Goal: Information Seeking & Learning: Check status

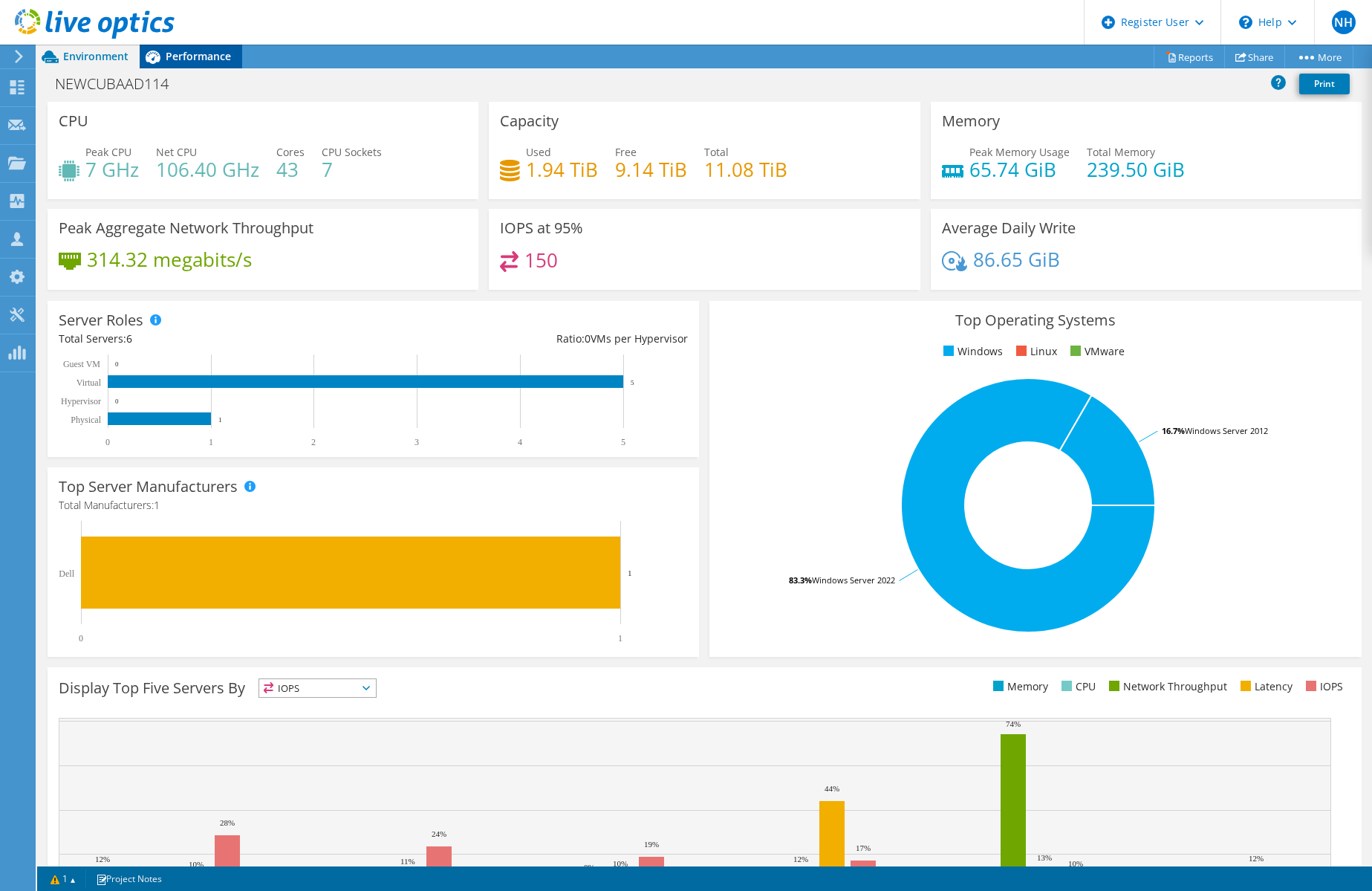
click at [201, 57] on span "Performance" at bounding box center [198, 57] width 65 height 14
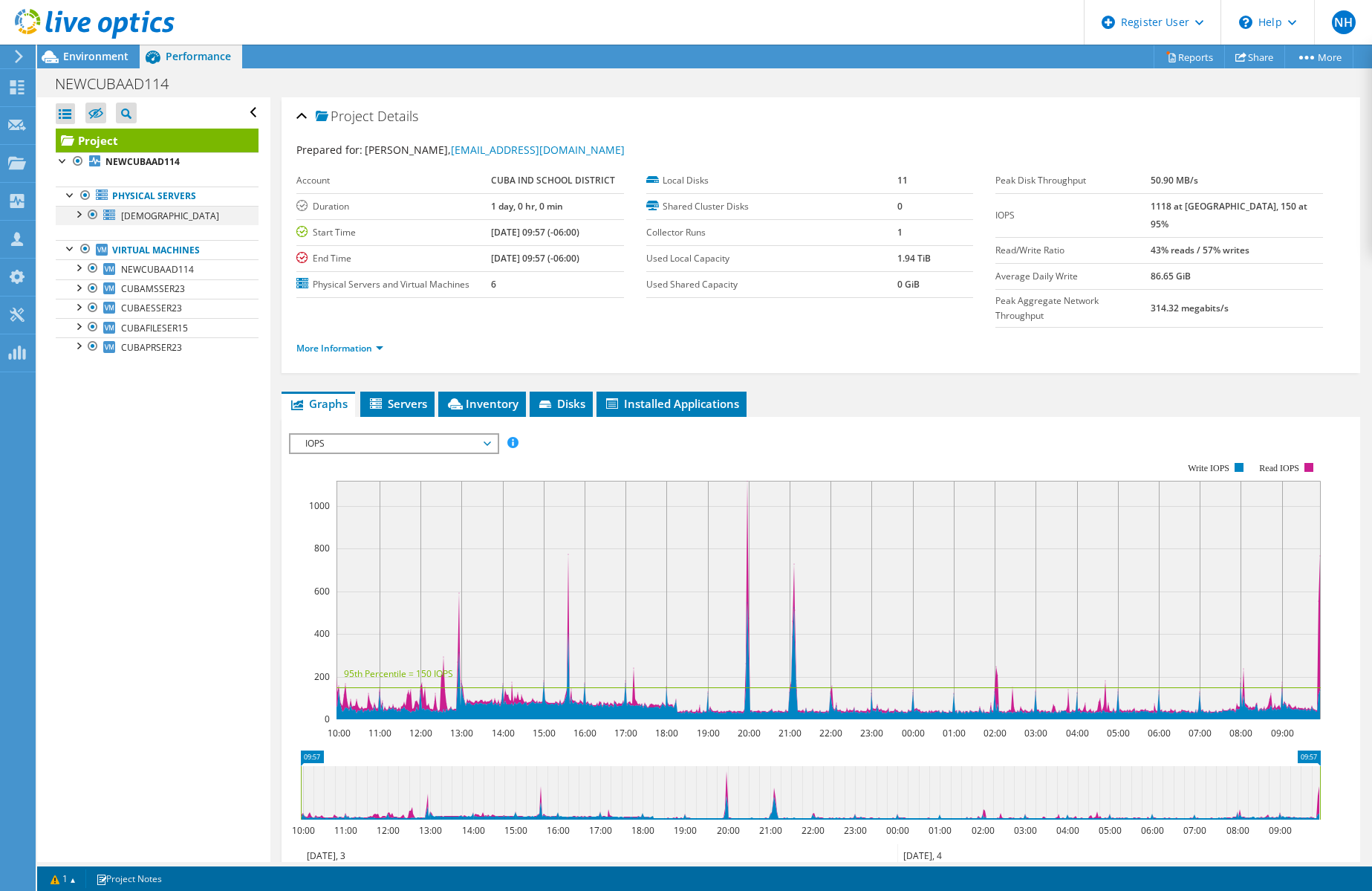
click at [72, 211] on div at bounding box center [78, 213] width 15 height 15
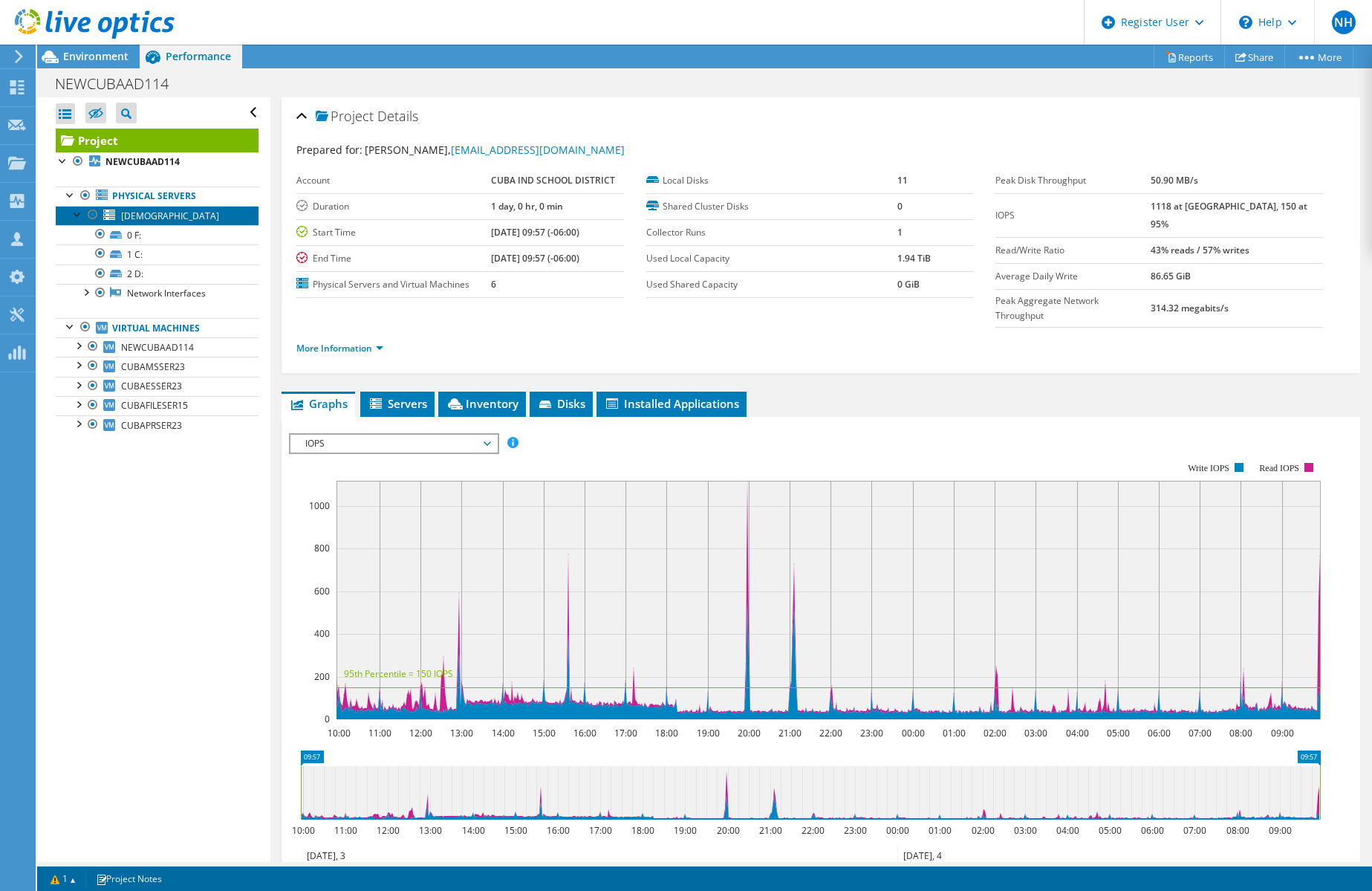
click at [162, 215] on span "[DEMOGRAPHIC_DATA]" at bounding box center [170, 216] width 98 height 13
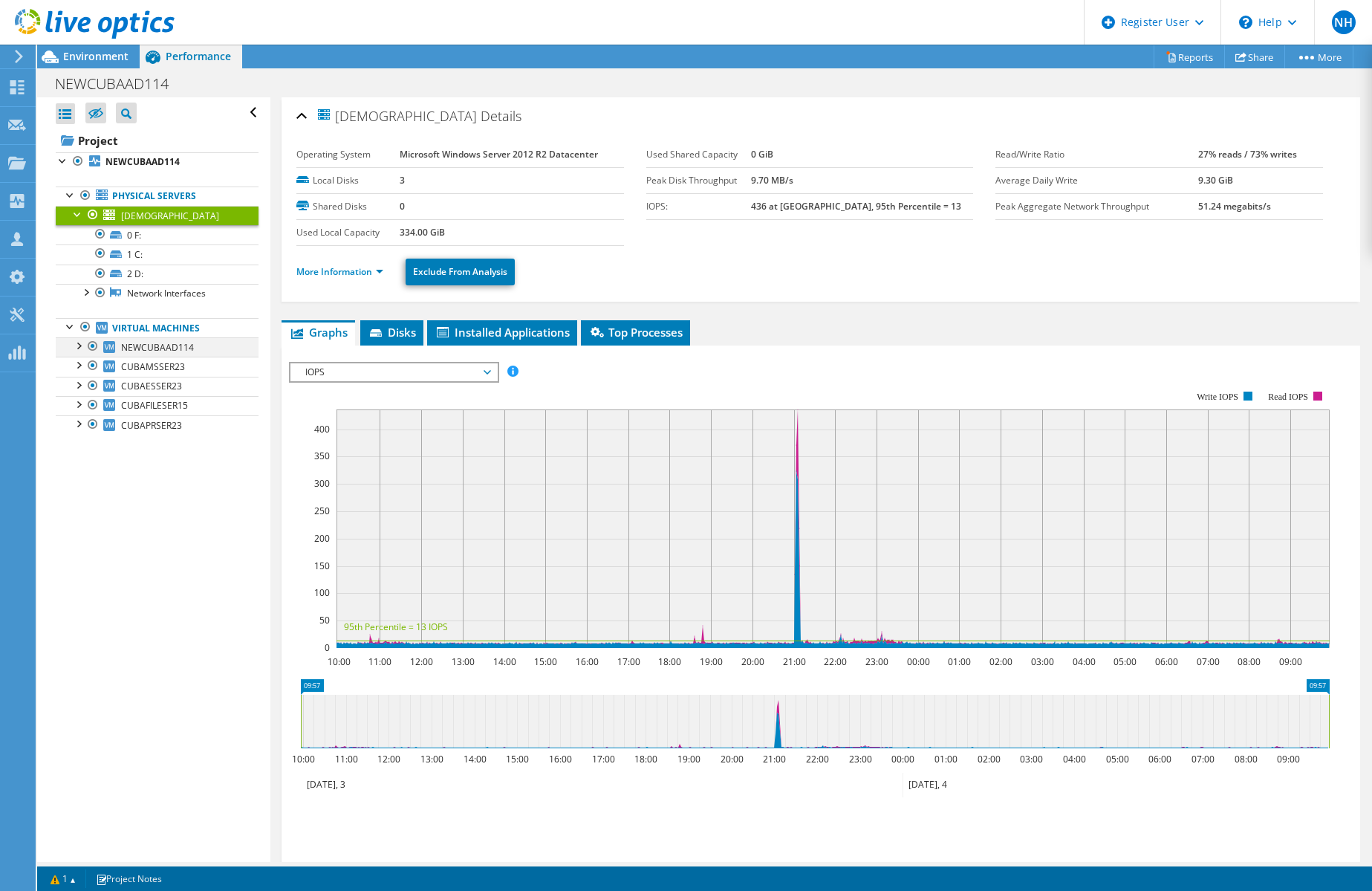
click at [76, 348] on div at bounding box center [78, 345] width 15 height 15
click at [530, 338] on span "Installed Applications" at bounding box center [502, 332] width 135 height 15
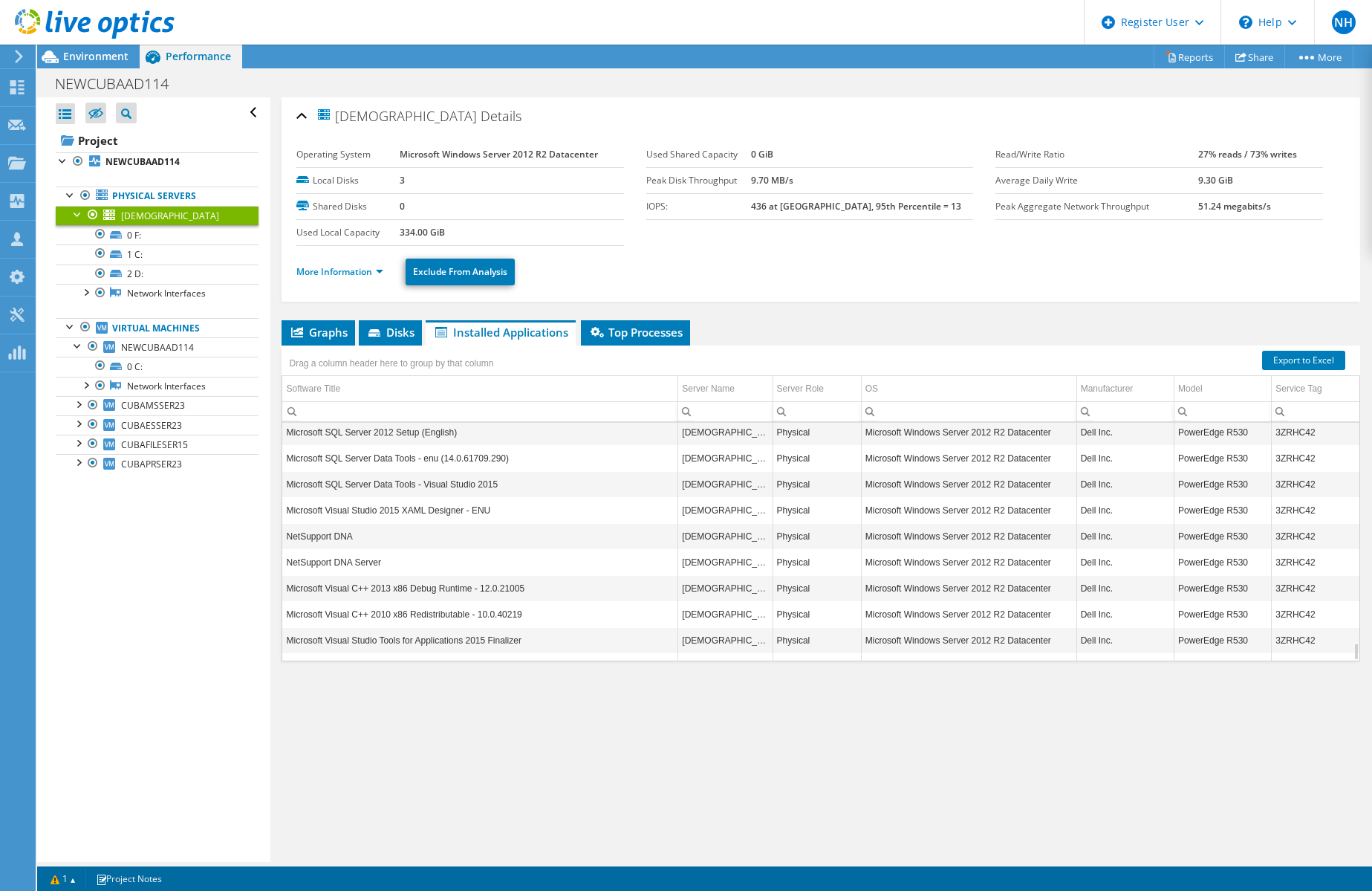
scroll to position [2968, 0]
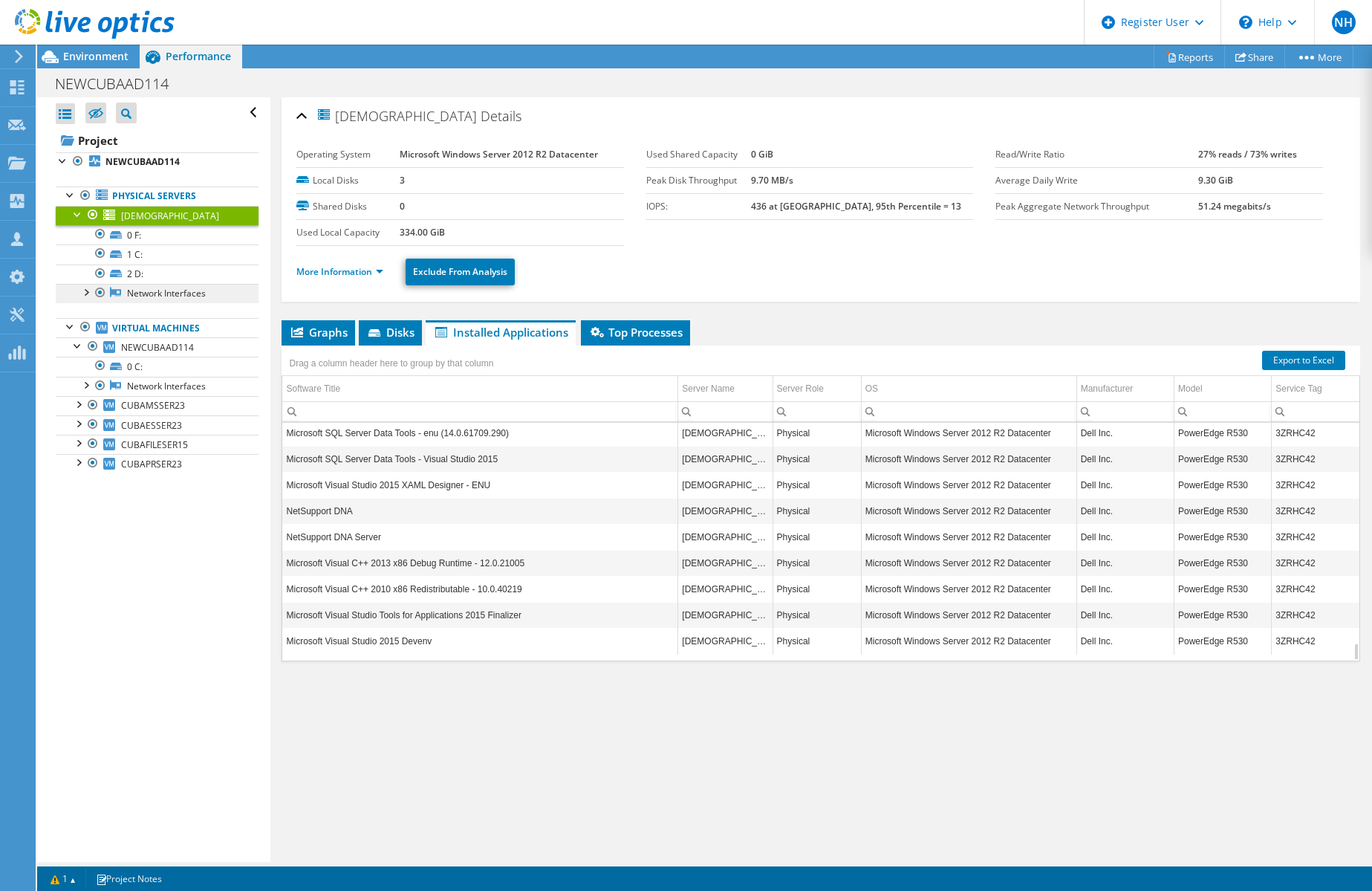
click at [154, 292] on link "Network Interfaces" at bounding box center [157, 294] width 203 height 19
click at [89, 293] on div at bounding box center [85, 291] width 15 height 15
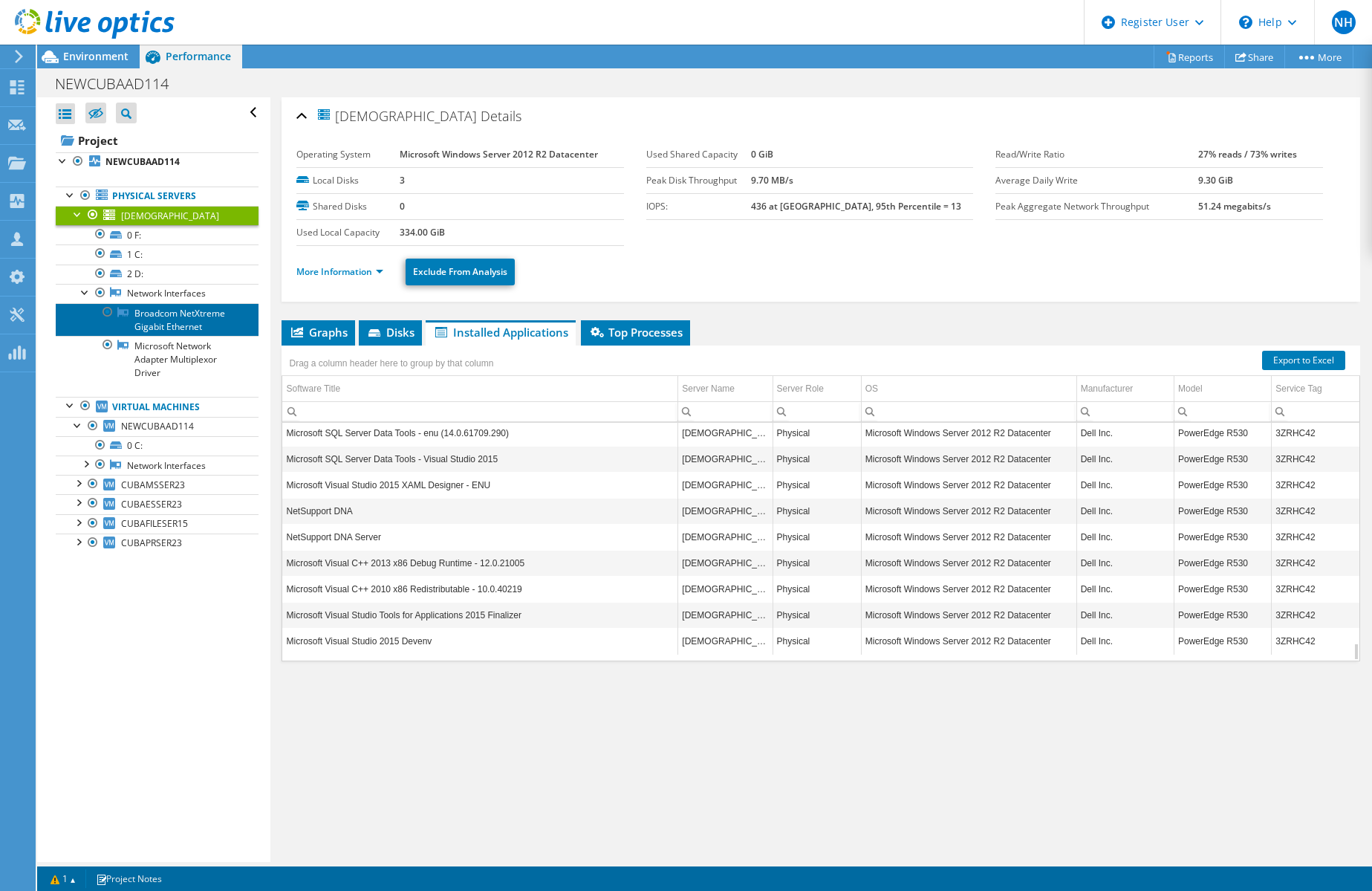
click at [208, 322] on link "Broadcom NetXtreme Gigabit Ethernet" at bounding box center [157, 319] width 203 height 33
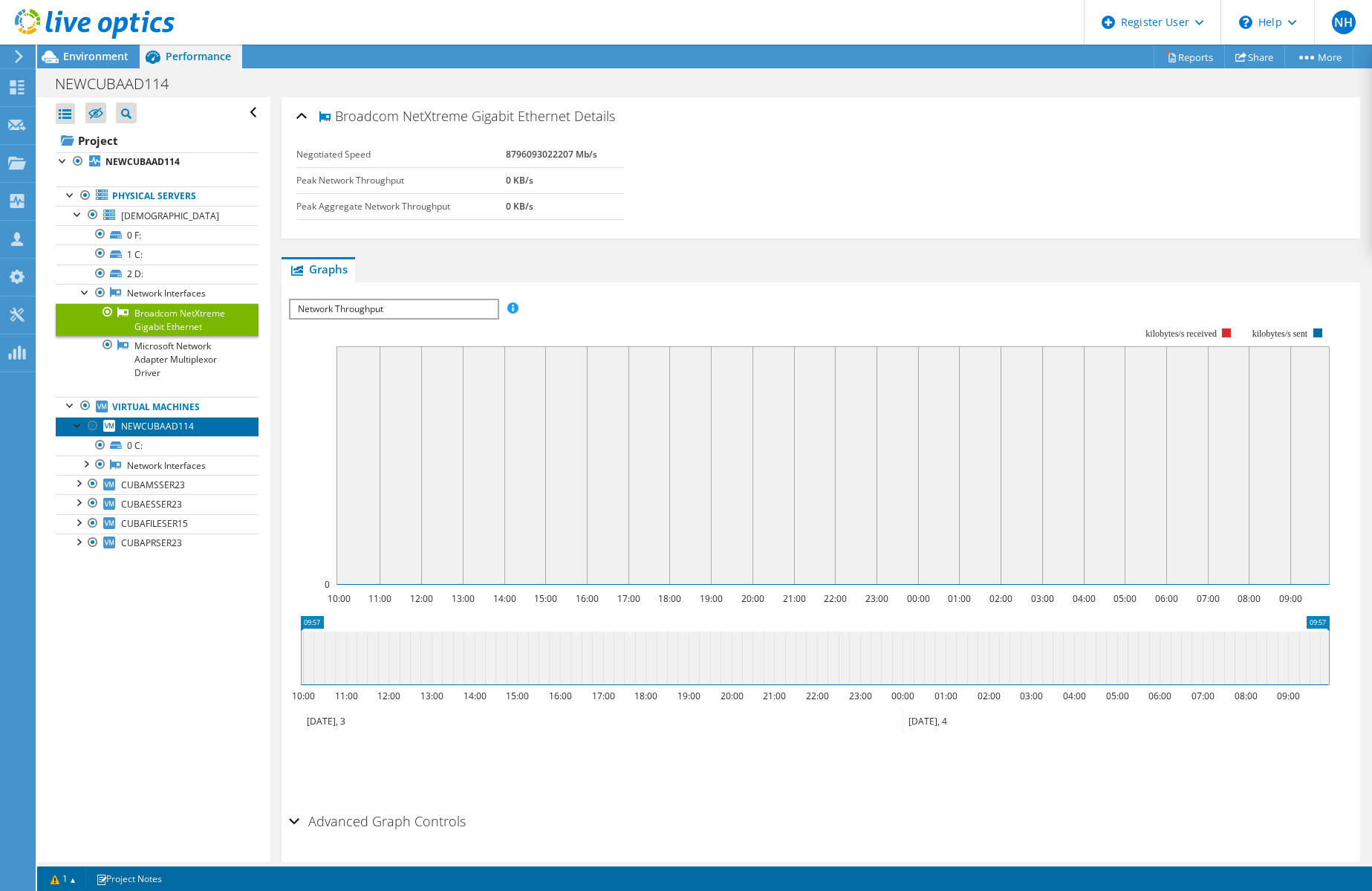
click at [162, 423] on span "NEWCUBAAD114" at bounding box center [157, 426] width 72 height 13
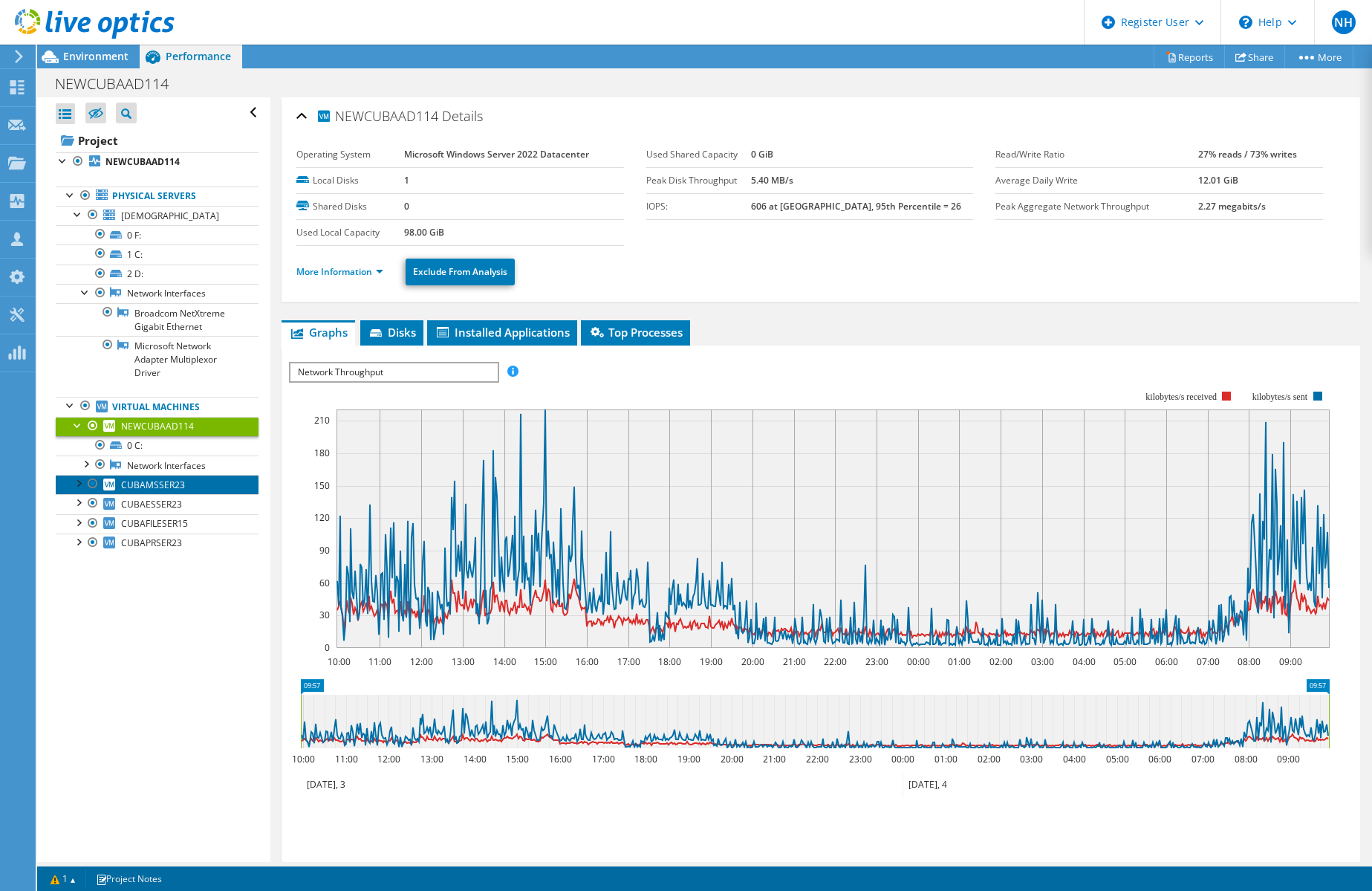
click at [170, 487] on span "CUBAMSSER23" at bounding box center [153, 485] width 64 height 13
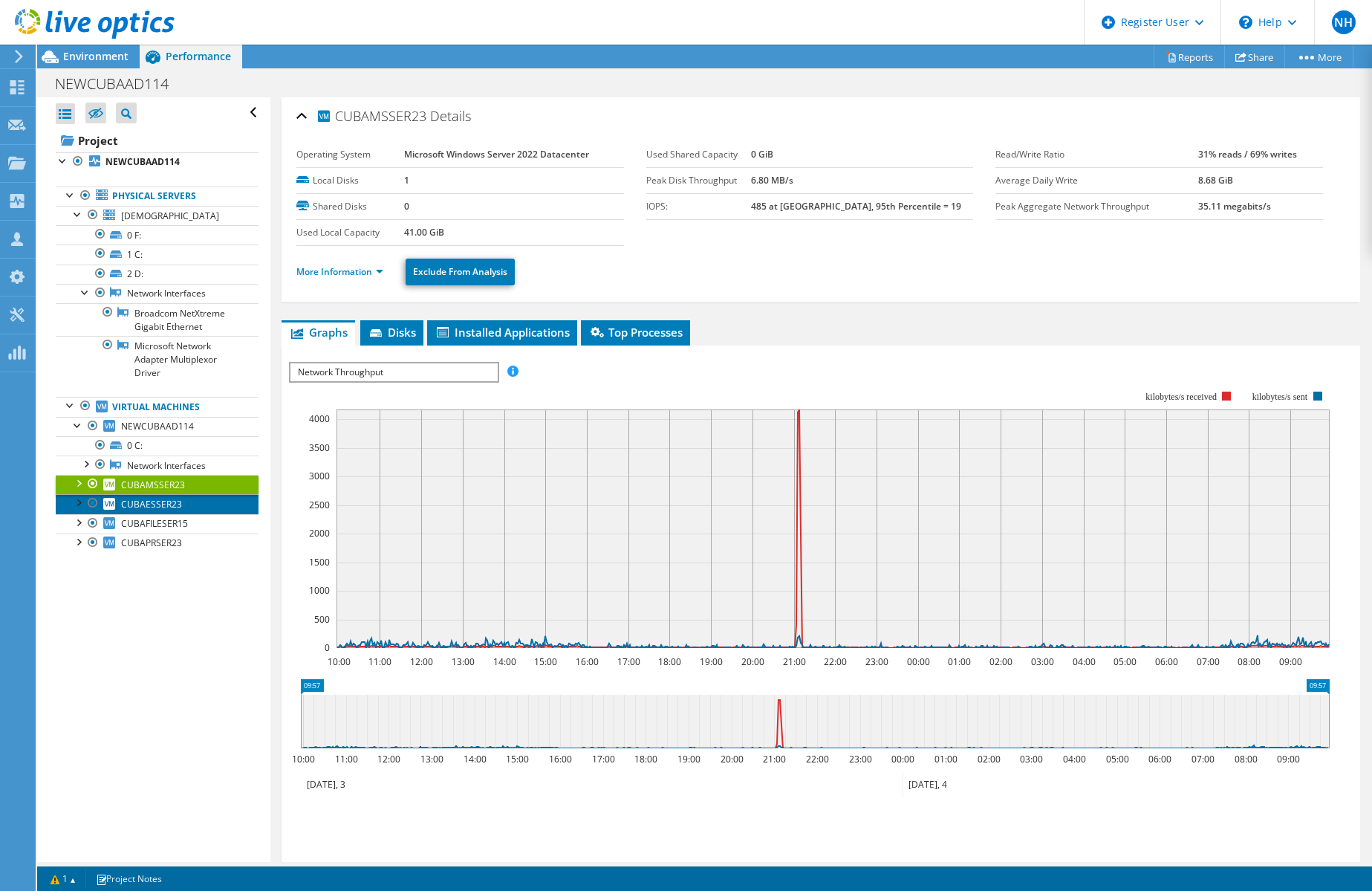
click at [164, 498] on span "CUBAESSER23" at bounding box center [151, 504] width 61 height 13
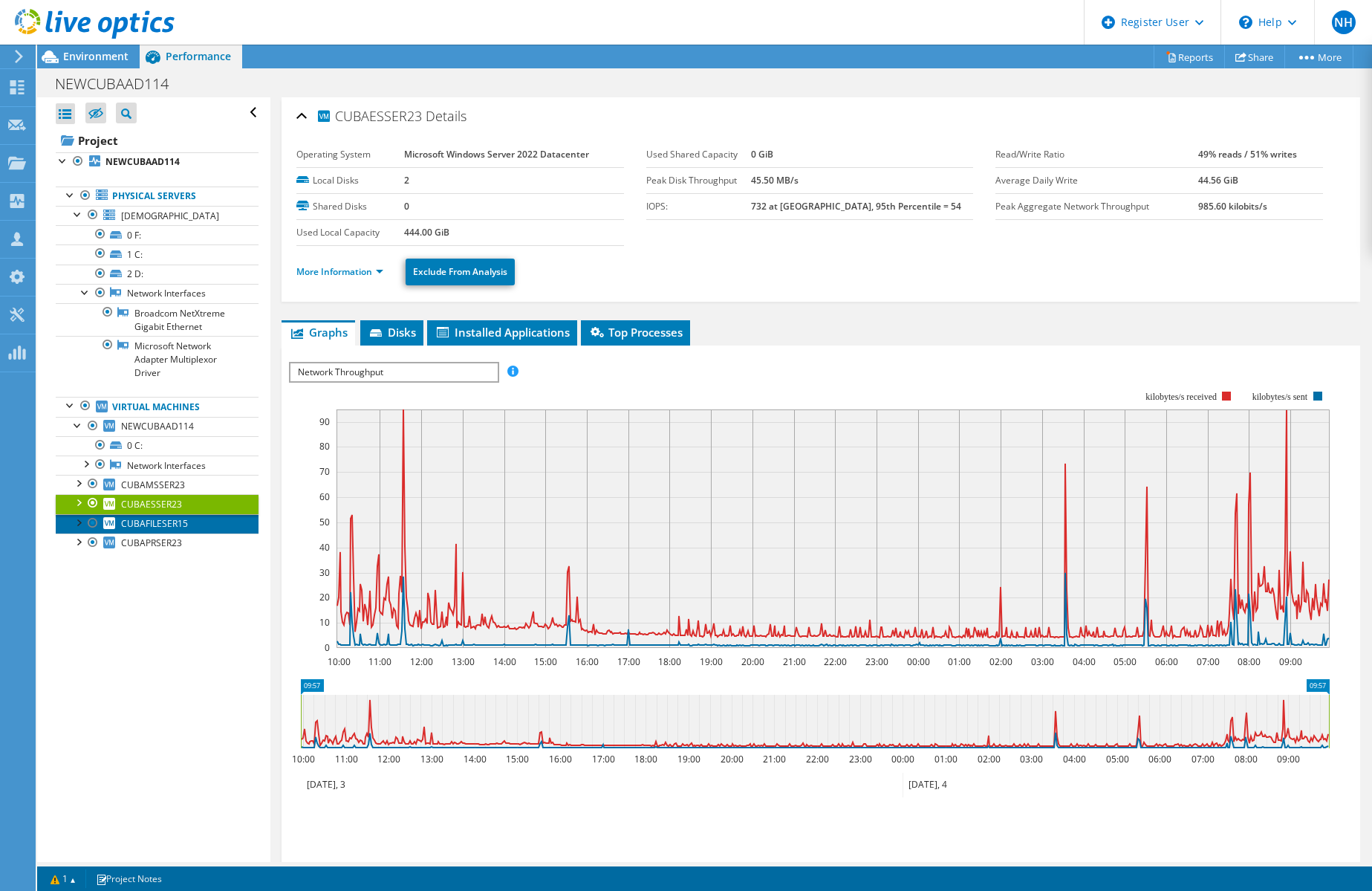
click at [161, 519] on span "CUBAFILESER15" at bounding box center [154, 524] width 67 height 13
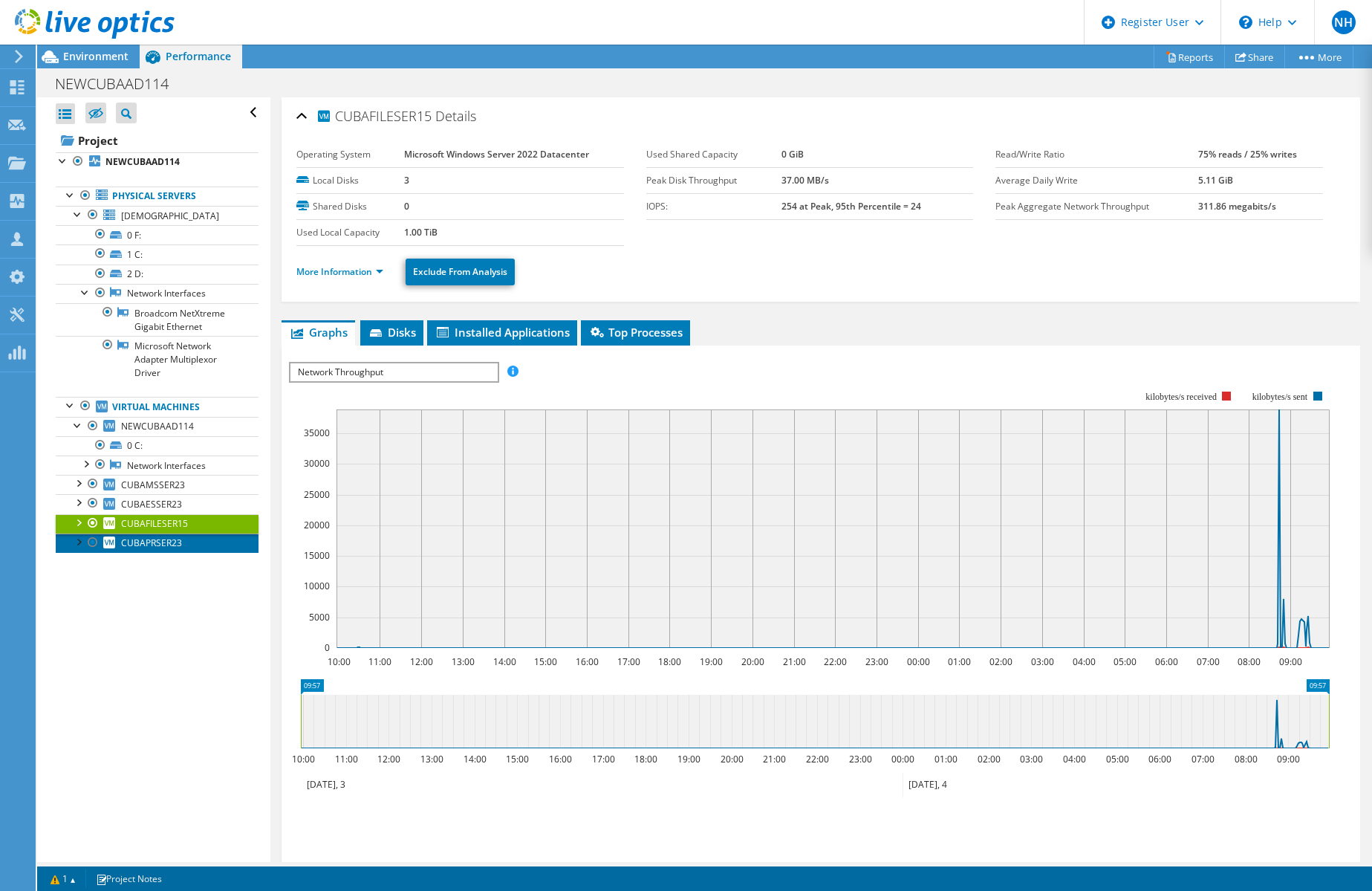
click at [154, 542] on span "CUBAPRSER23" at bounding box center [151, 543] width 61 height 13
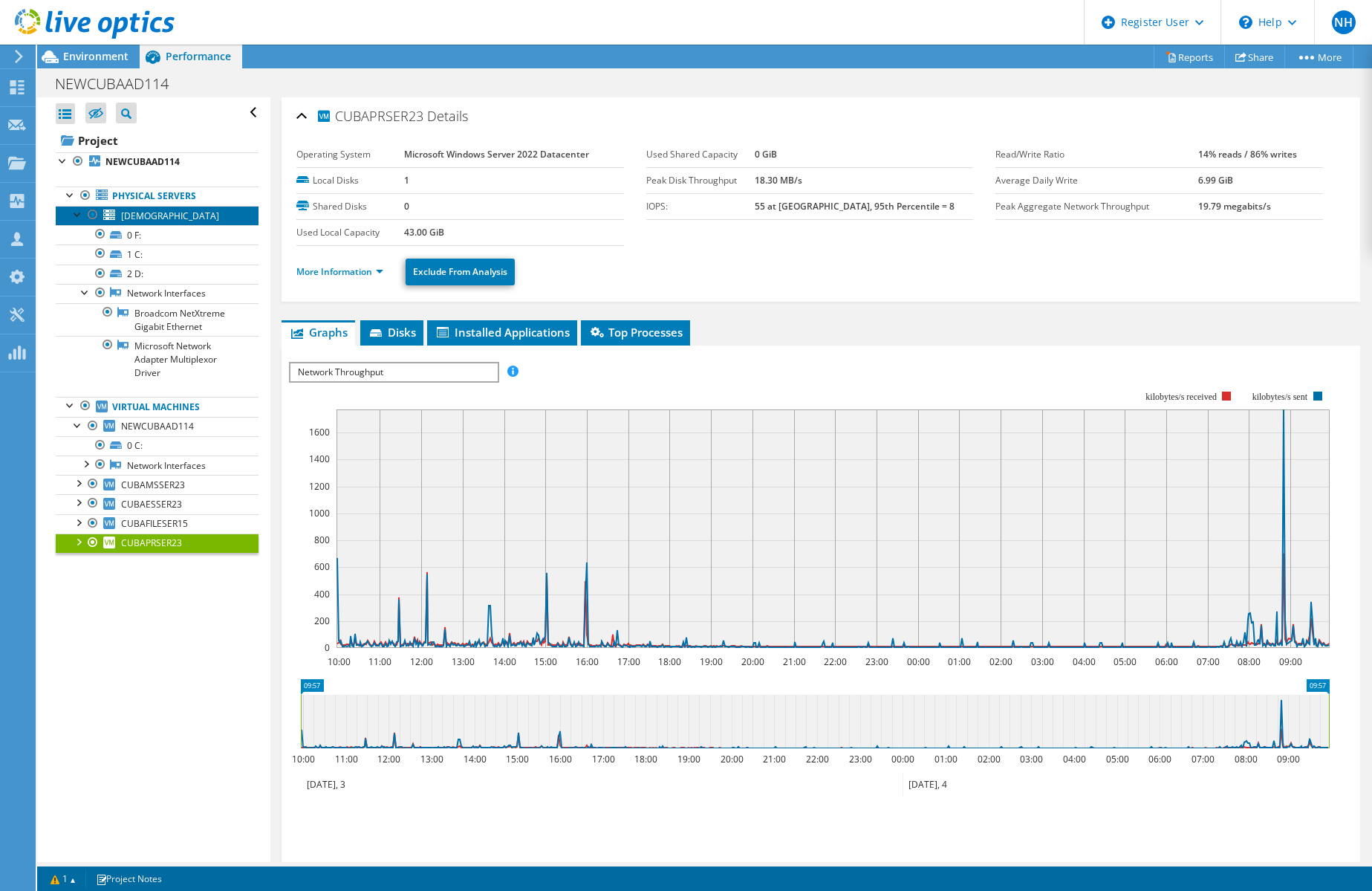
click at [172, 212] on span "[DEMOGRAPHIC_DATA]" at bounding box center [170, 216] width 98 height 13
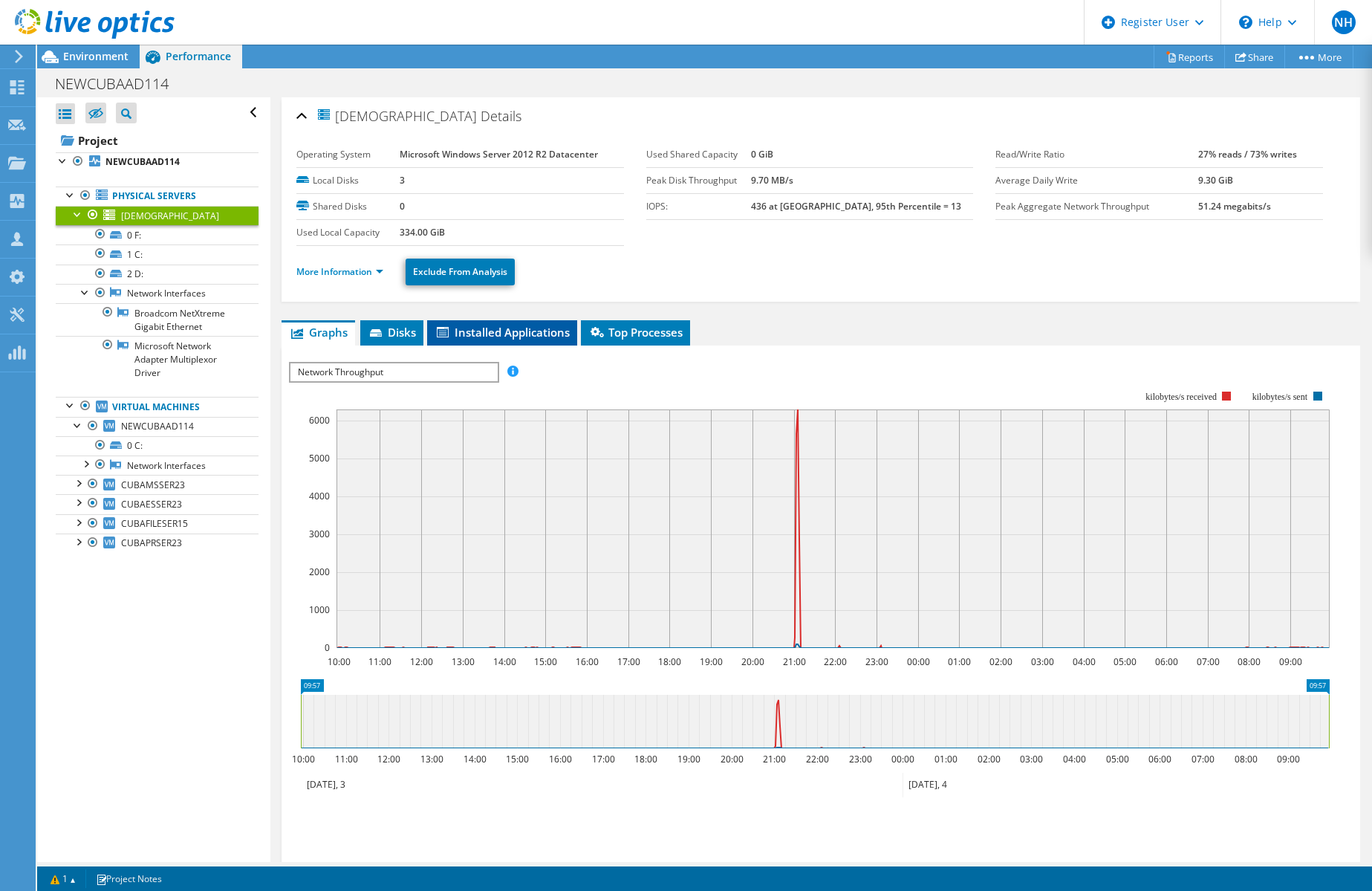
click at [522, 341] on li "Installed Applications" at bounding box center [502, 333] width 150 height 25
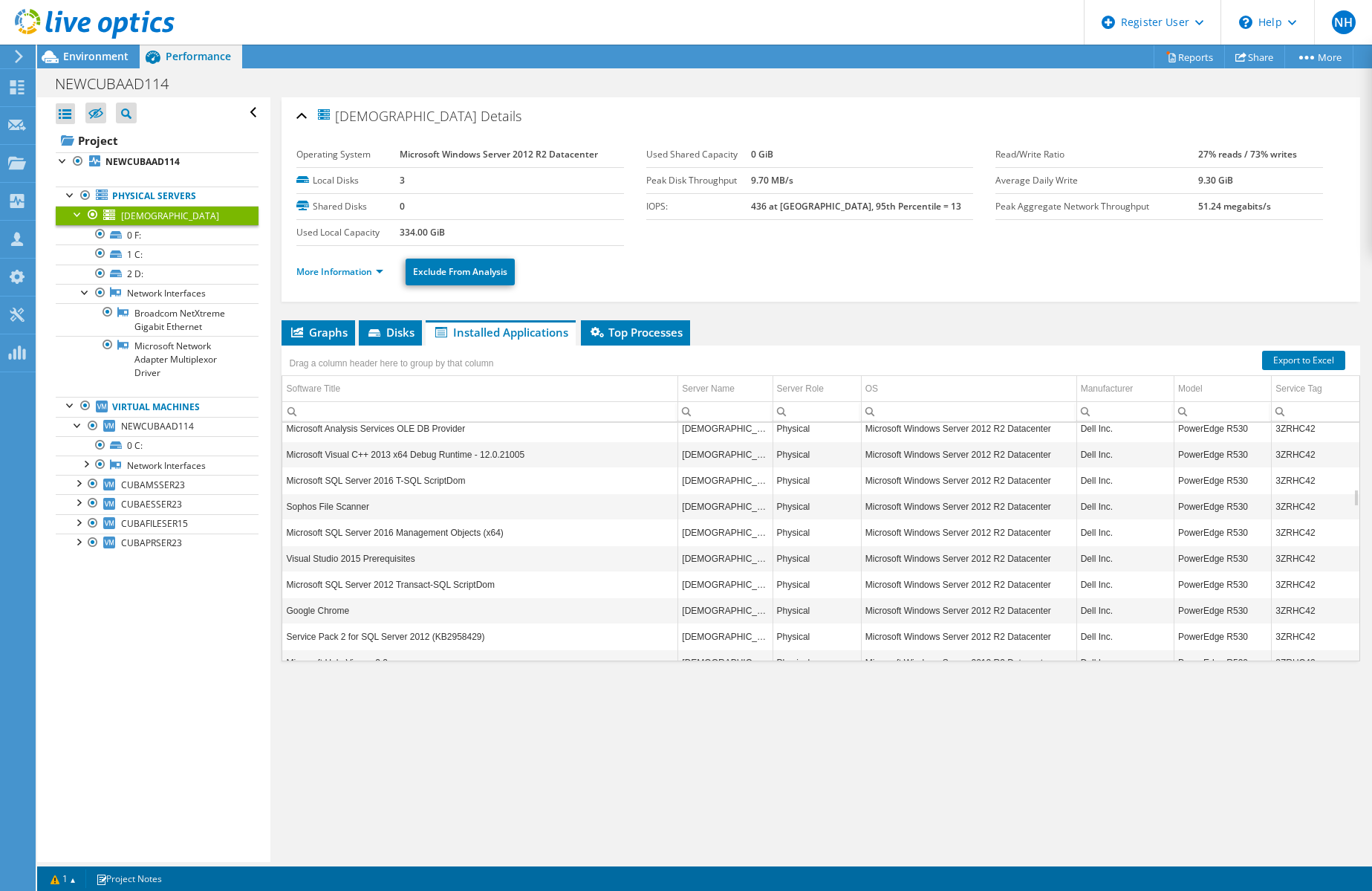
scroll to position [981, 0]
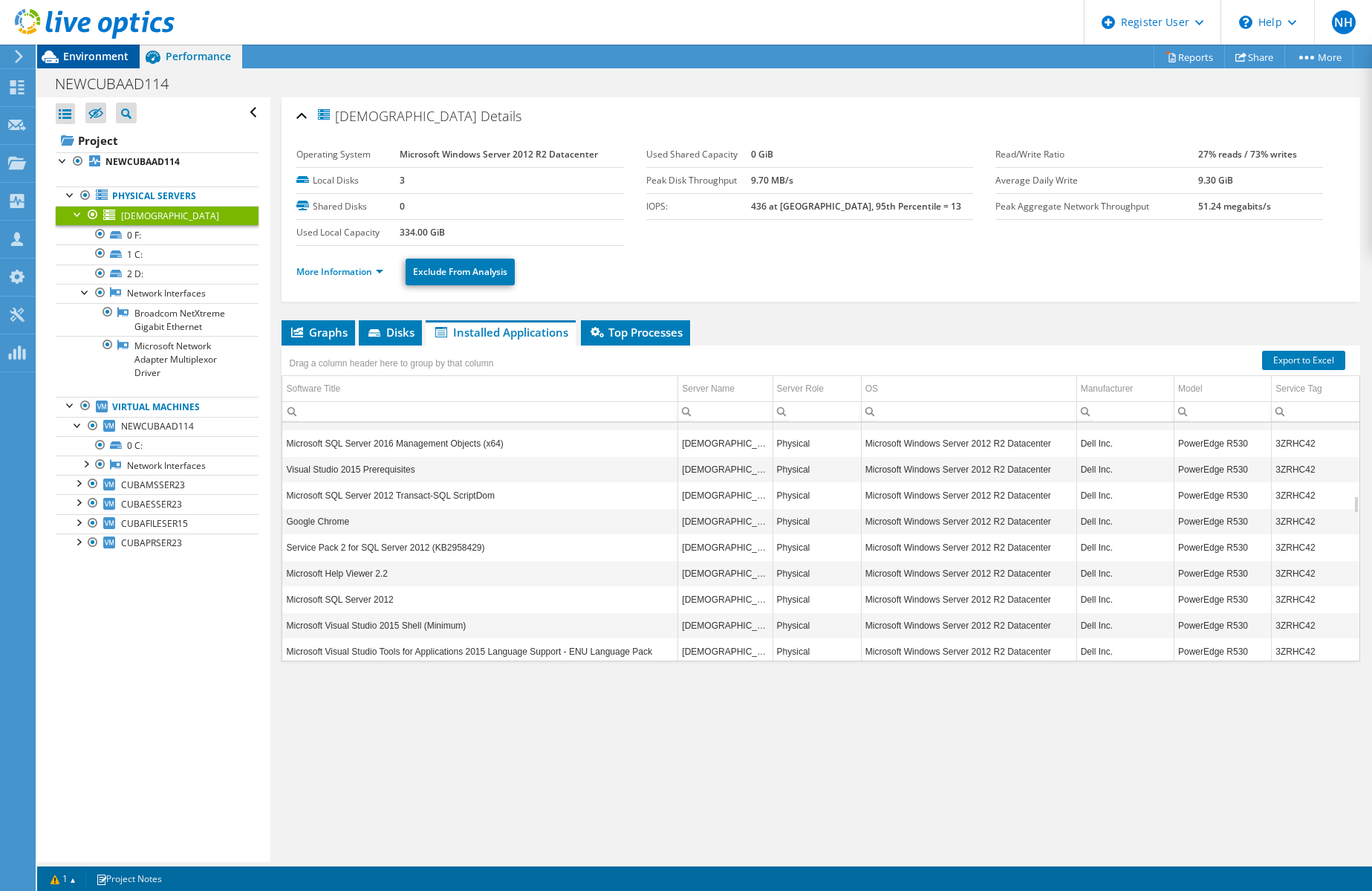
click at [106, 64] on div "Environment" at bounding box center [88, 57] width 103 height 24
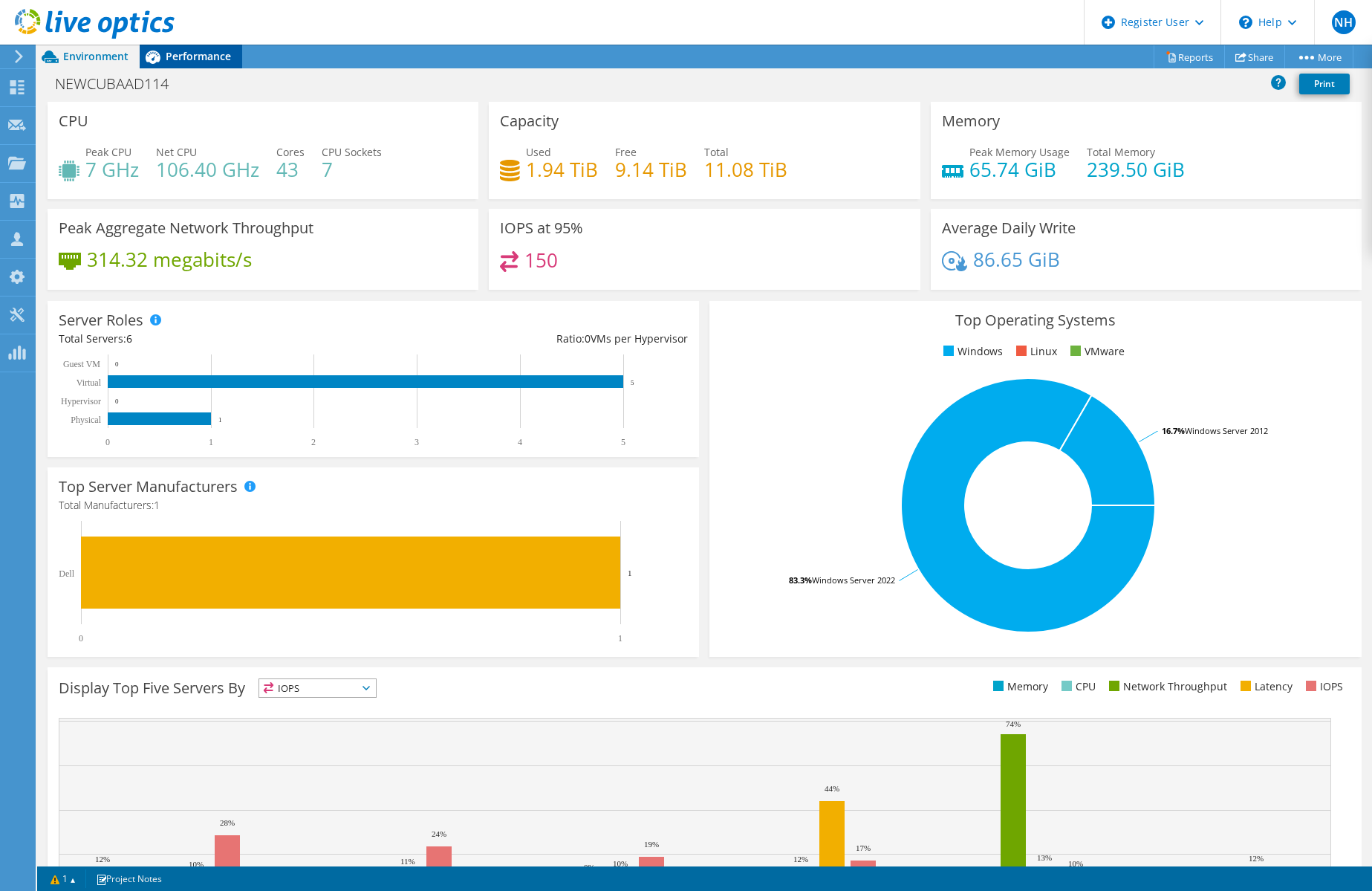
click at [193, 61] on span "Performance" at bounding box center [198, 57] width 65 height 14
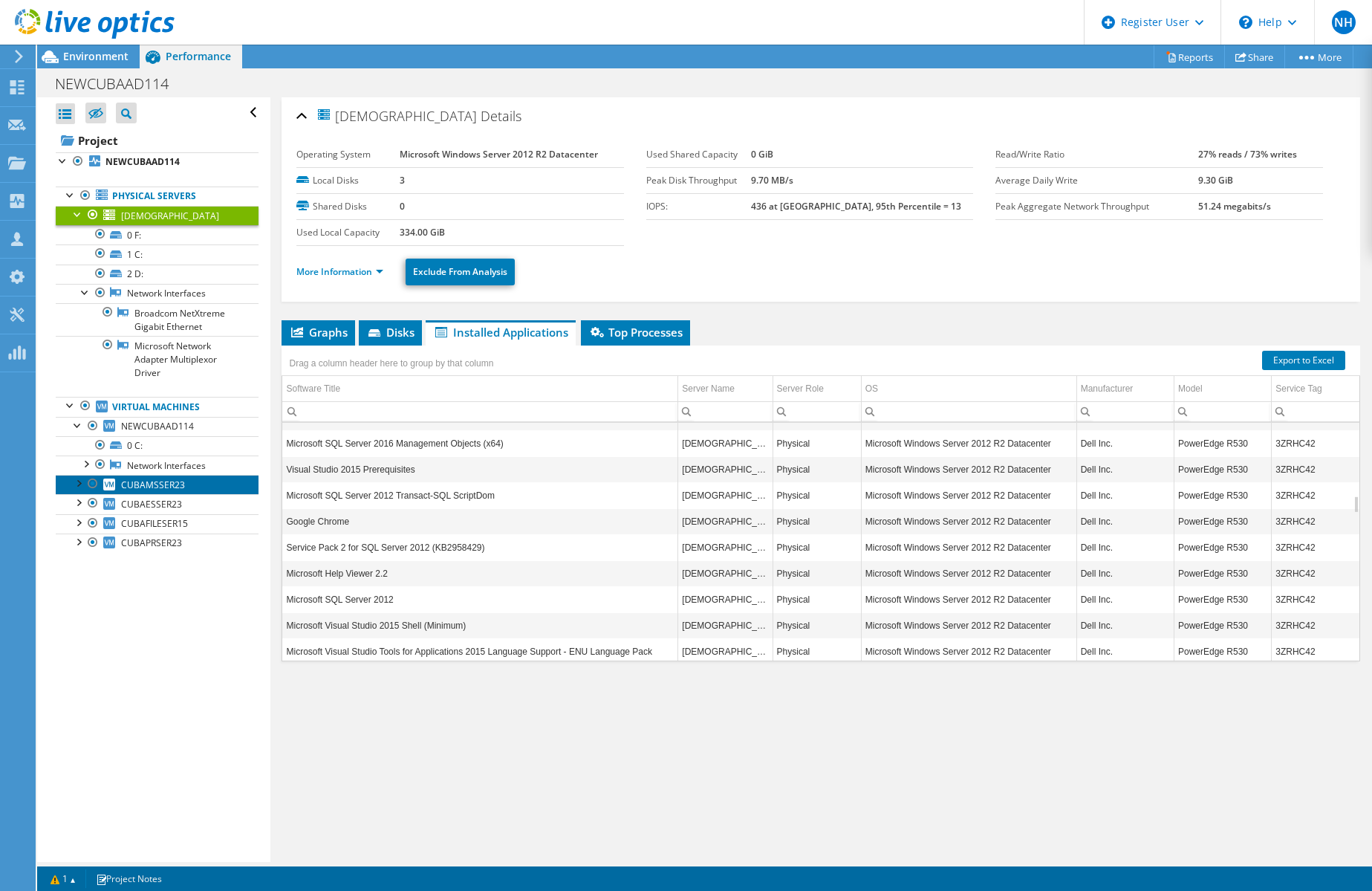
click at [197, 487] on link "CUBAMSSER23" at bounding box center [157, 484] width 203 height 19
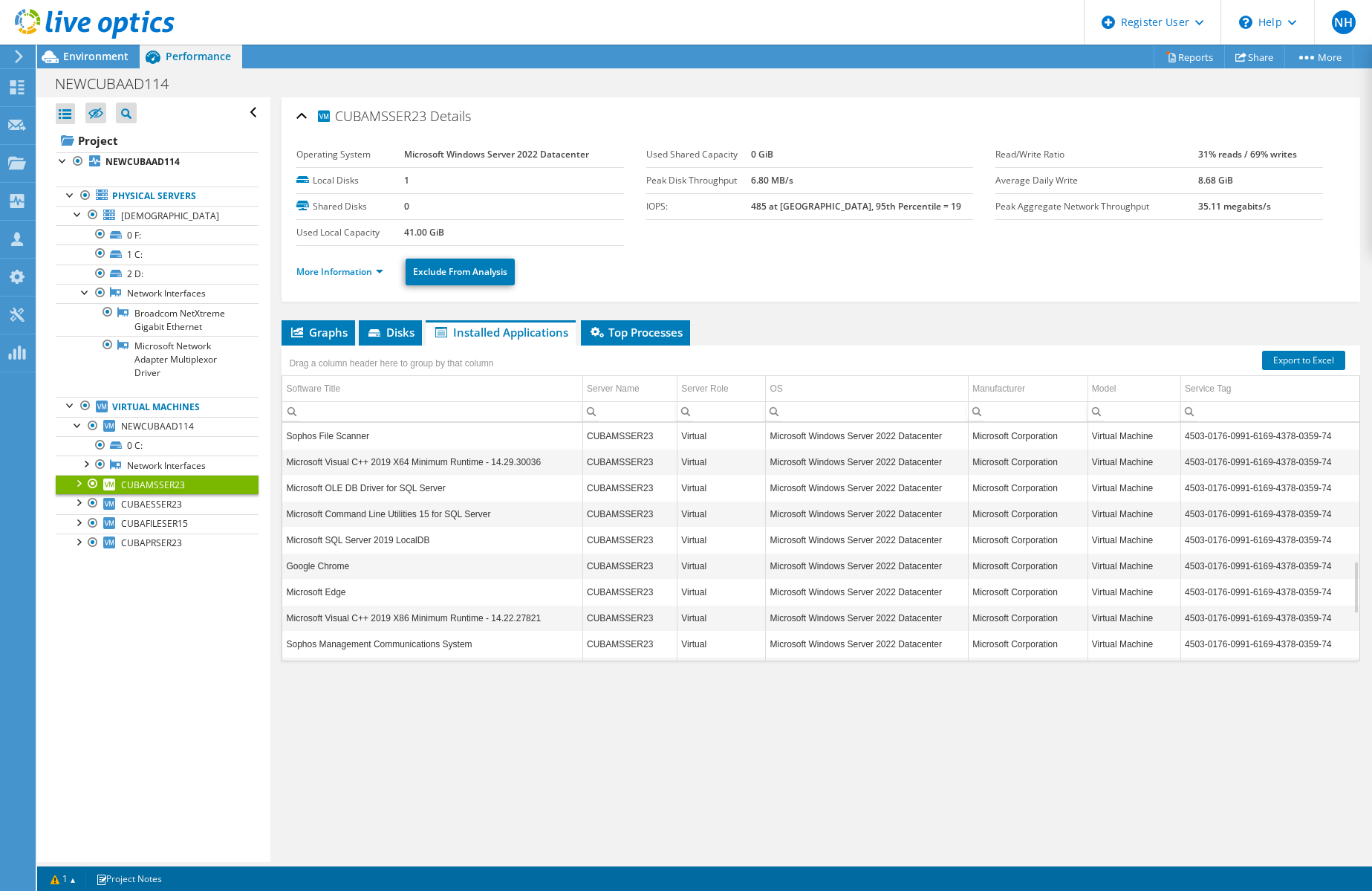
scroll to position [835, 0]
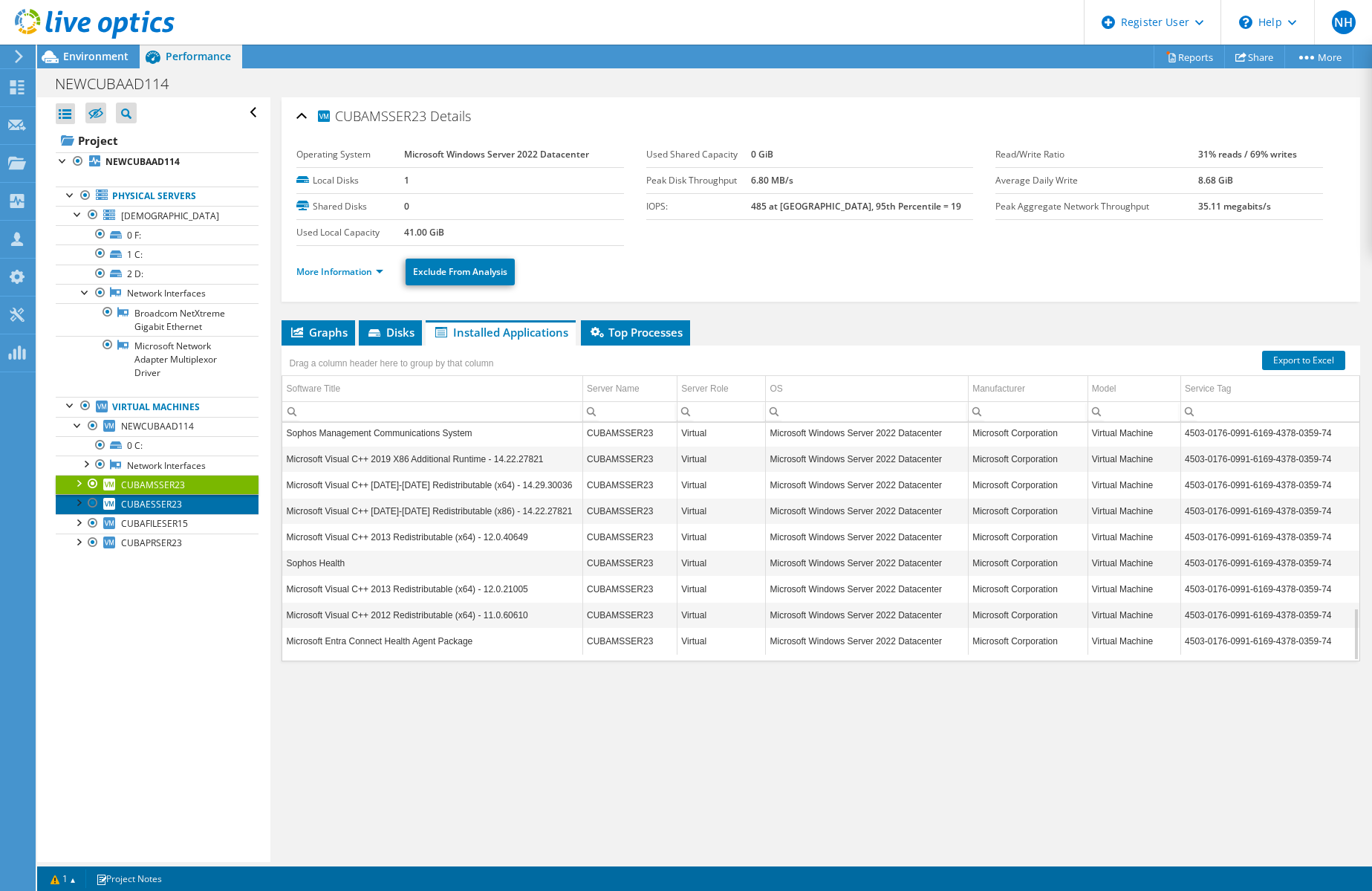
click at [214, 498] on link "CUBAESSER23" at bounding box center [157, 504] width 203 height 19
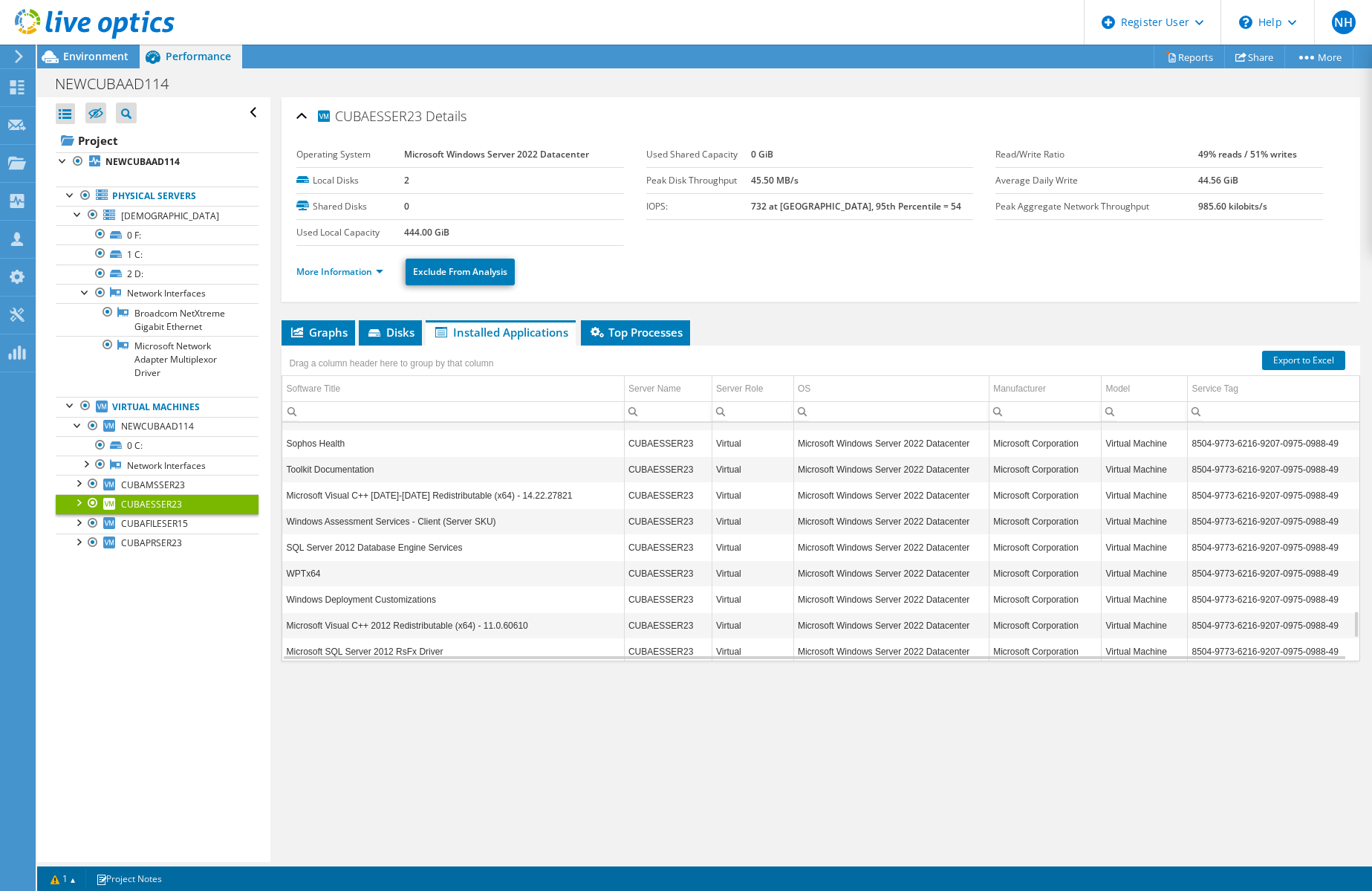
scroll to position [1798, 0]
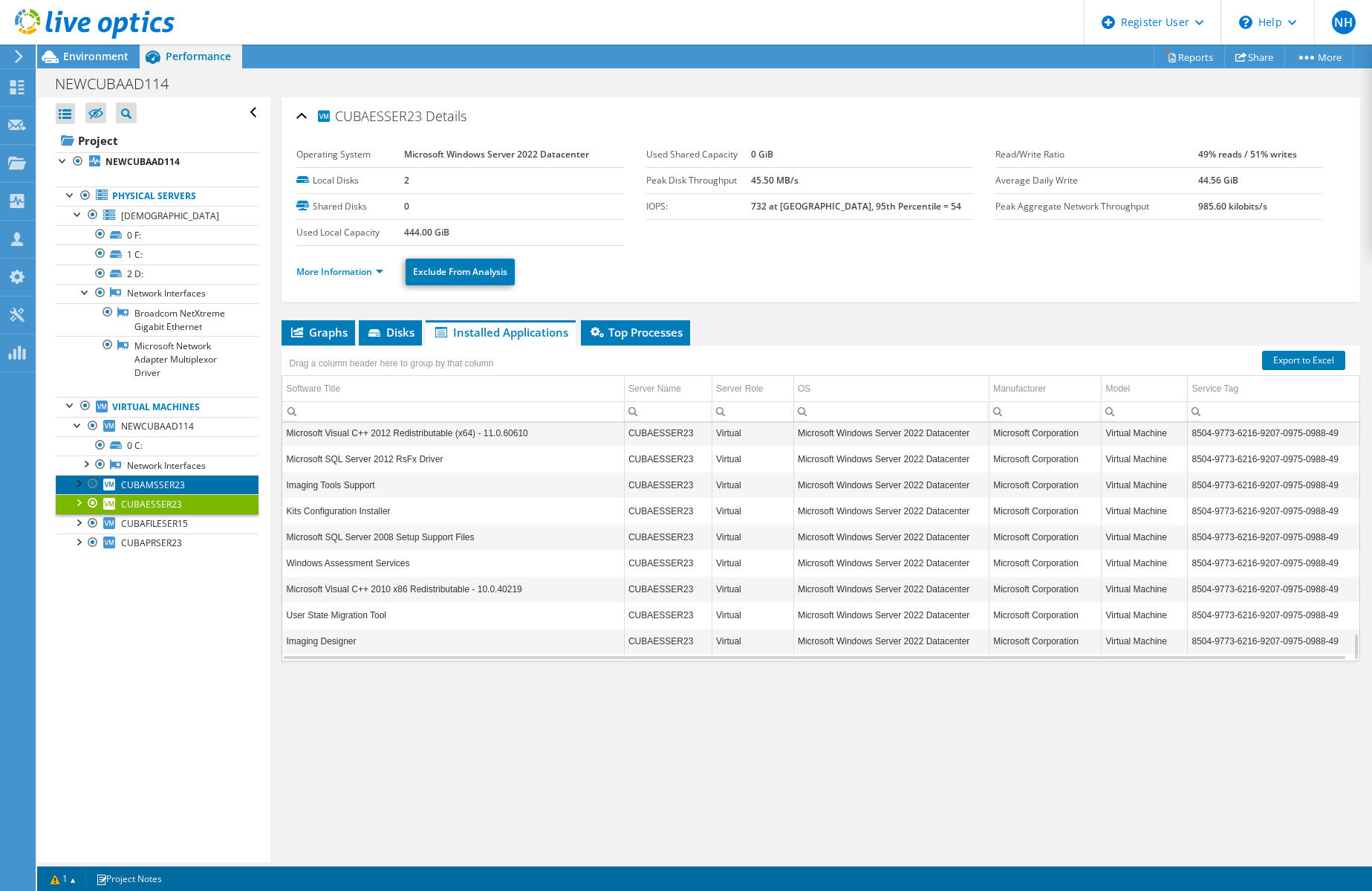
click at [173, 484] on span "CUBAMSSER23" at bounding box center [153, 485] width 64 height 13
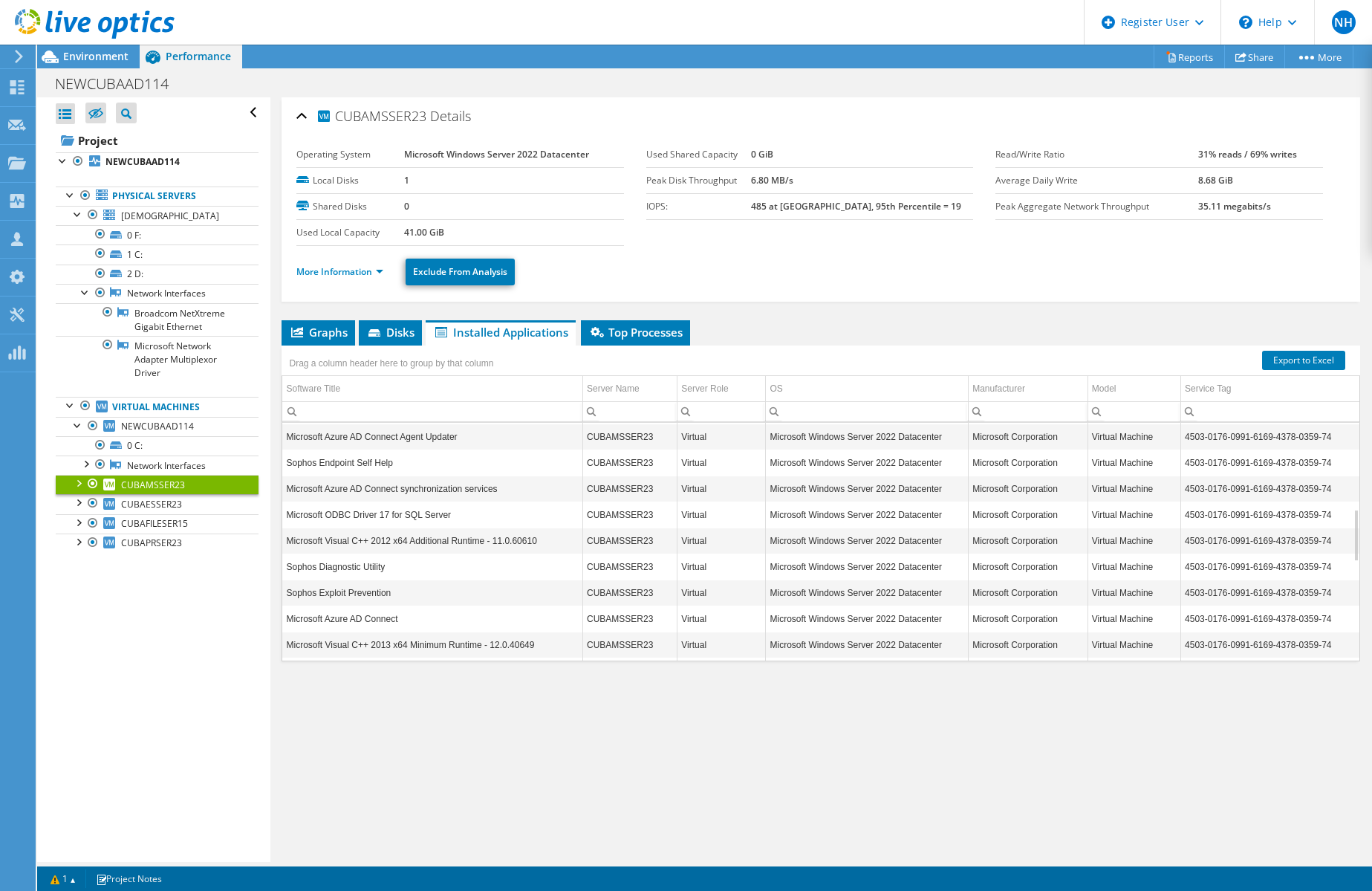
scroll to position [0, 0]
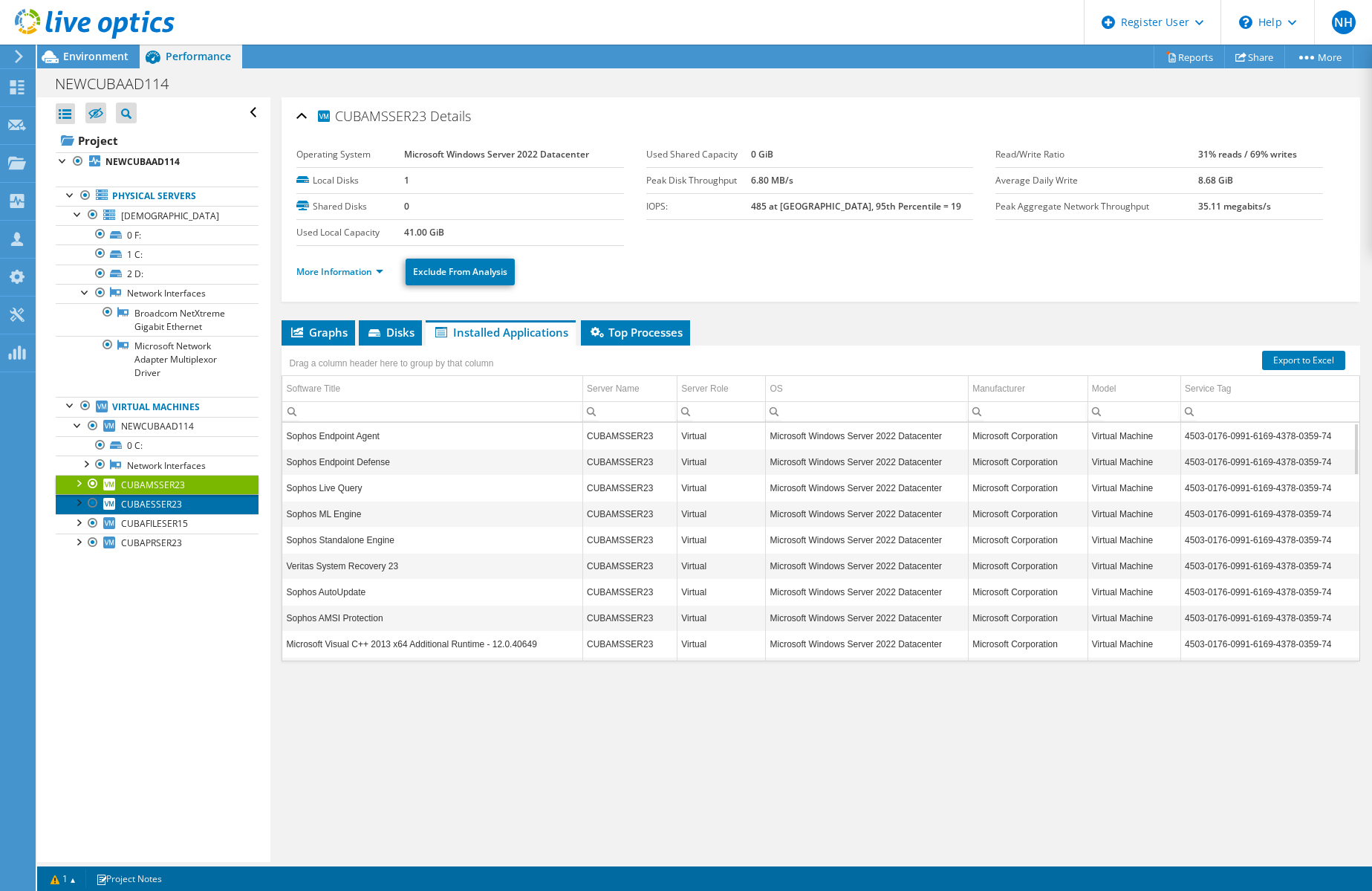
click at [187, 501] on link "CUBAESSER23" at bounding box center [157, 504] width 203 height 19
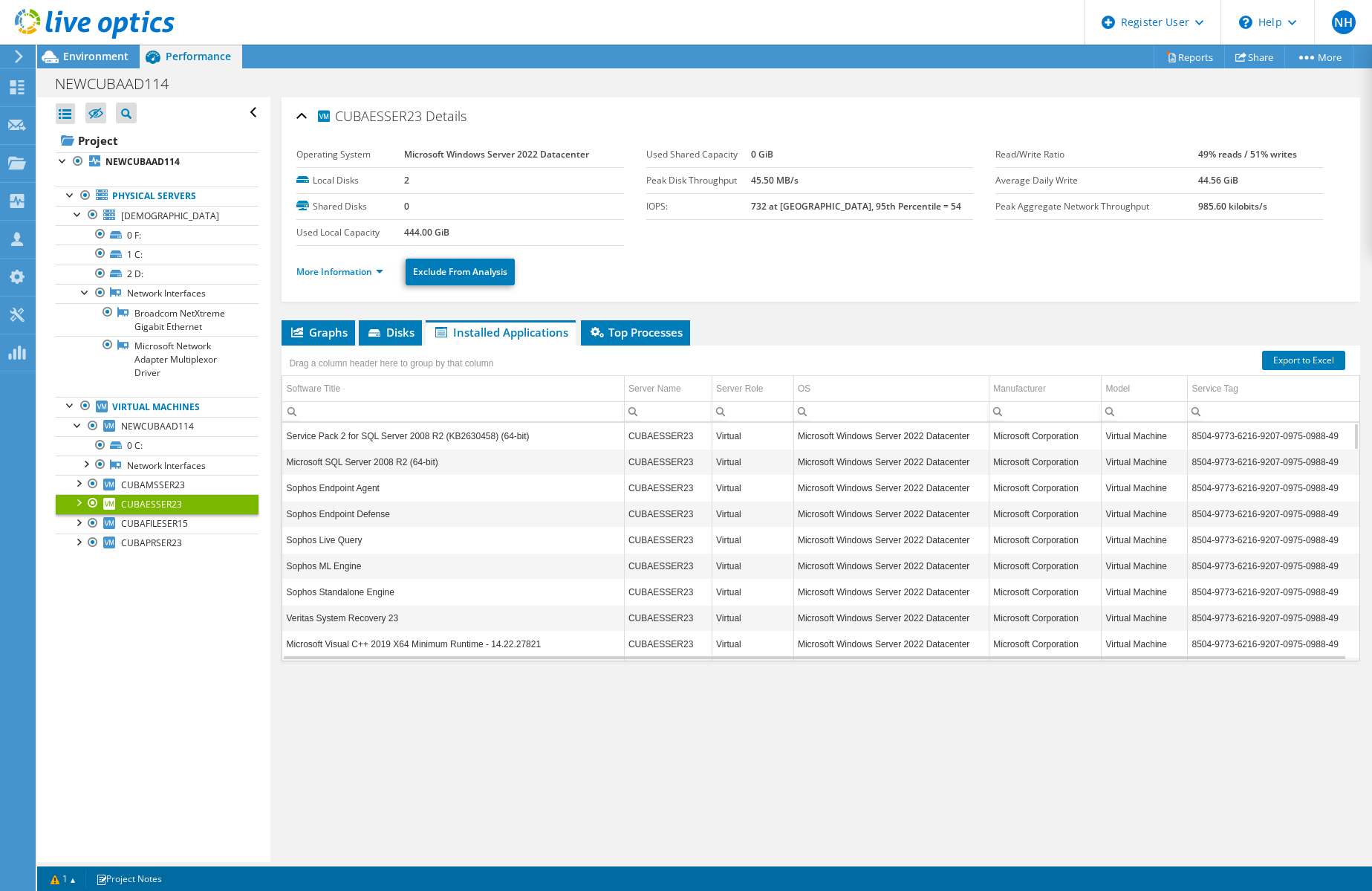
click at [410, 88] on div "NEWCUBAAD114 Print" at bounding box center [704, 84] width 1335 height 28
click at [176, 217] on span "[DEMOGRAPHIC_DATA]" at bounding box center [170, 216] width 98 height 13
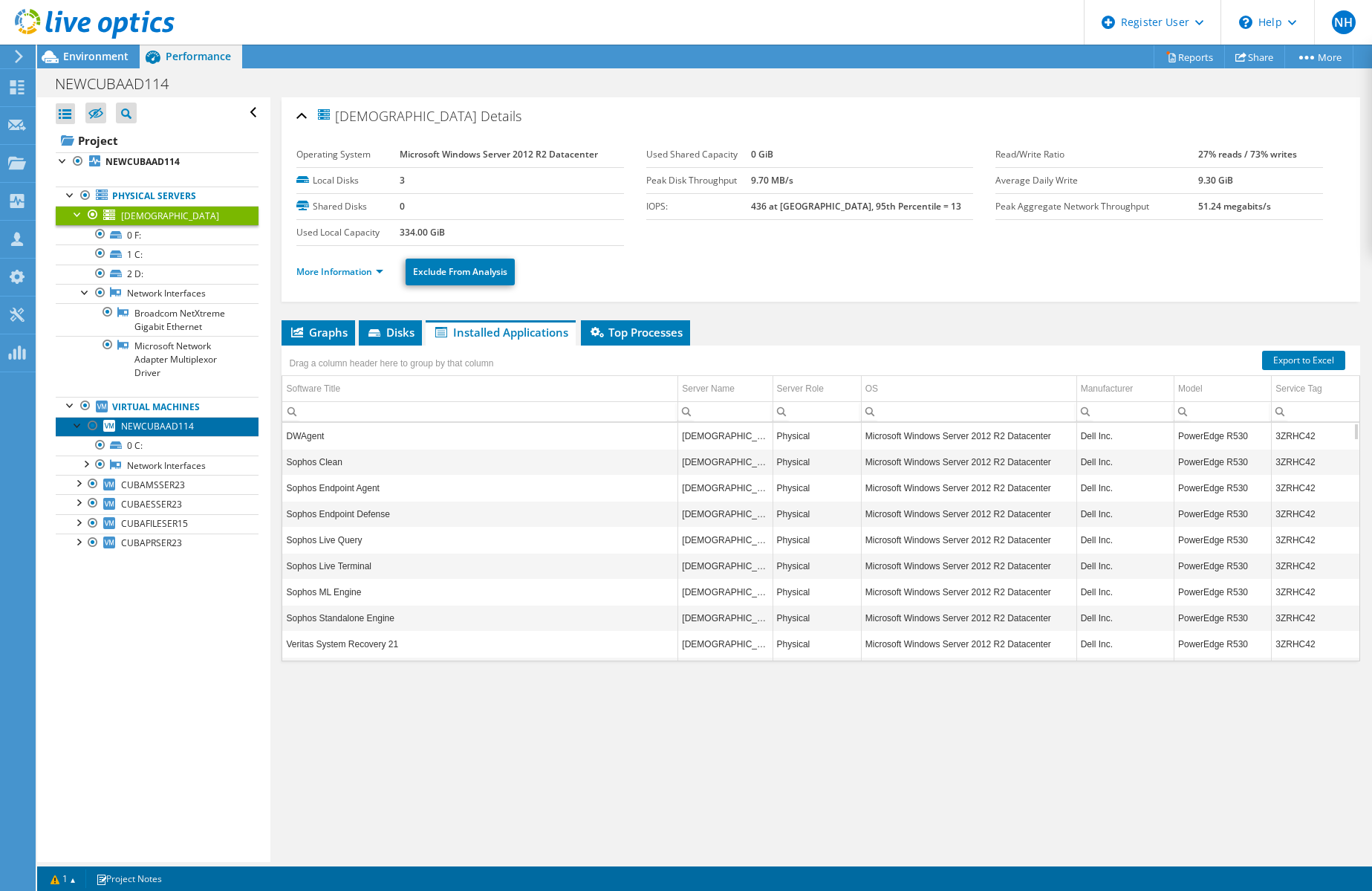
click at [179, 430] on span "NEWCUBAAD114" at bounding box center [157, 426] width 72 height 13
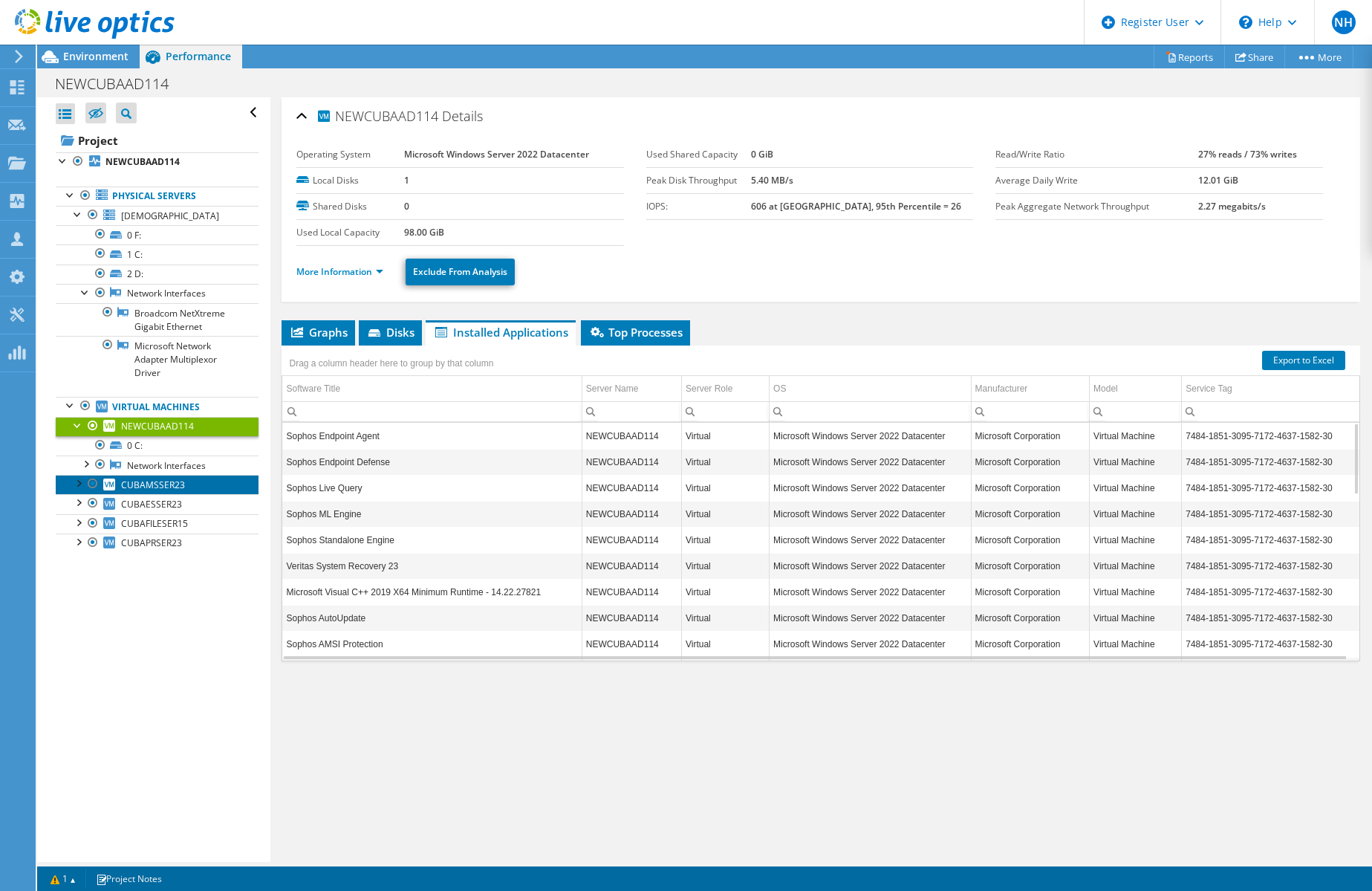
click at [183, 486] on span "CUBAMSSER23" at bounding box center [153, 485] width 64 height 13
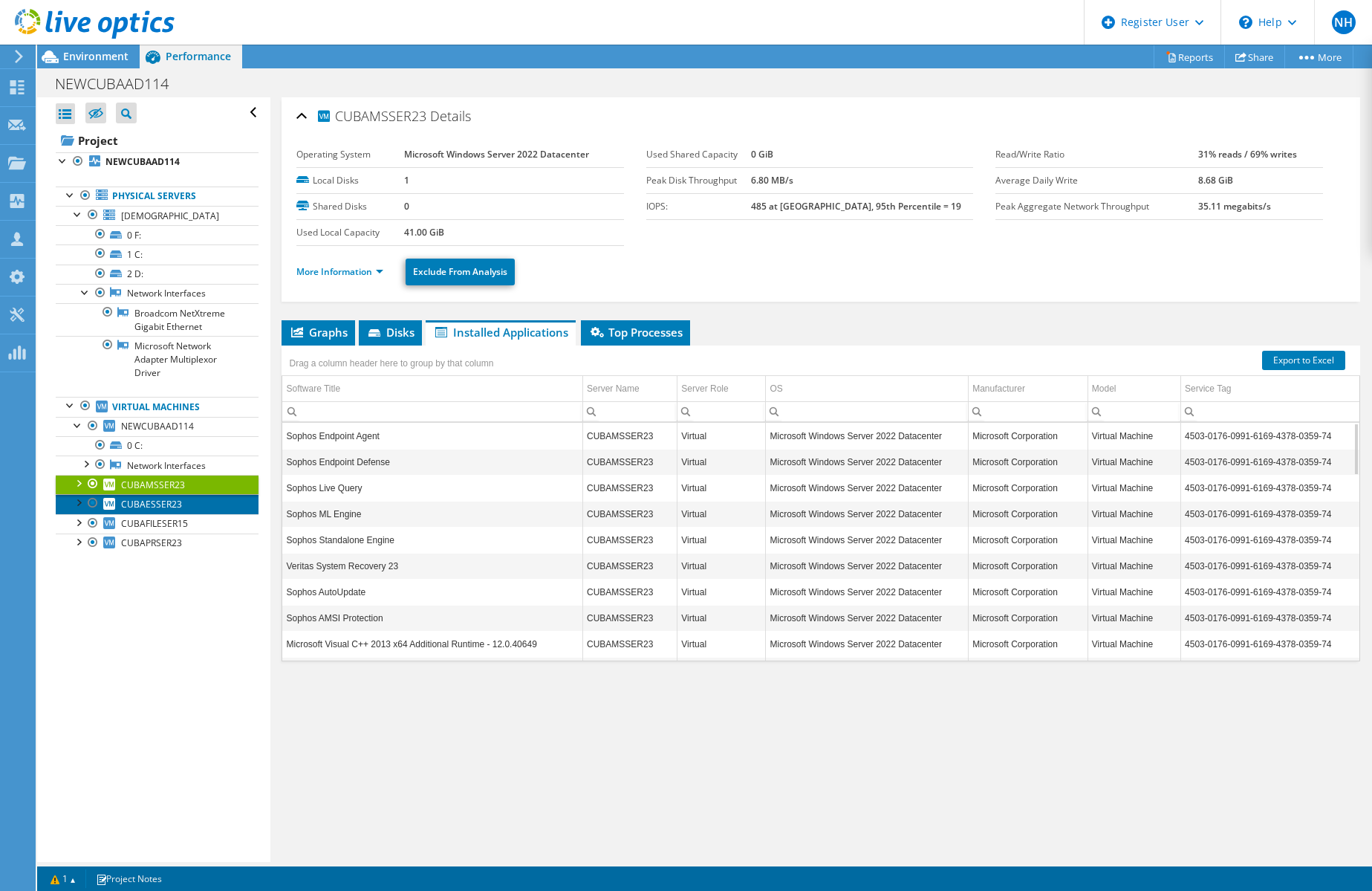
click at [185, 508] on link "CUBAESSER23" at bounding box center [157, 504] width 203 height 19
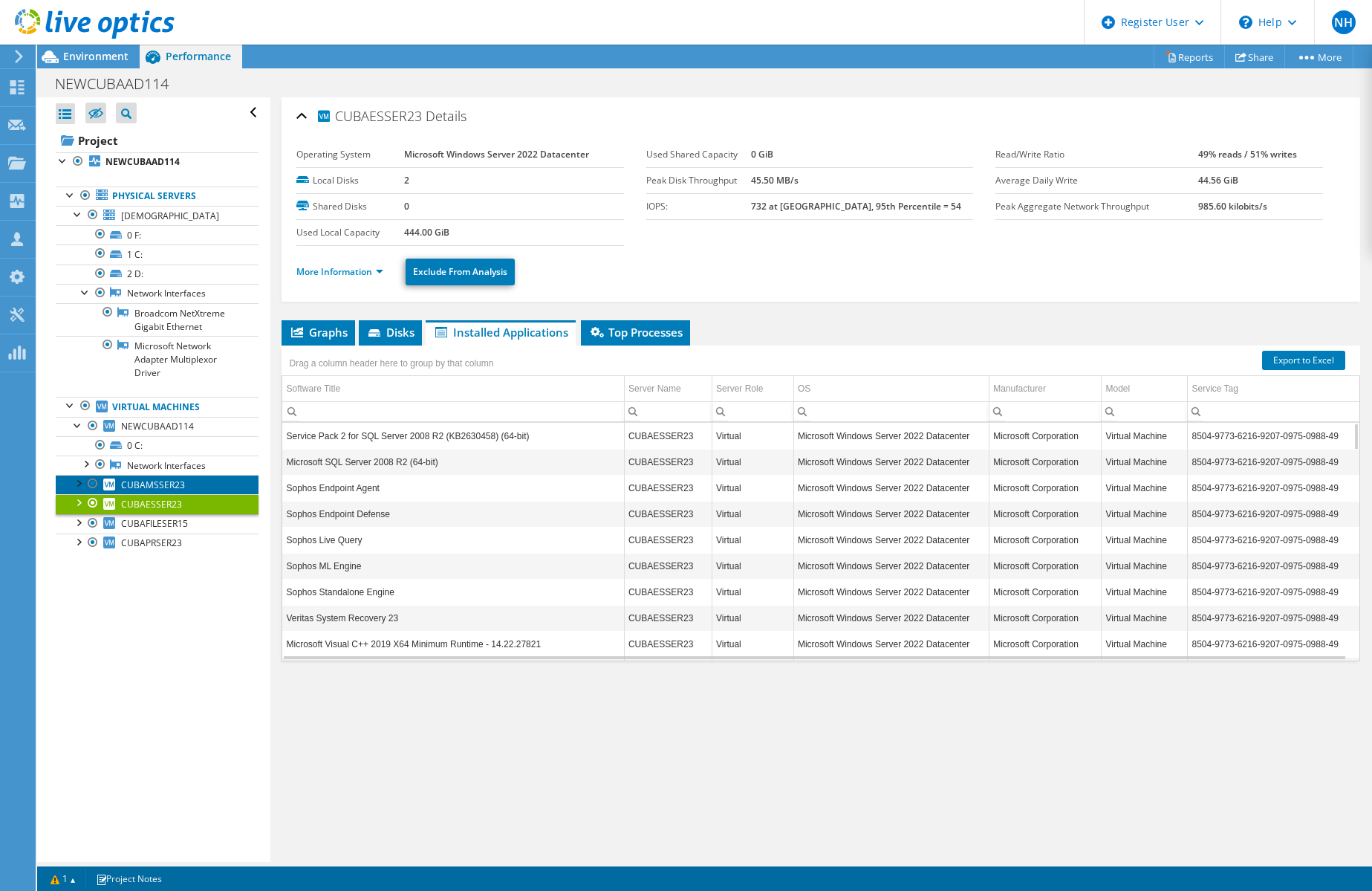
click at [189, 487] on link "CUBAMSSER23" at bounding box center [157, 484] width 203 height 19
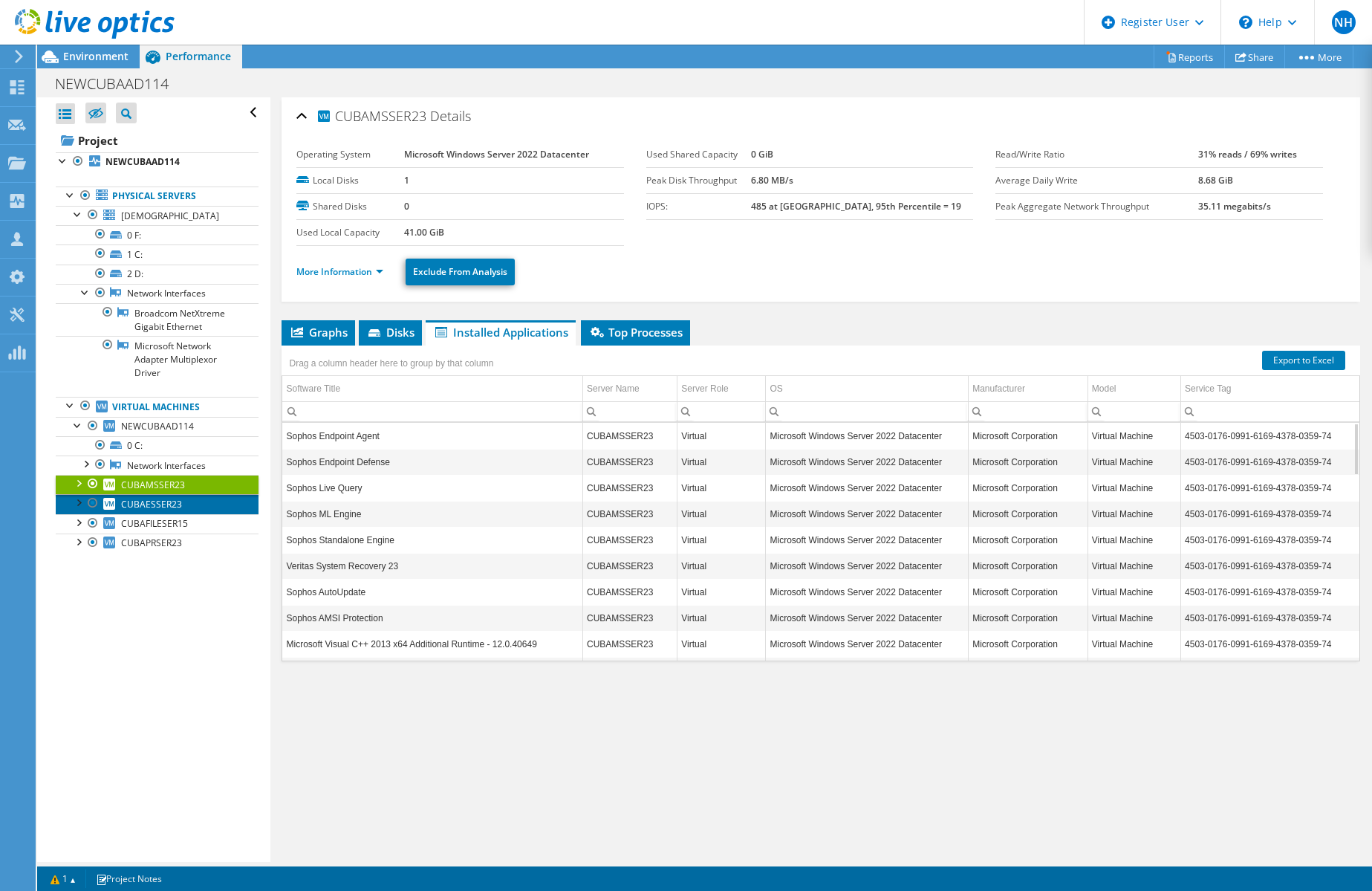
click at [184, 503] on link "CUBAESSER23" at bounding box center [157, 504] width 203 height 19
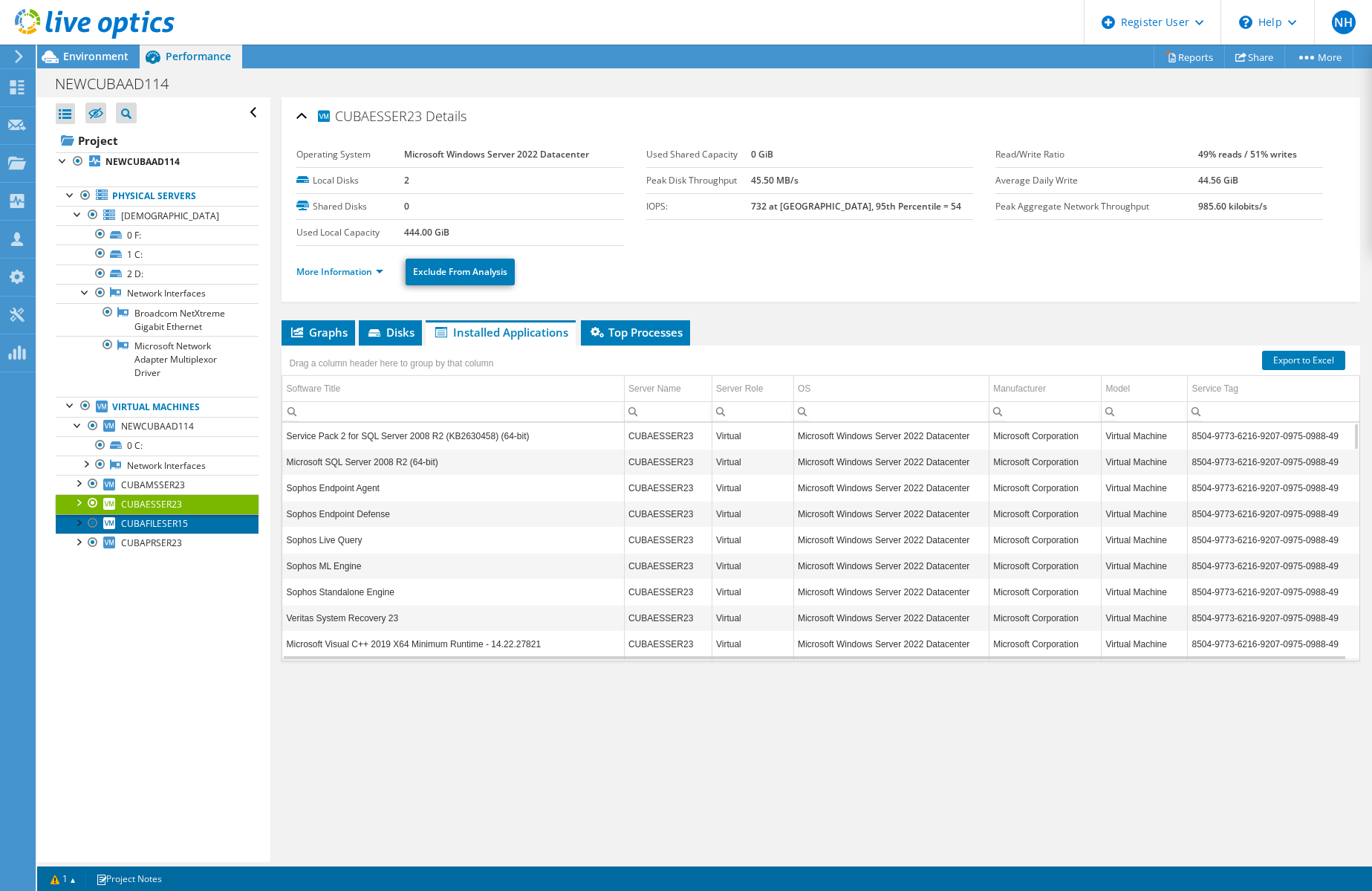
click at [179, 531] on link "CUBAFILESER15" at bounding box center [157, 524] width 203 height 19
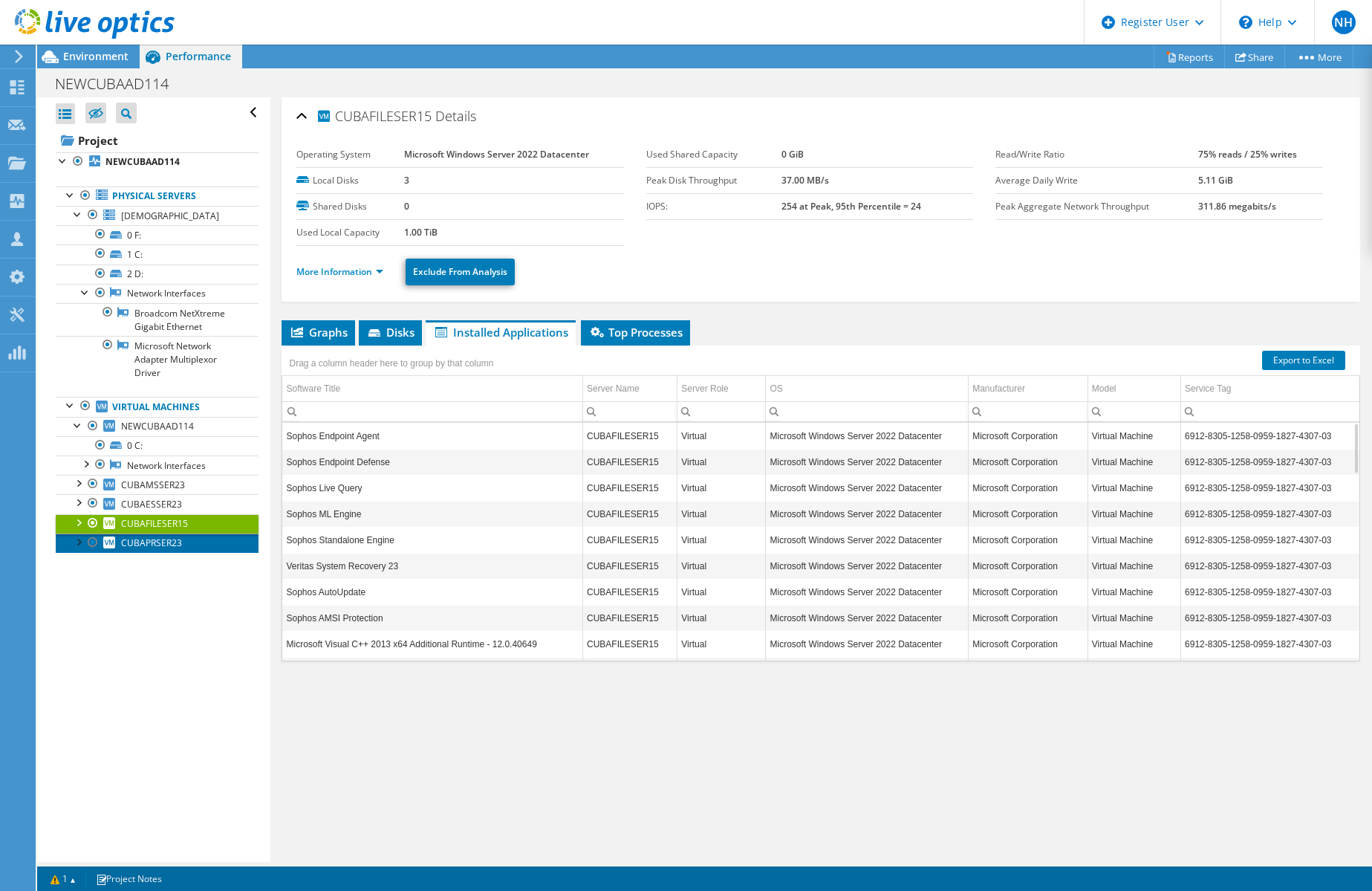
click at [180, 541] on span "CUBAPRSER23" at bounding box center [151, 543] width 61 height 13
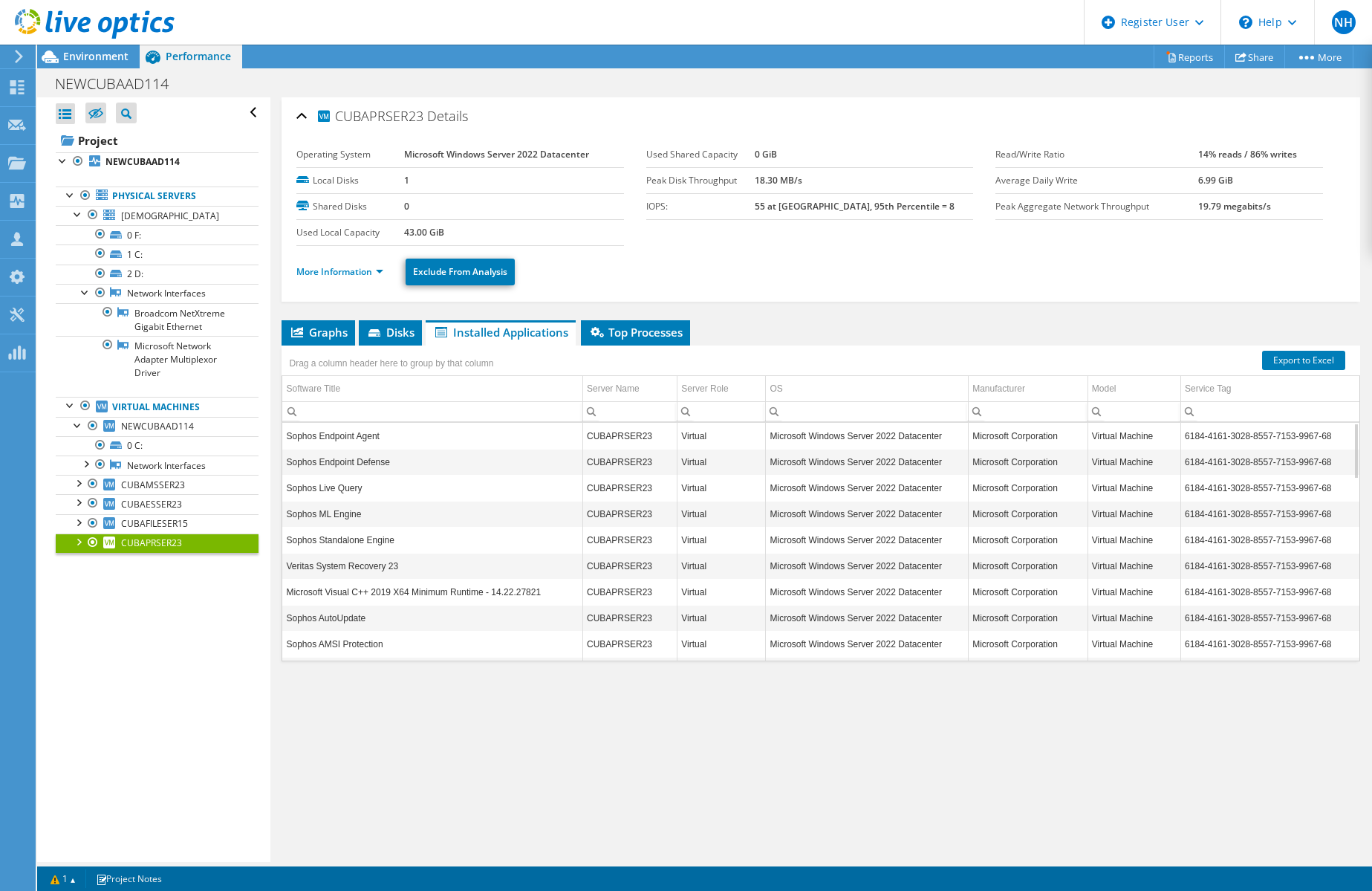
click at [99, 49] on div at bounding box center [87, 25] width 174 height 50
click at [94, 65] on div "Environment" at bounding box center [88, 57] width 103 height 24
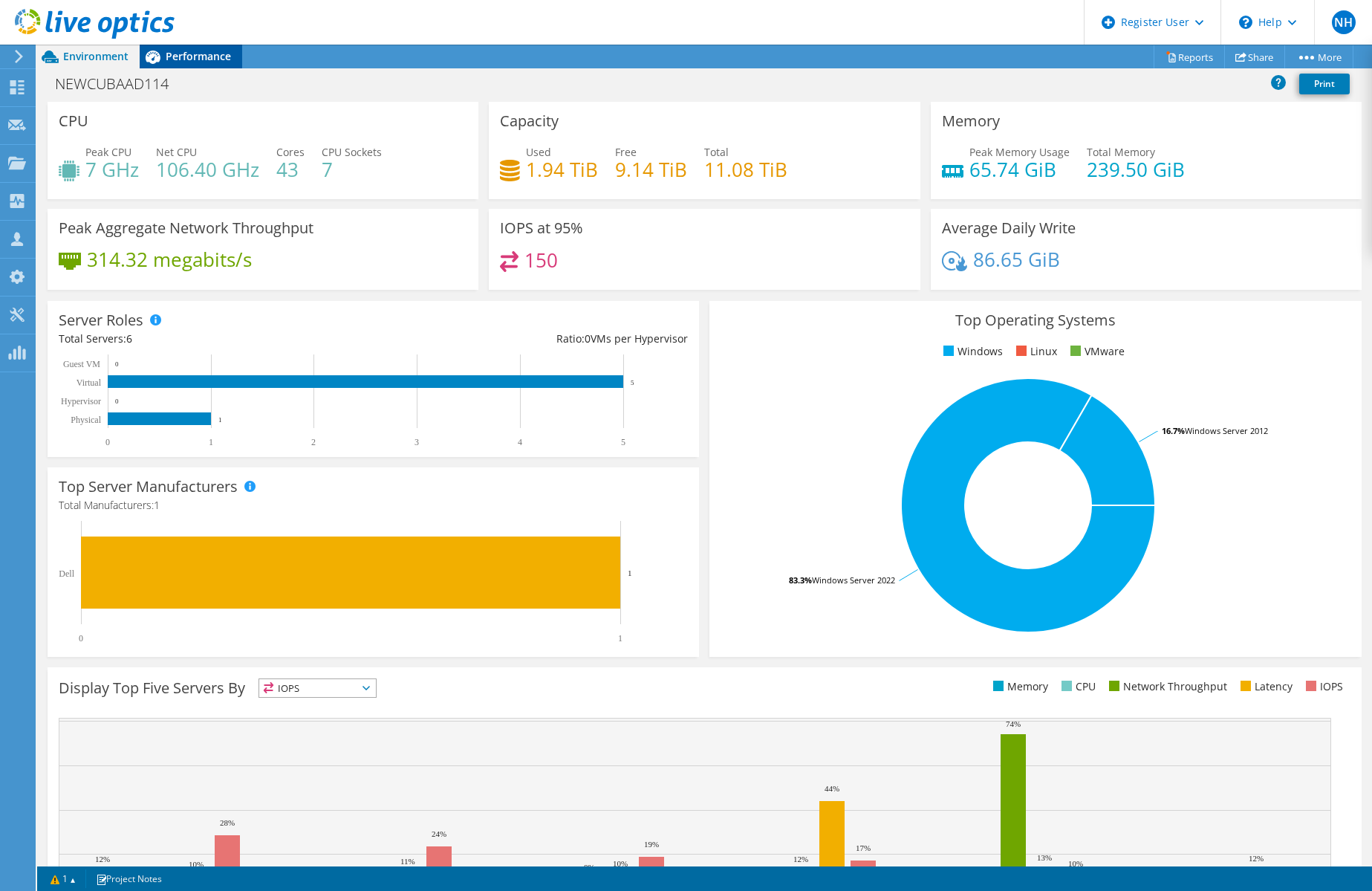
click at [197, 49] on span "Performance" at bounding box center [198, 57] width 65 height 14
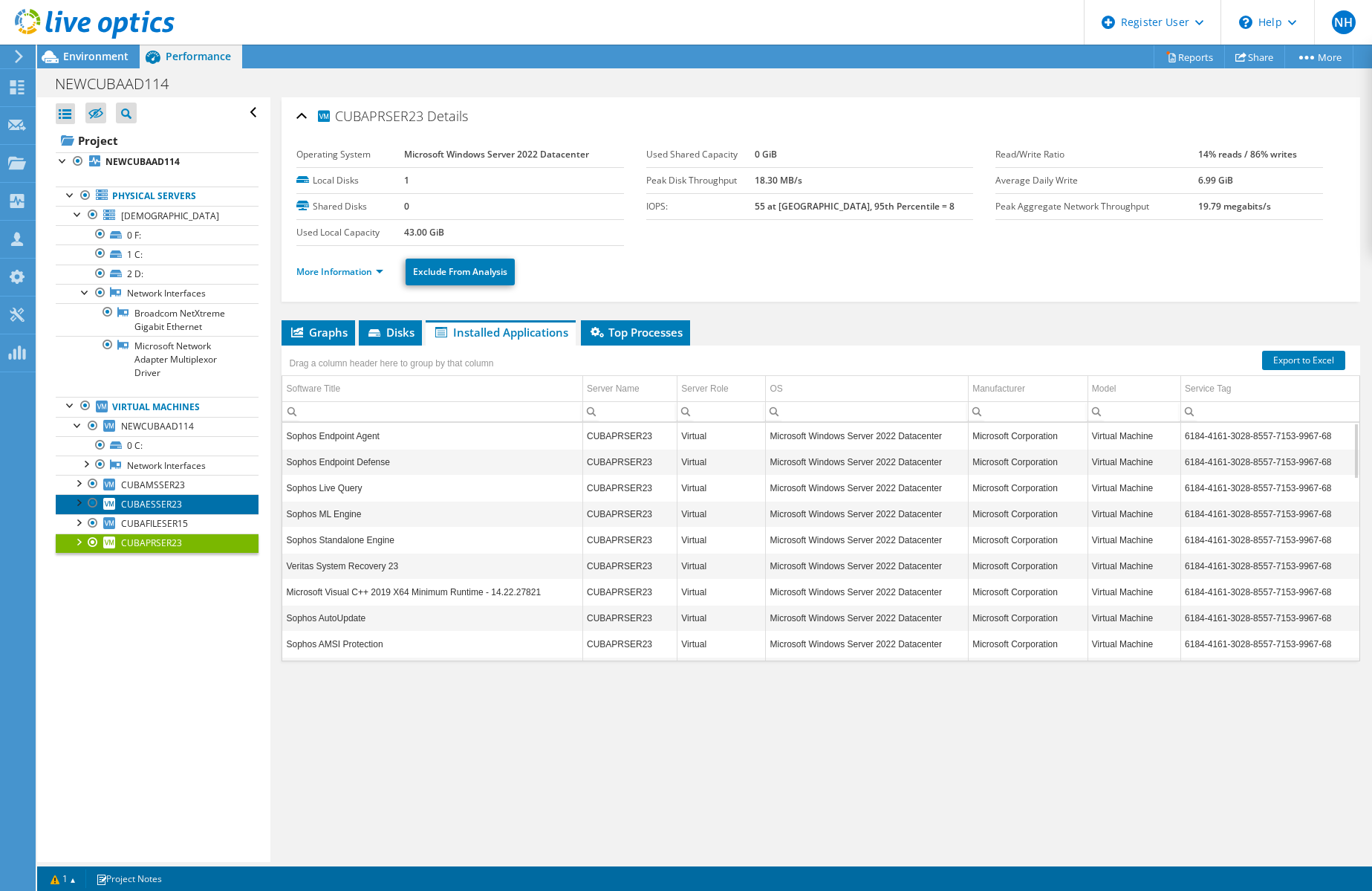
click at [171, 500] on span "CUBAESSER23" at bounding box center [151, 504] width 61 height 13
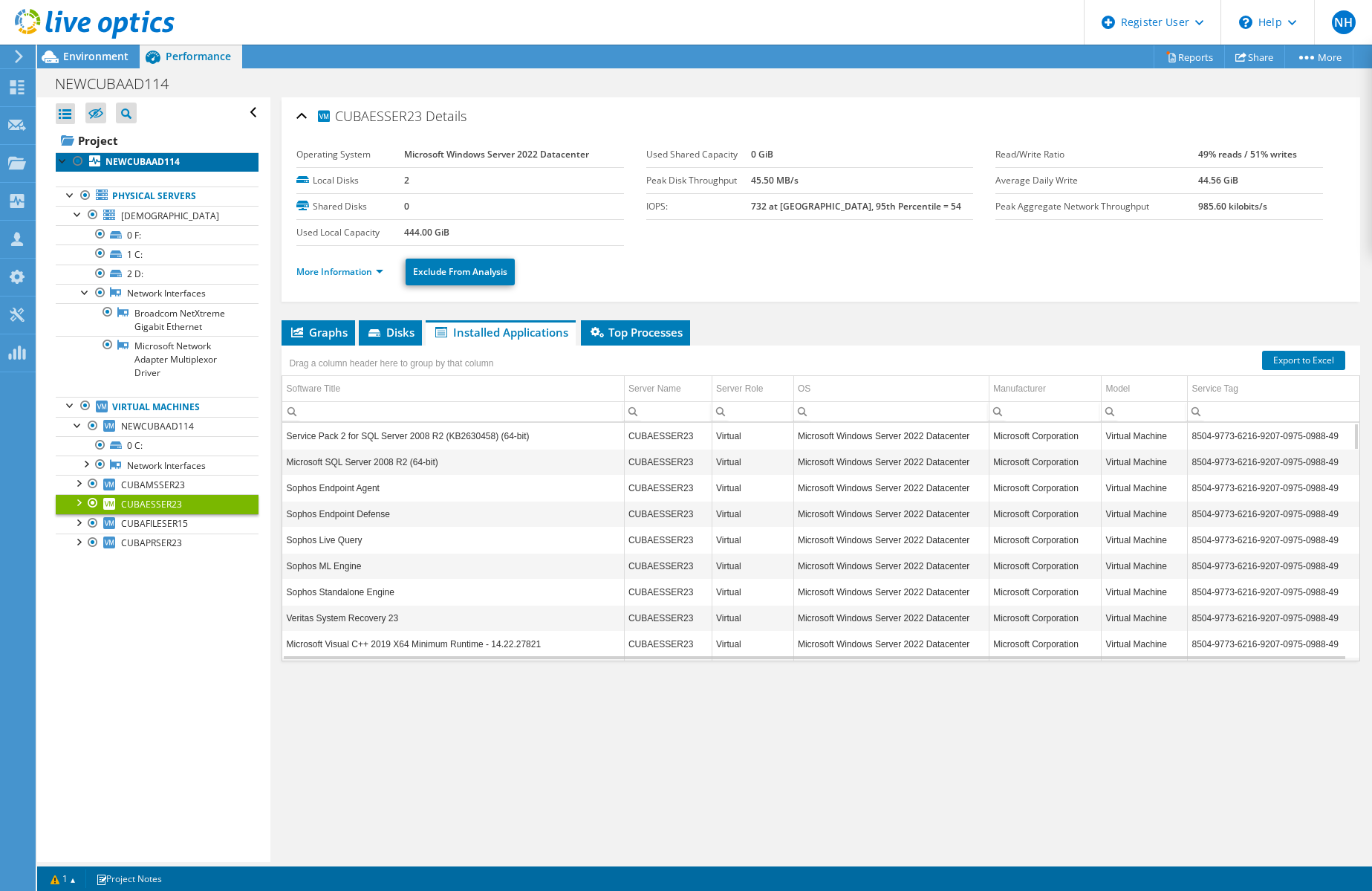
click at [144, 154] on link "NEWCUBAAD114" at bounding box center [157, 162] width 203 height 19
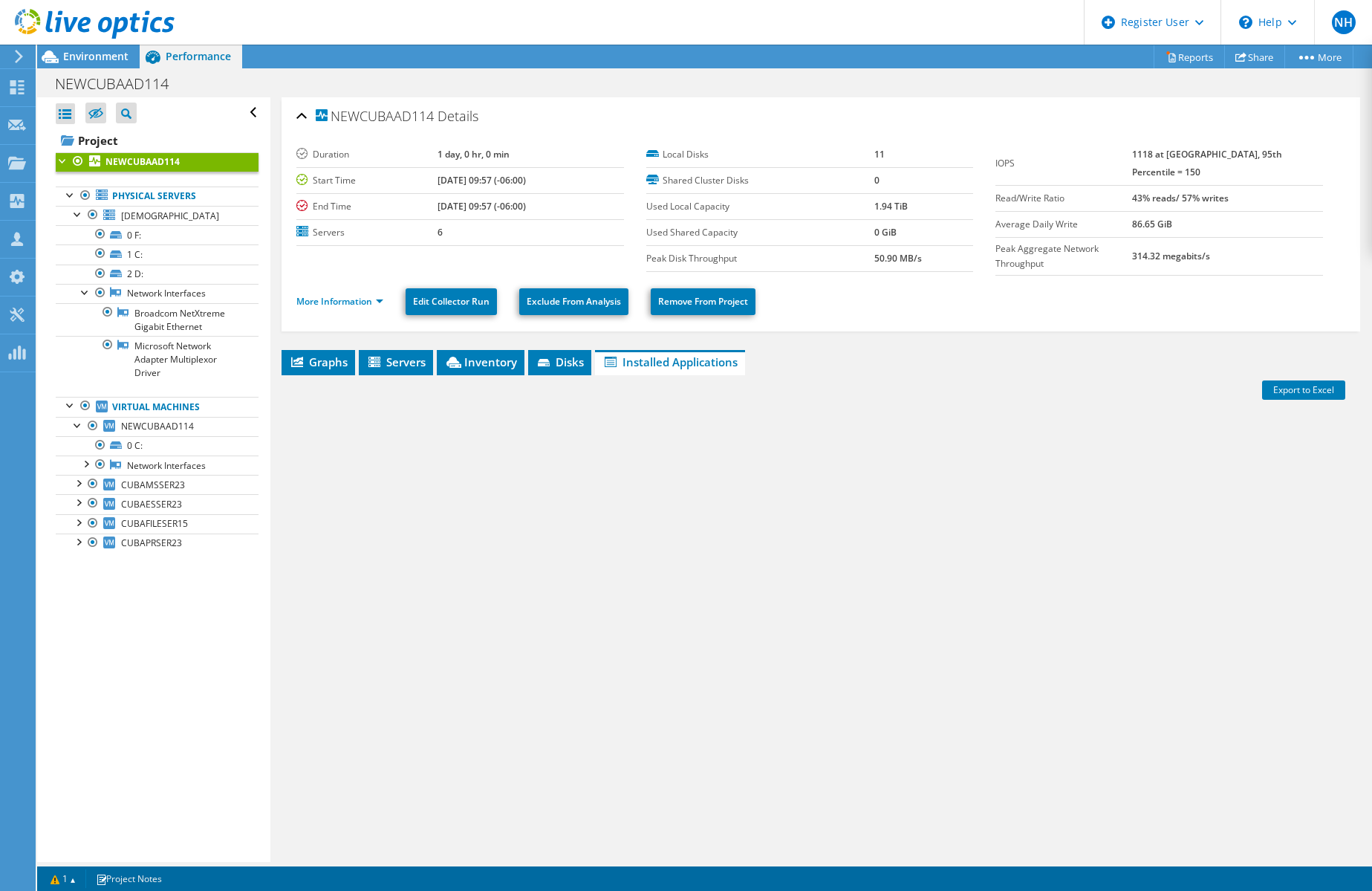
click at [310, 75] on div "NEWCUBAAD114 Print" at bounding box center [704, 84] width 1335 height 28
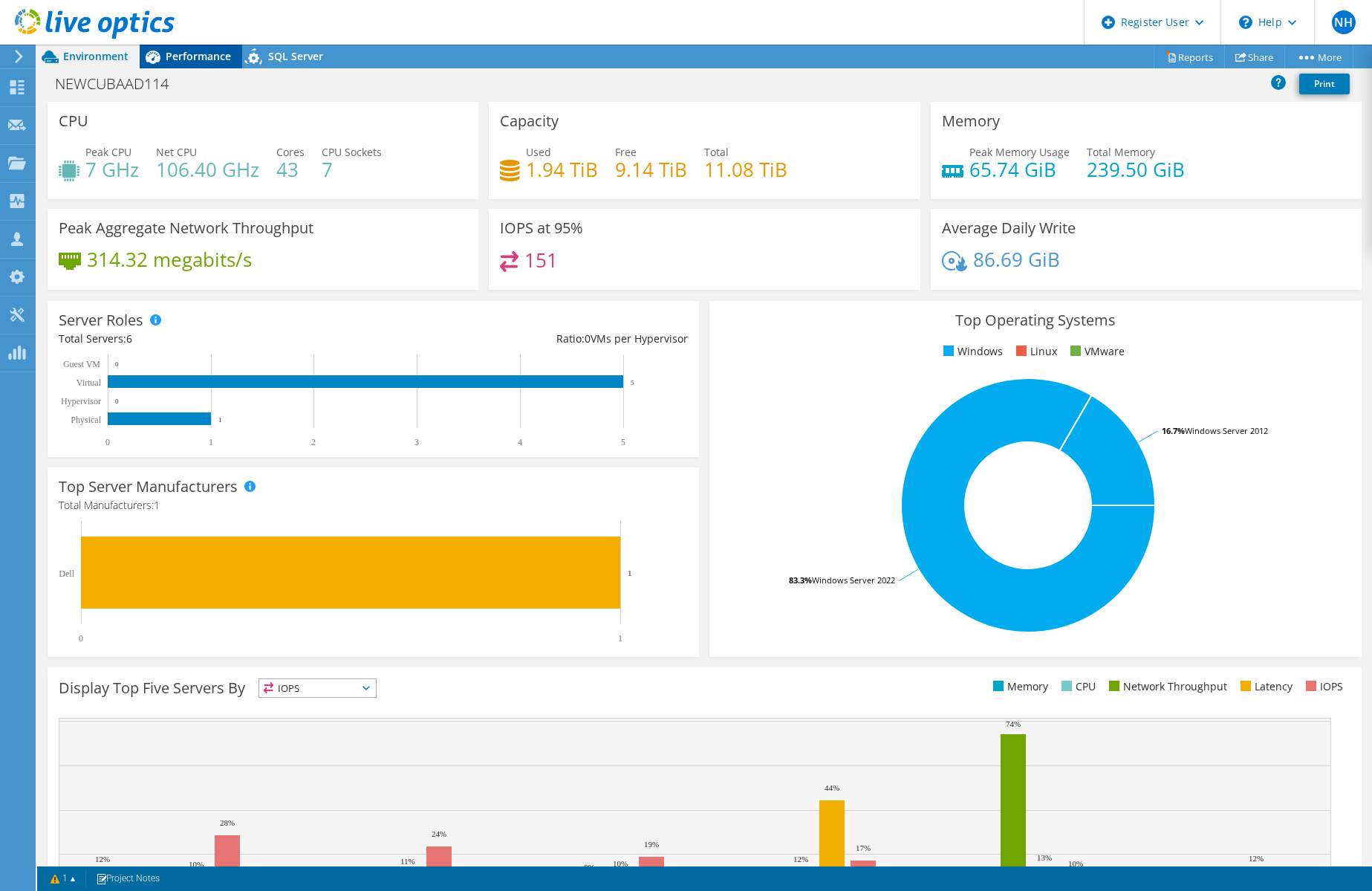
click at [199, 55] on span "Performance" at bounding box center [198, 57] width 65 height 14
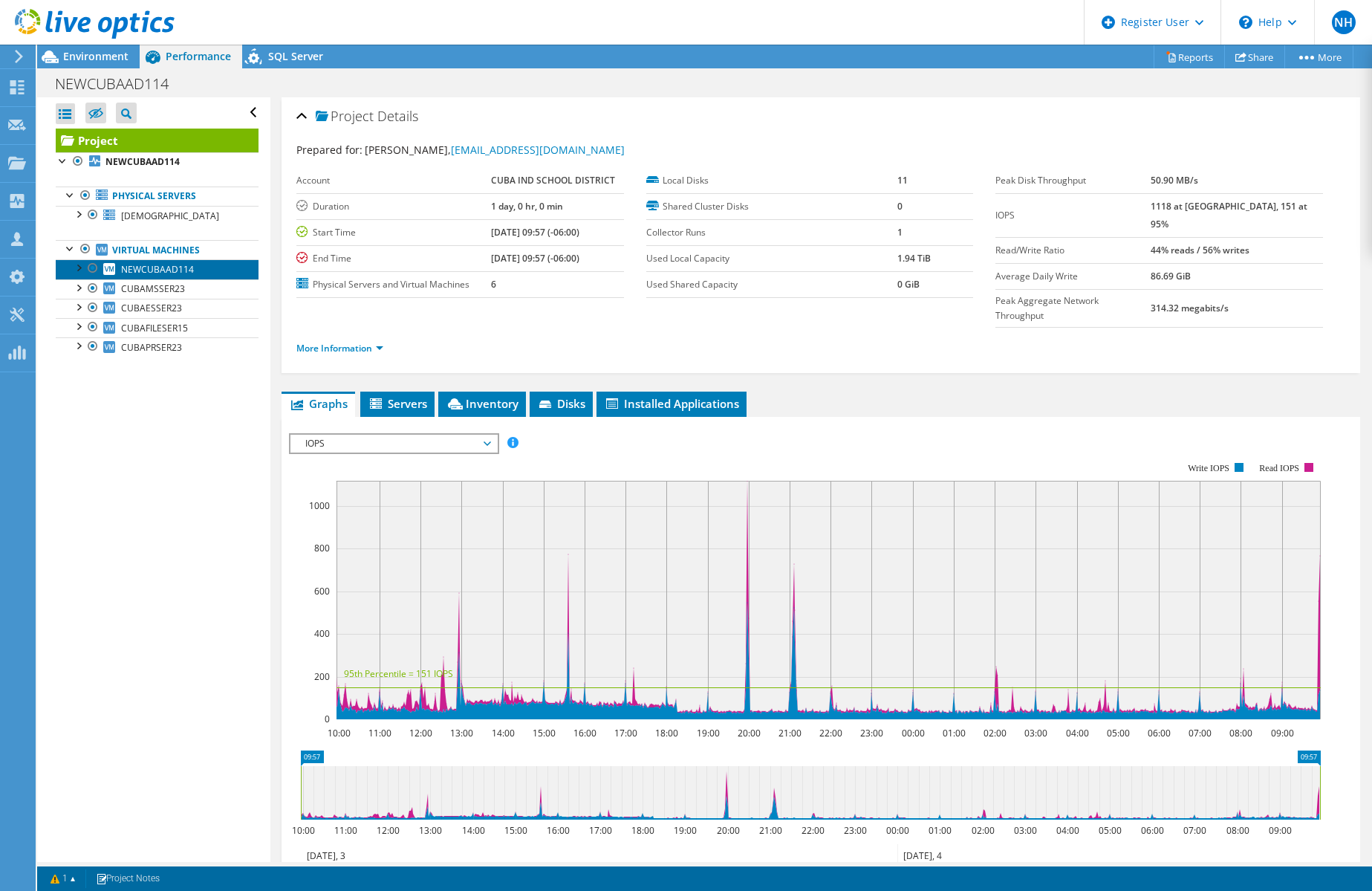
click at [185, 262] on link "NEWCUBAAD114" at bounding box center [157, 269] width 203 height 19
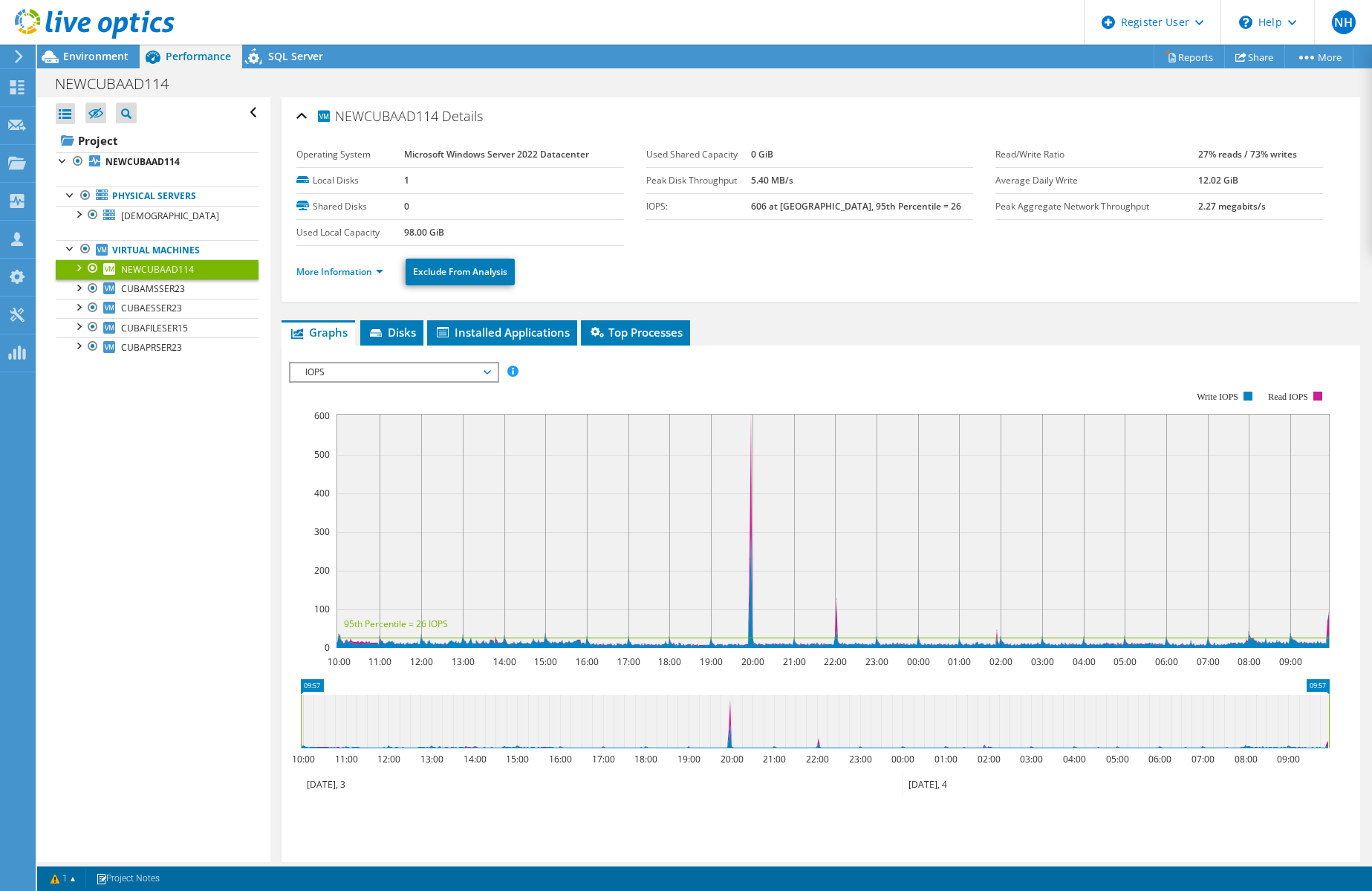
click at [80, 270] on div at bounding box center [78, 267] width 15 height 15
click at [77, 271] on div at bounding box center [78, 267] width 15 height 15
click at [153, 295] on span "CUBAMSSER23" at bounding box center [153, 289] width 64 height 13
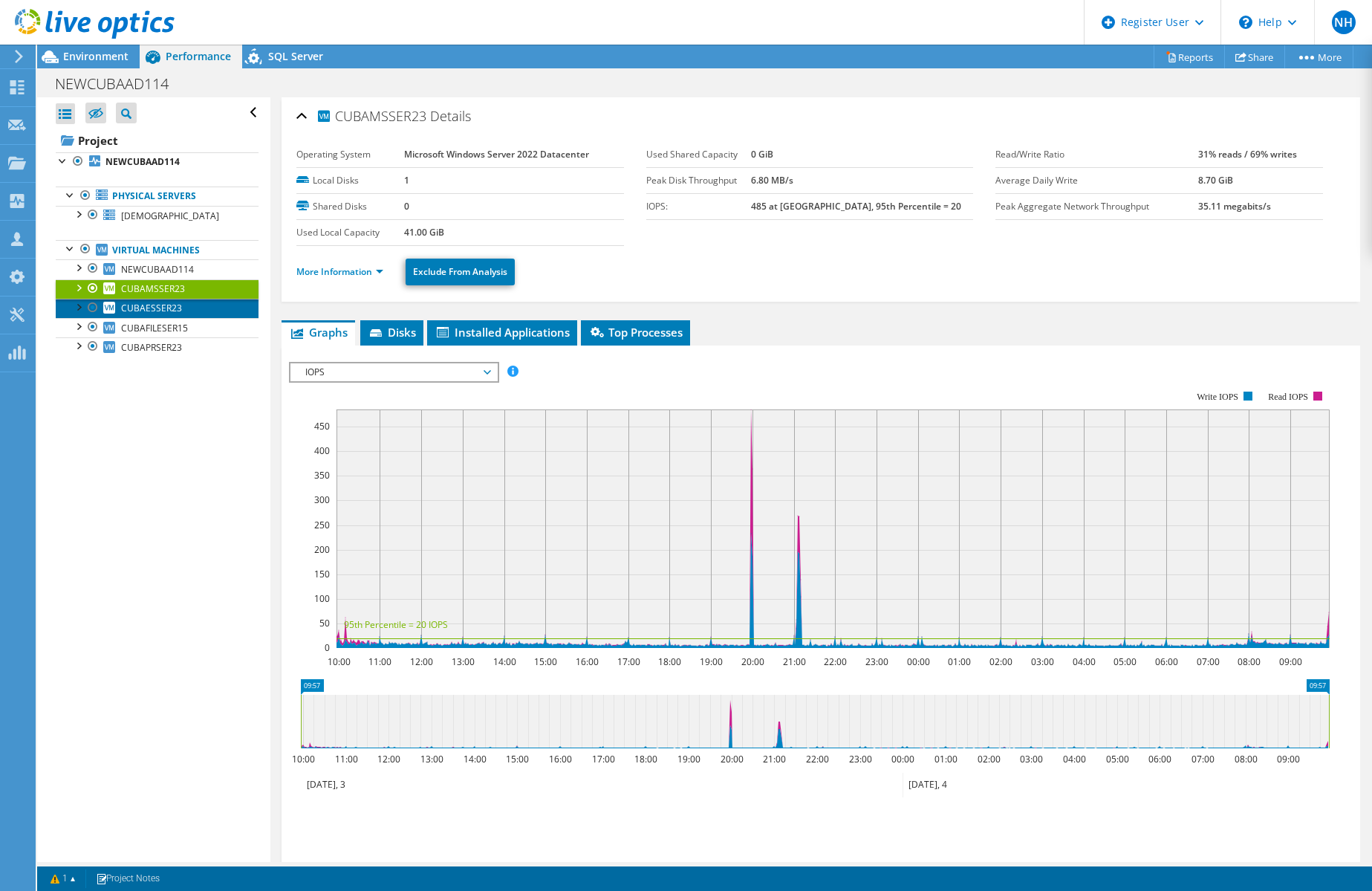
click at [161, 318] on link "CUBAESSER23" at bounding box center [157, 308] width 203 height 19
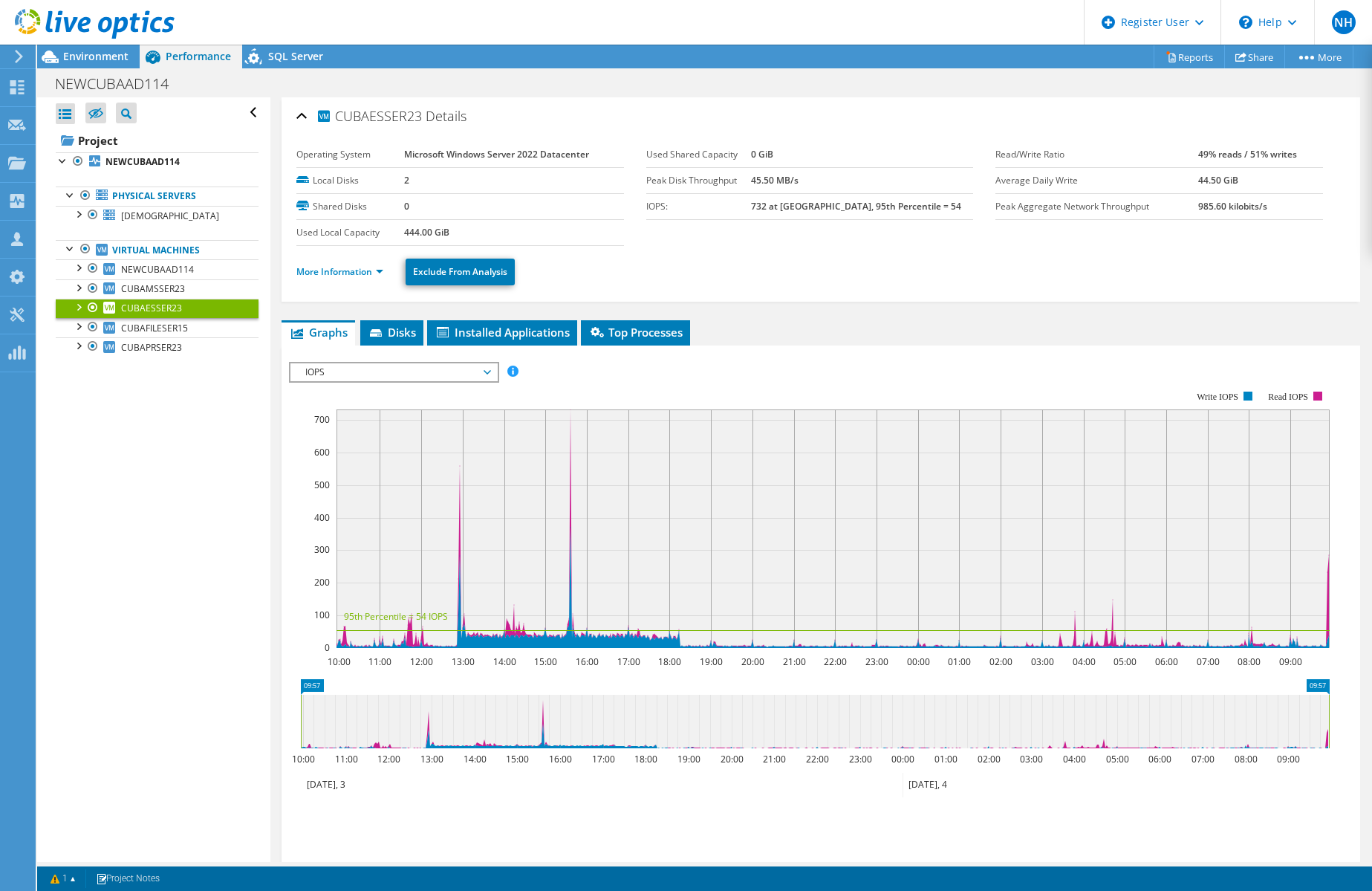
click at [95, 49] on div at bounding box center [87, 25] width 174 height 50
click at [95, 59] on span "Environment" at bounding box center [95, 57] width 65 height 14
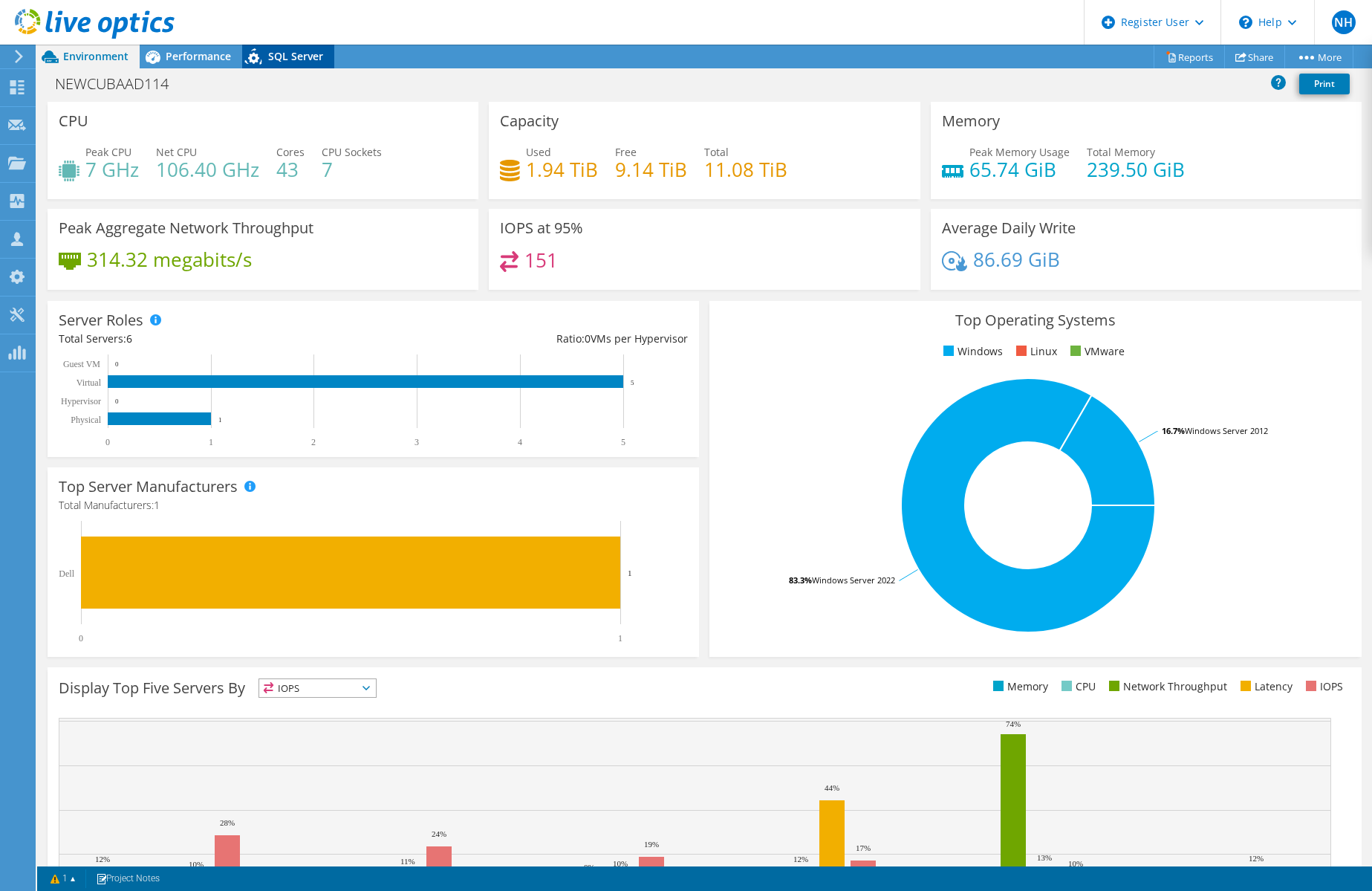
click at [271, 64] on div "SQL Server" at bounding box center [288, 57] width 92 height 24
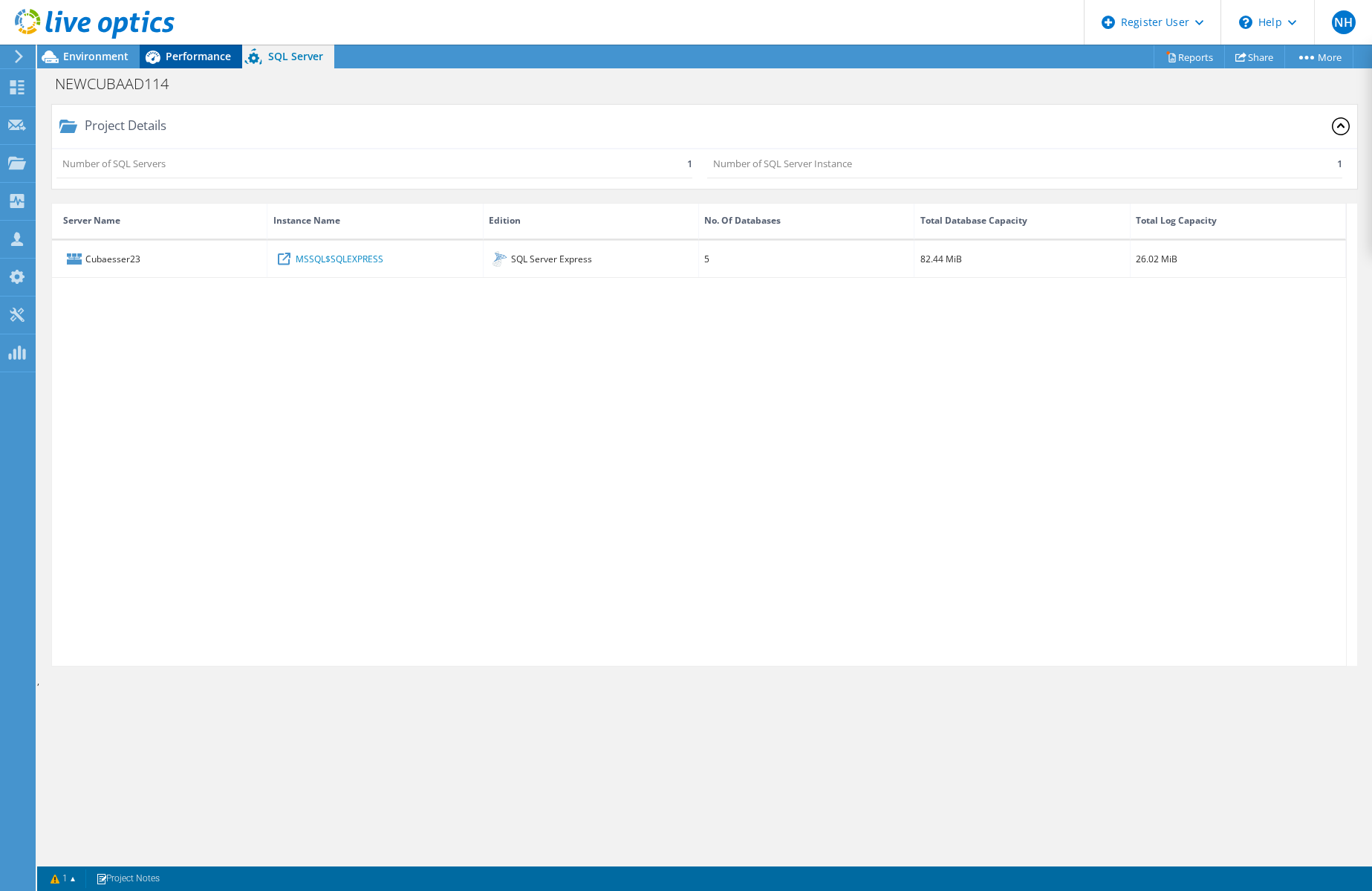
click at [208, 55] on span "Performance" at bounding box center [198, 57] width 65 height 14
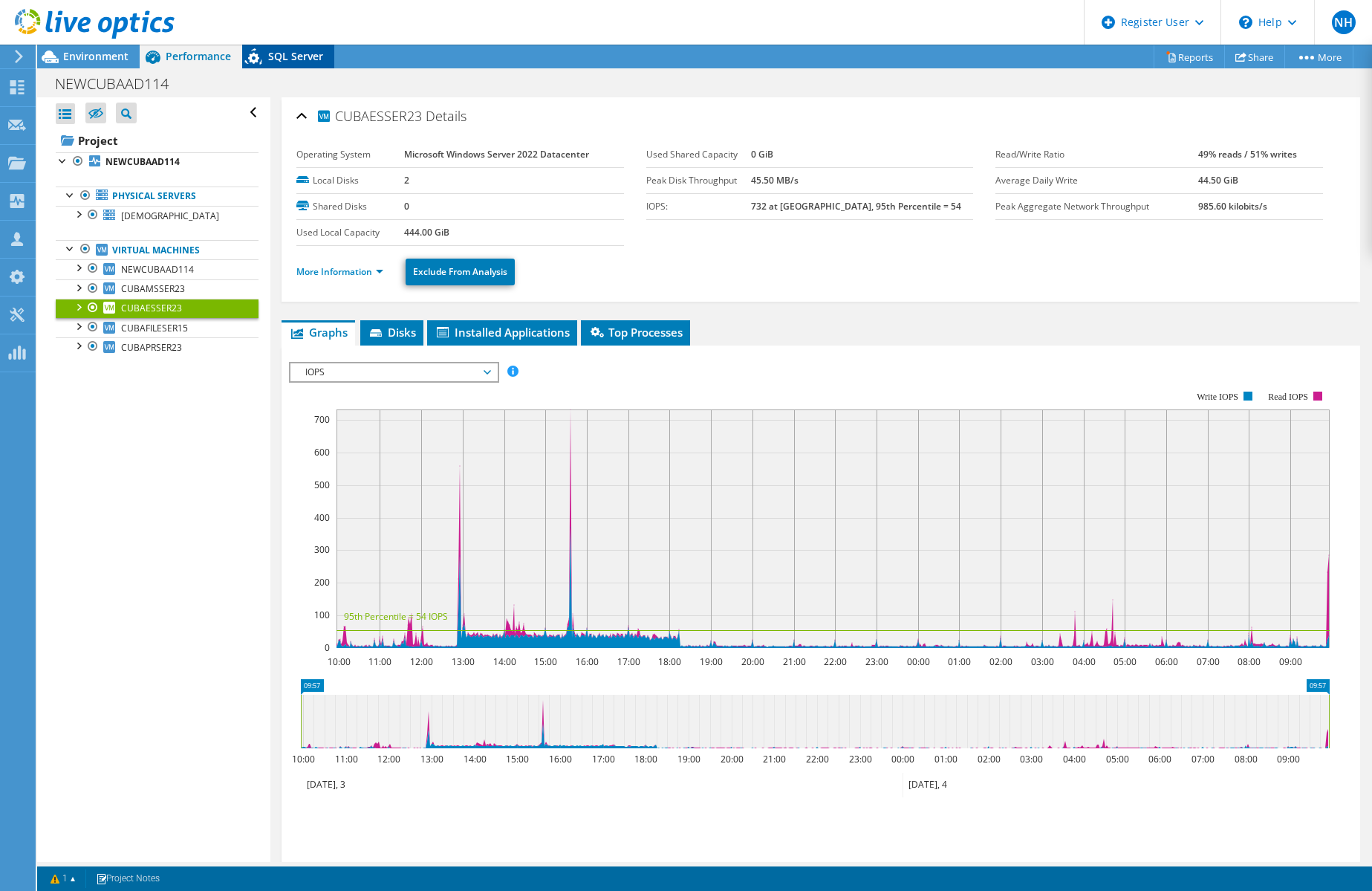
click at [305, 55] on span "SQL Server" at bounding box center [295, 57] width 55 height 14
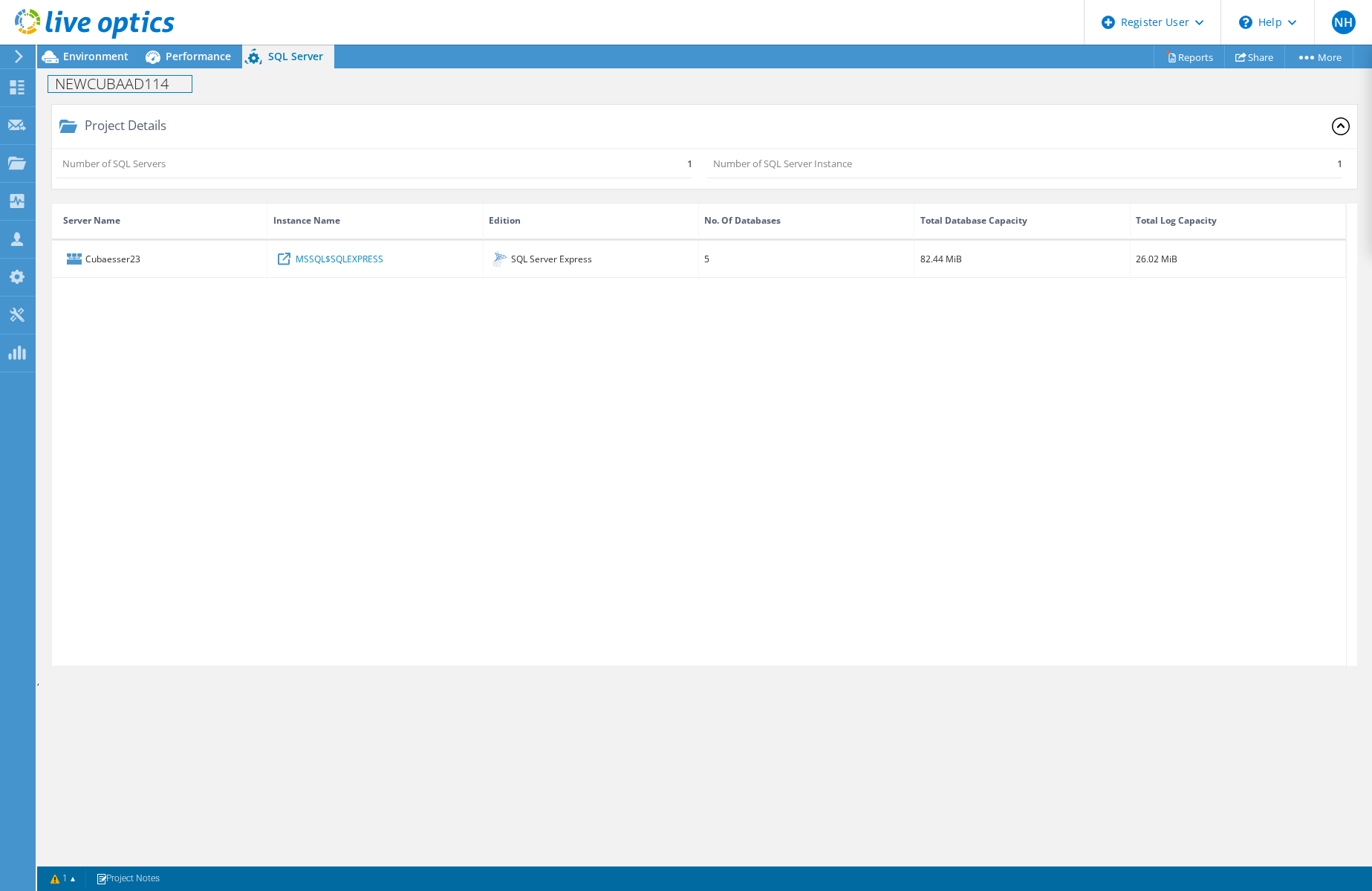
click at [193, 68] on div "NEWCUBAAD114 Print" at bounding box center [704, 83] width 1335 height 29
click at [195, 62] on span "Performance" at bounding box center [198, 57] width 65 height 14
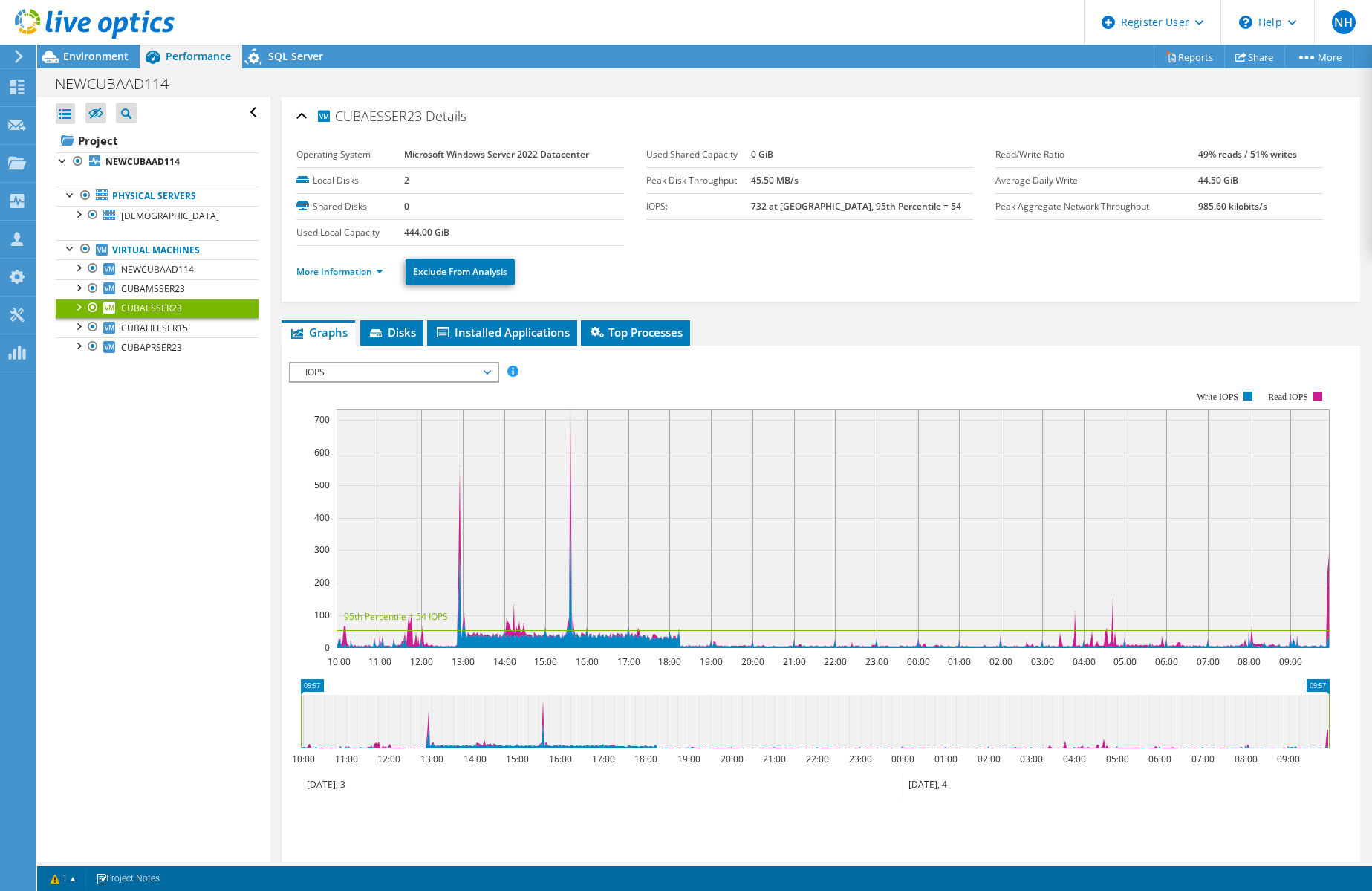
click at [147, 440] on div "Open All Close All Hide Excluded Nodes Project Tree Filter" at bounding box center [154, 479] width 232 height 764
click at [499, 337] on span "Installed Applications" at bounding box center [502, 332] width 135 height 15
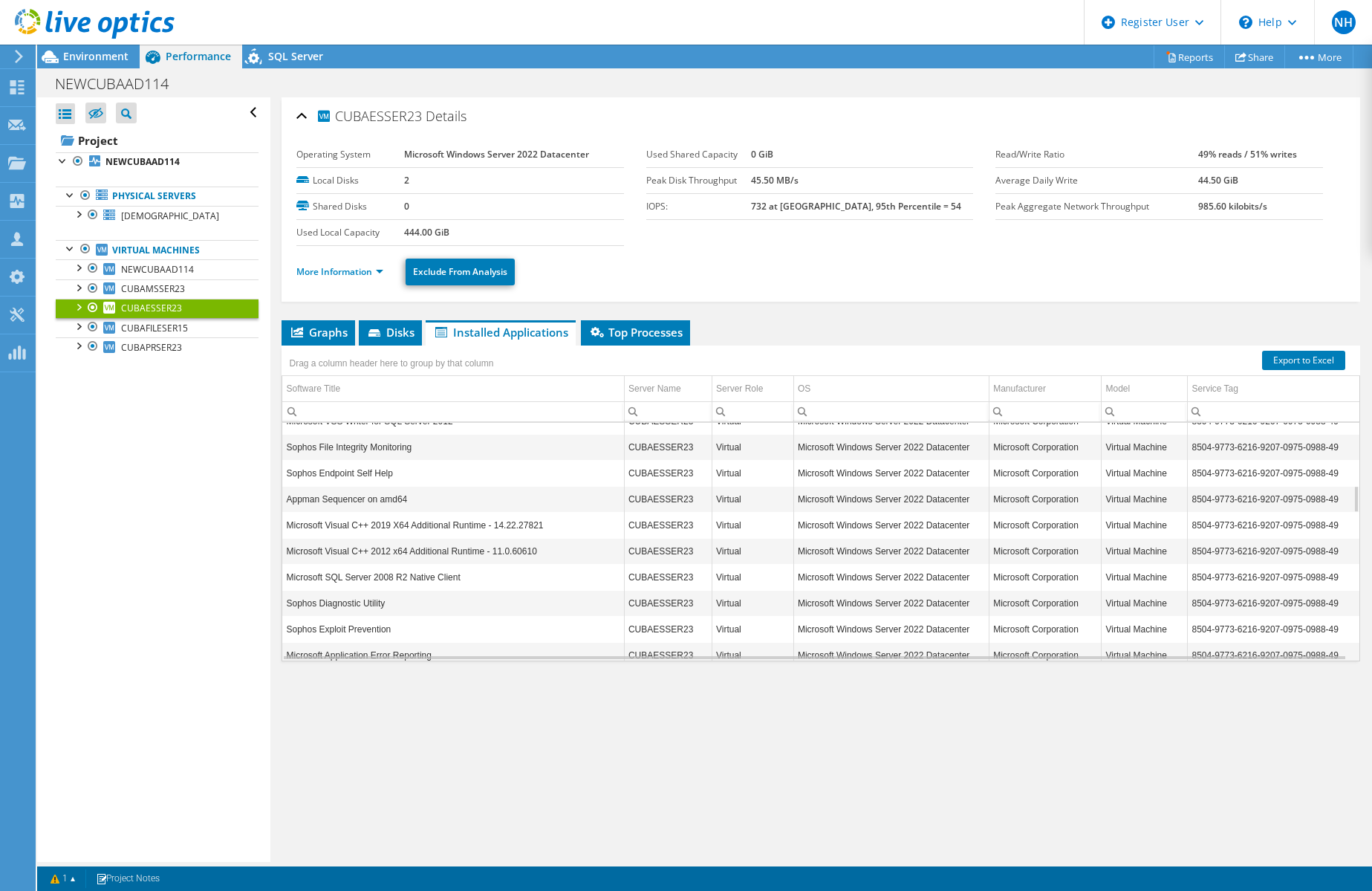
scroll to position [624, 0]
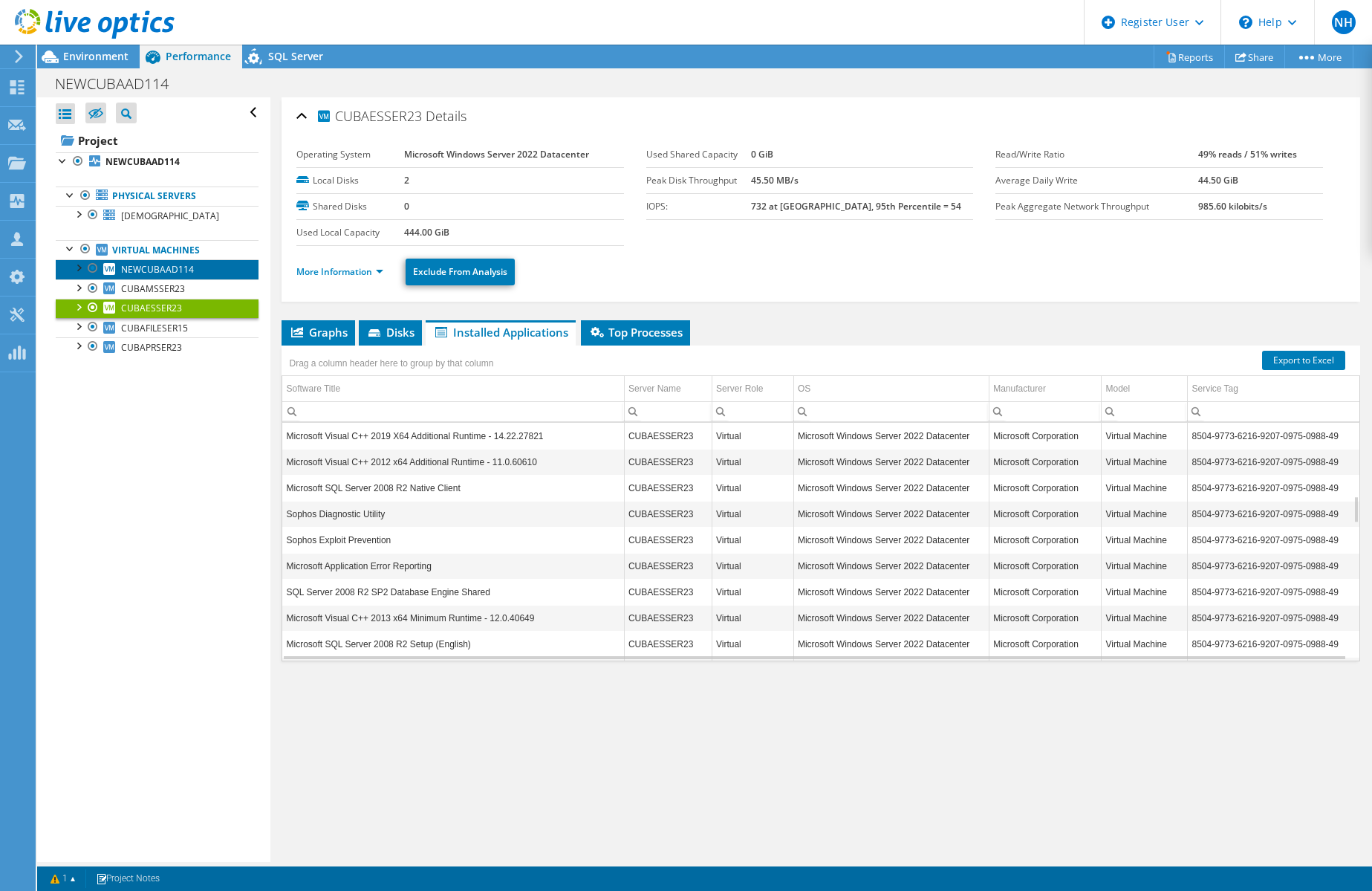
click at [204, 270] on link "NEWCUBAAD114" at bounding box center [157, 269] width 203 height 19
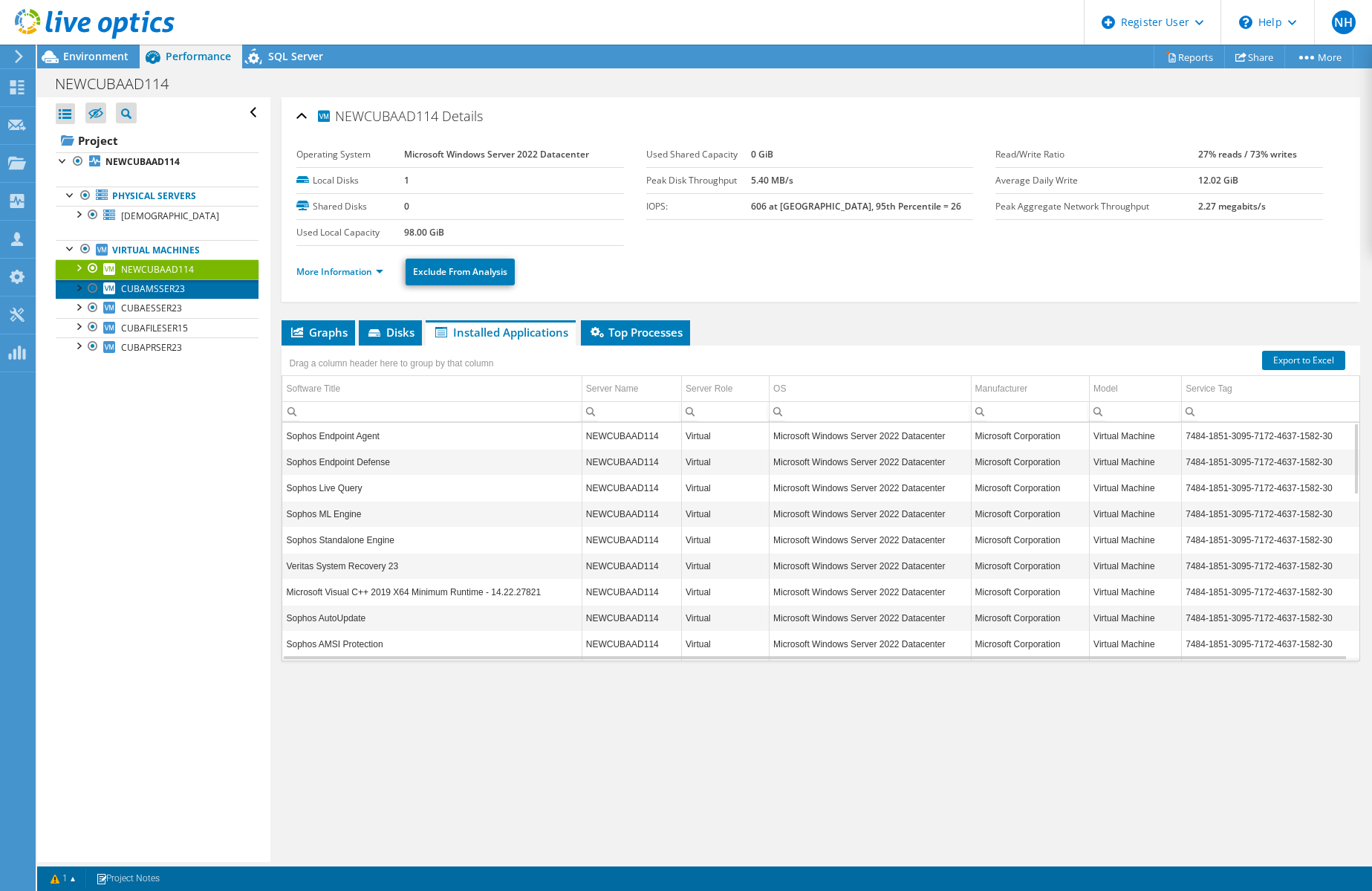
click at [202, 291] on link "CUBAMSSER23" at bounding box center [157, 289] width 203 height 19
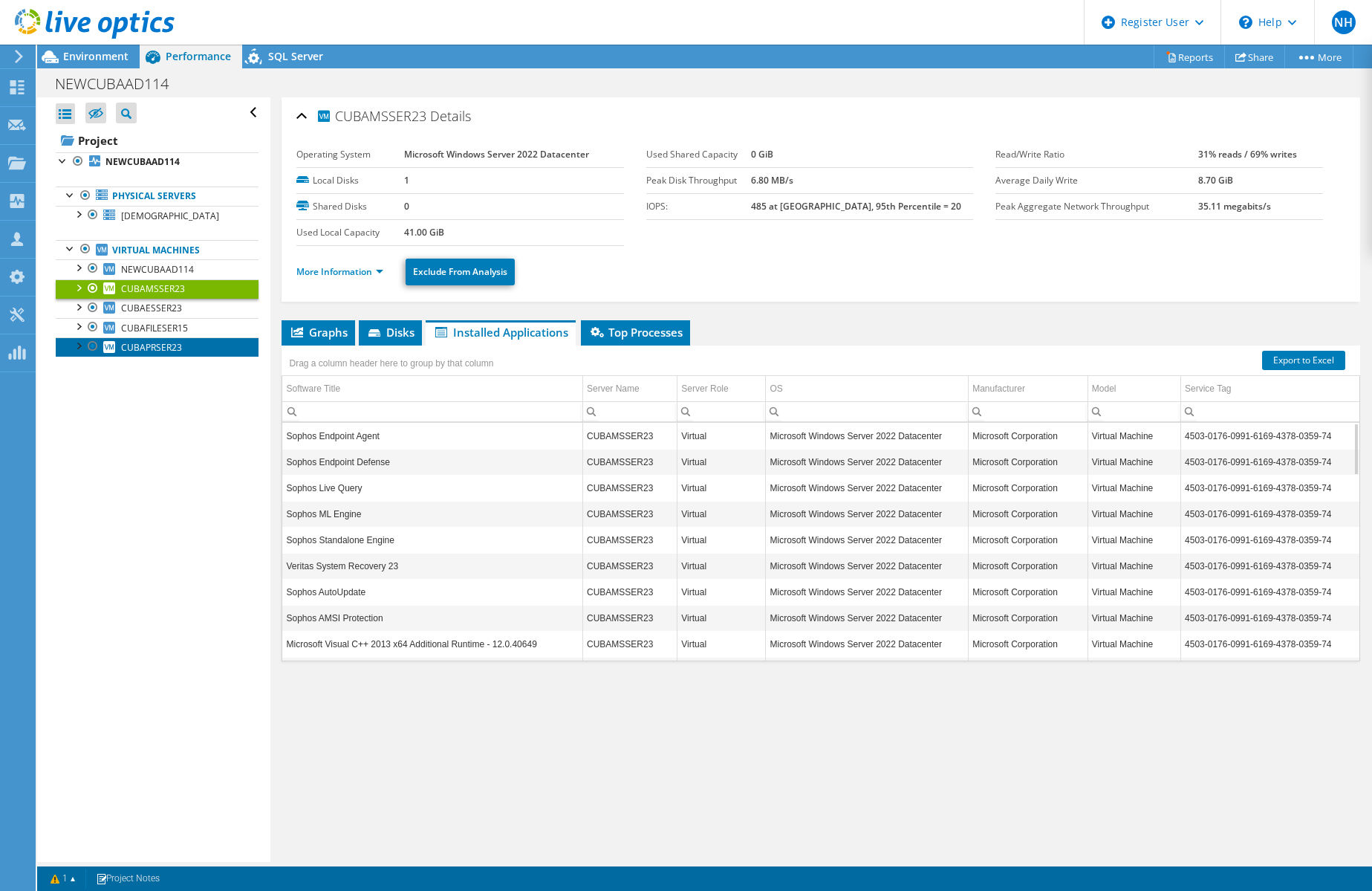
click at [184, 346] on link "CUBAPRSER23" at bounding box center [157, 347] width 203 height 19
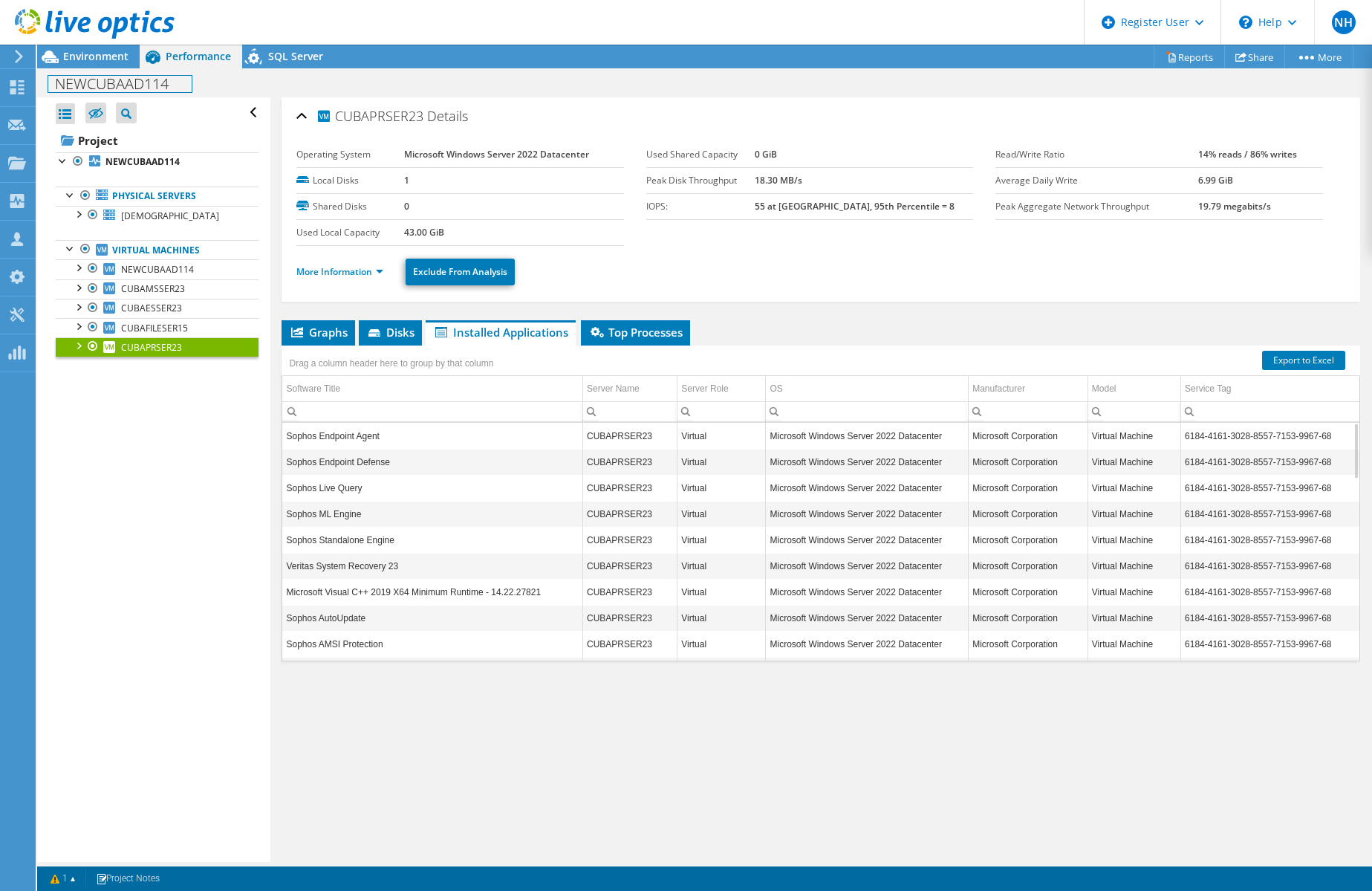
click at [96, 76] on h1 "NEWCUBAAD114" at bounding box center [120, 84] width 143 height 17
click at [97, 63] on div "Environment" at bounding box center [88, 57] width 103 height 24
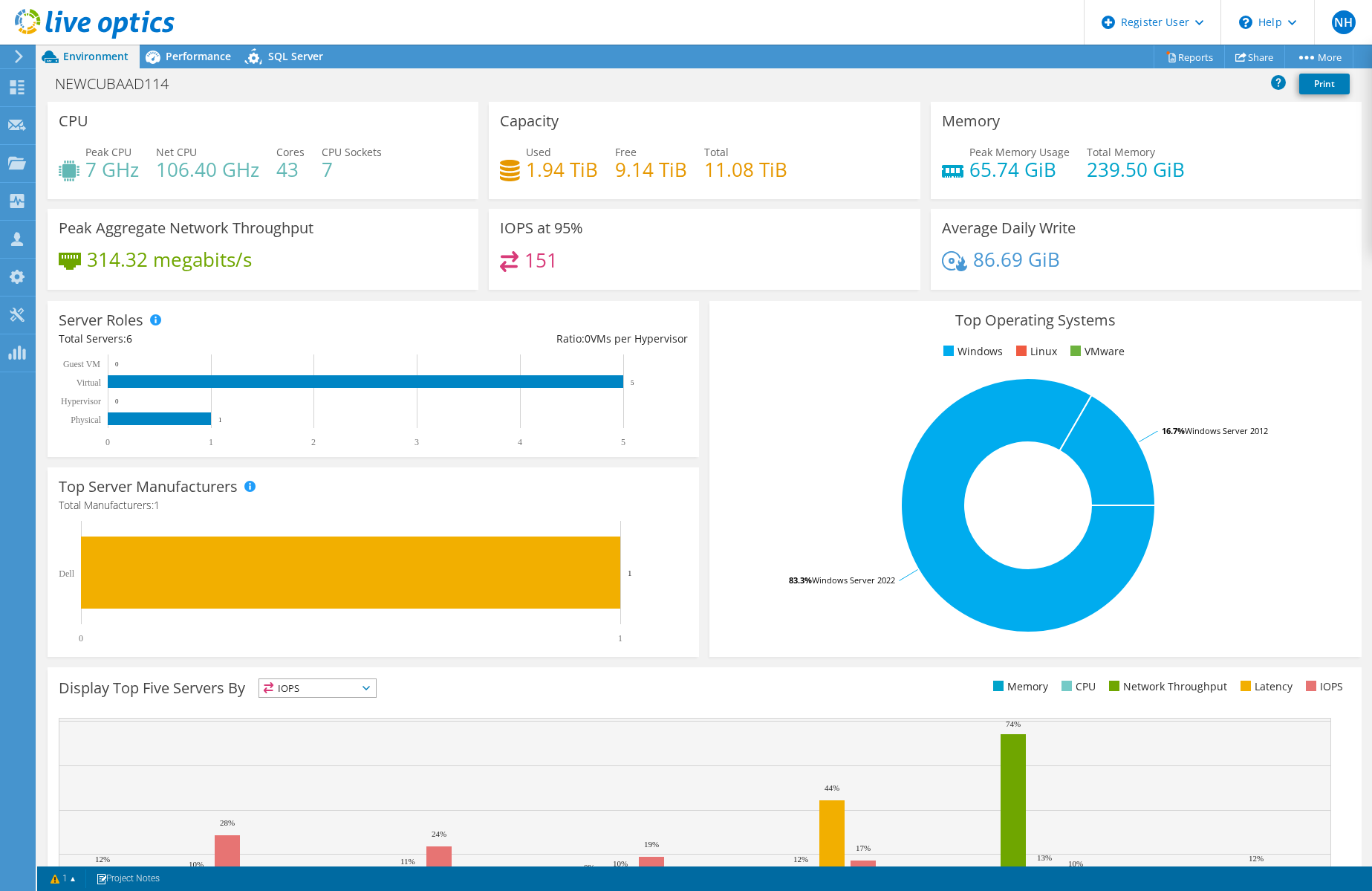
click at [203, 69] on div "NEWCUBAAD114 Print" at bounding box center [704, 85] width 1335 height 33
click at [206, 62] on span "Performance" at bounding box center [198, 57] width 65 height 14
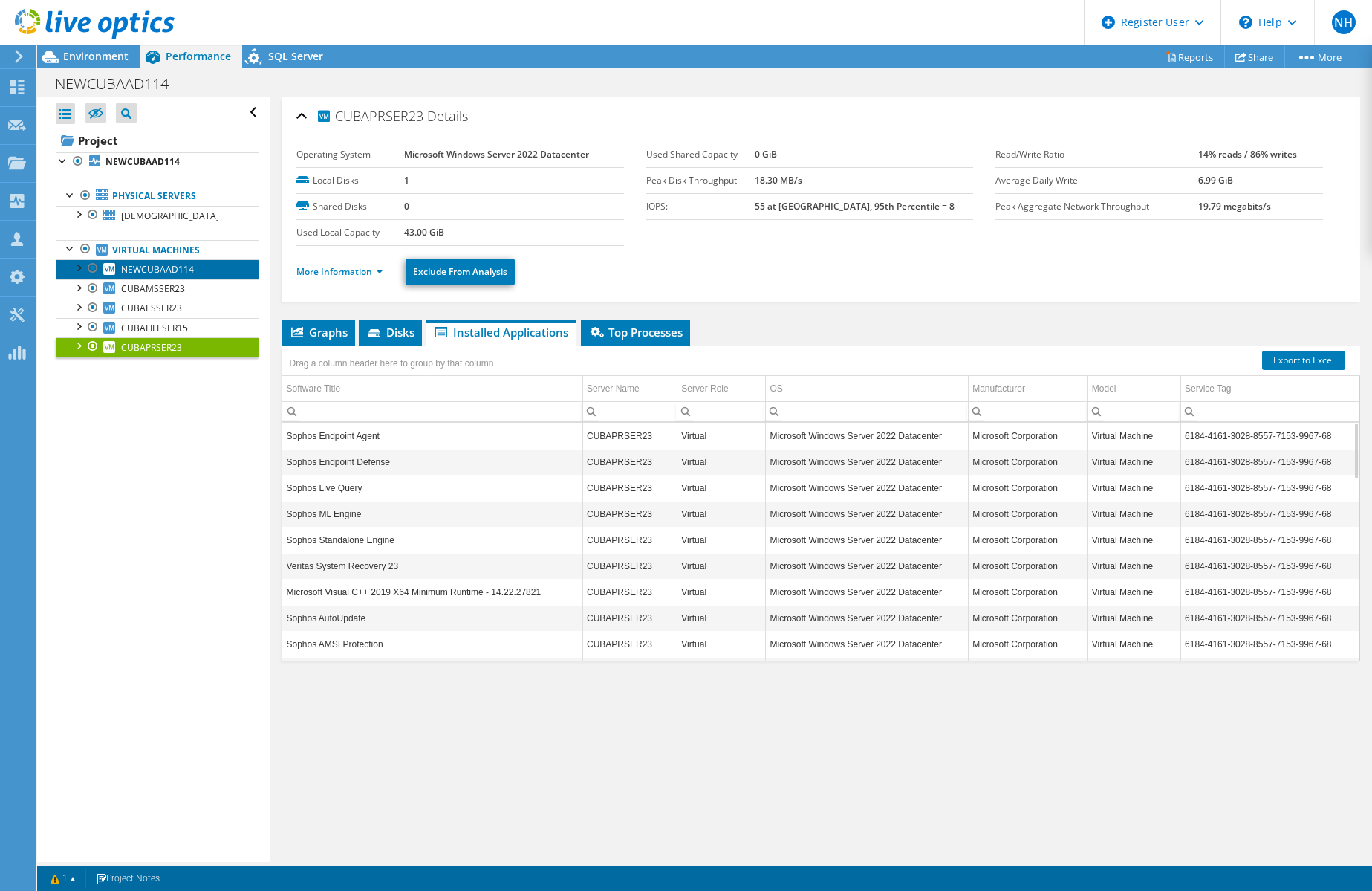
click at [194, 268] on link "NEWCUBAAD114" at bounding box center [157, 269] width 203 height 19
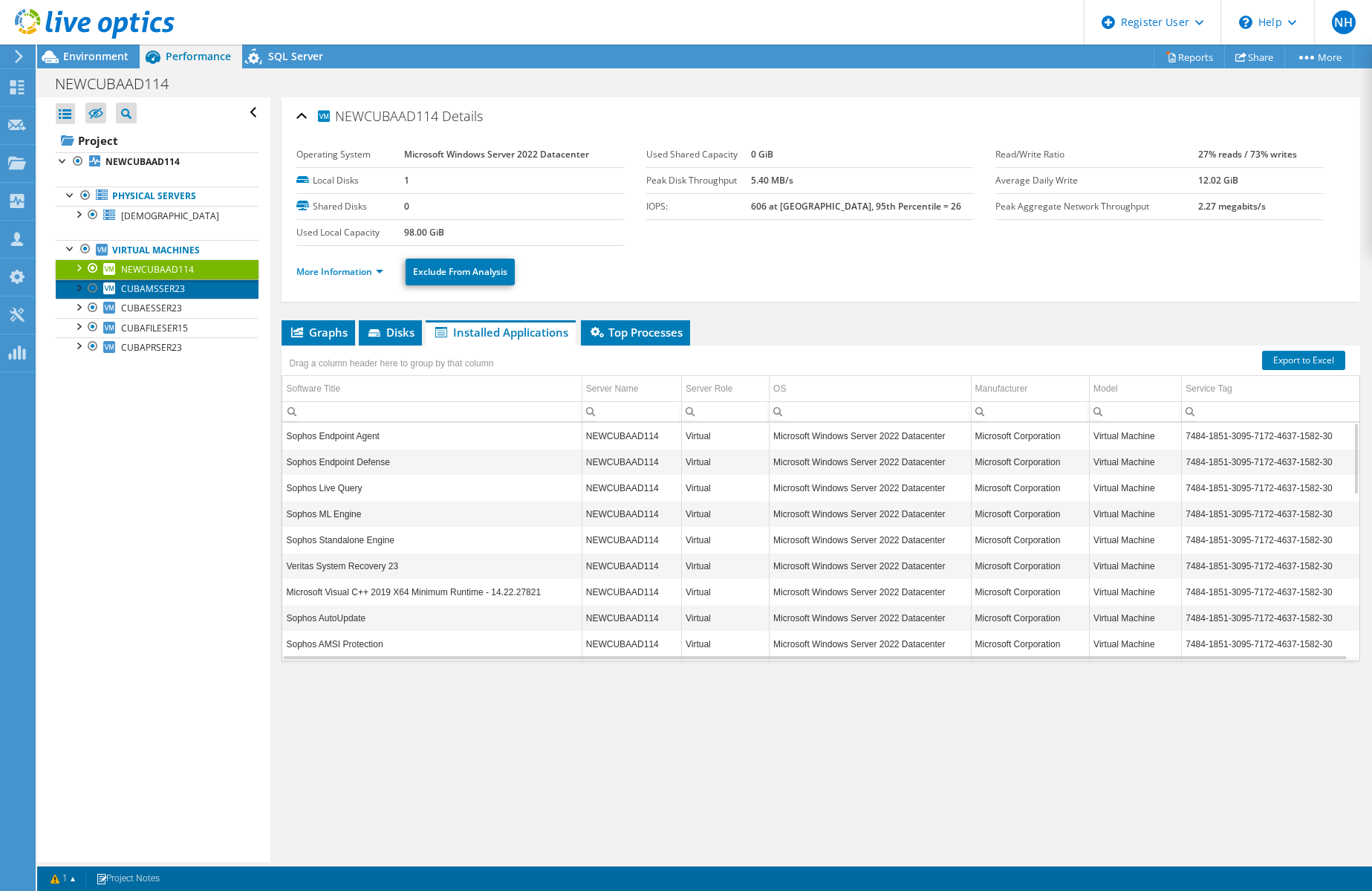
drag, startPoint x: 190, startPoint y: 288, endPoint x: 188, endPoint y: 274, distance: 14.1
click at [190, 288] on link "CUBAMSSER23" at bounding box center [157, 289] width 203 height 19
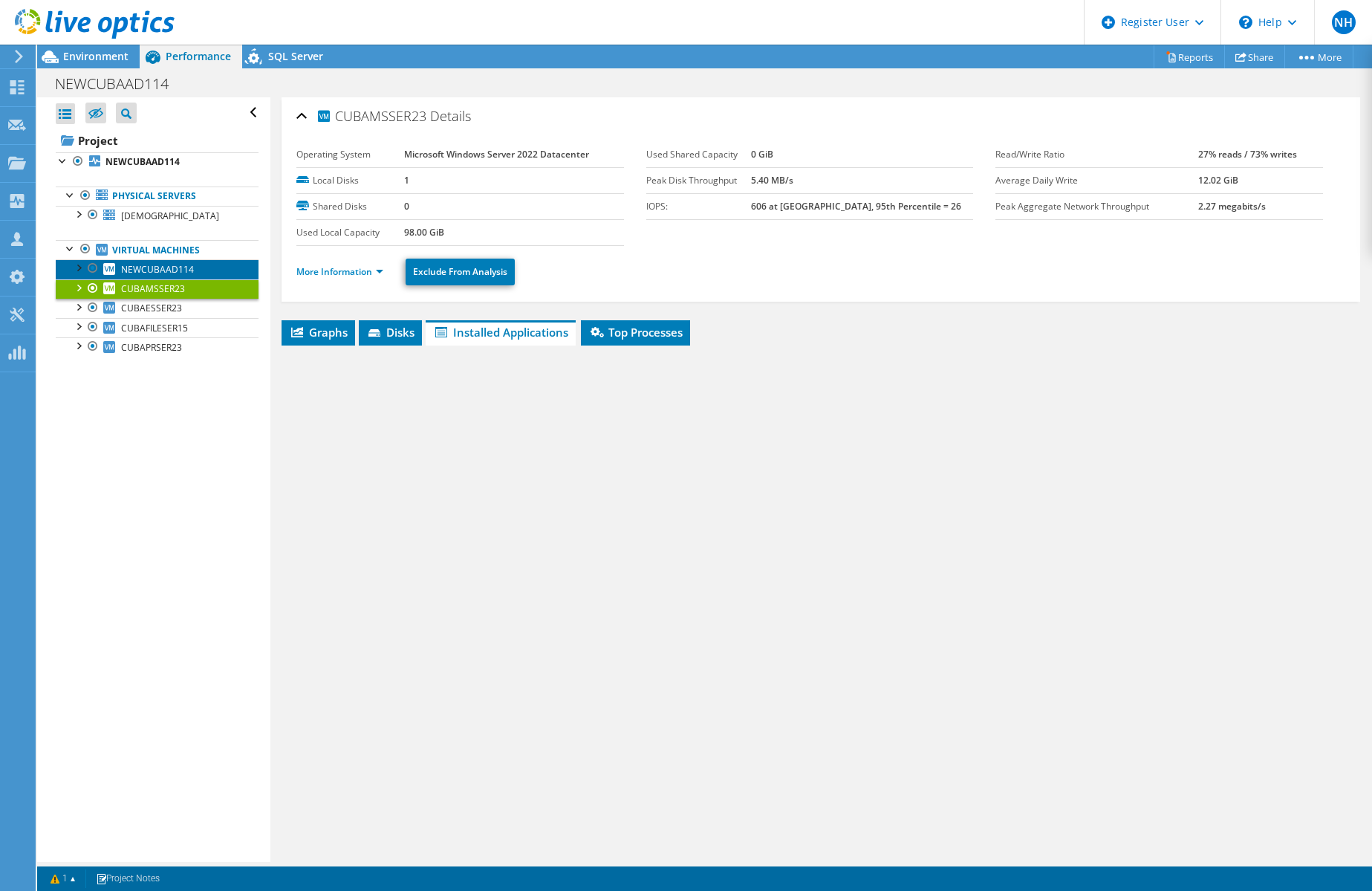
click at [189, 262] on link "NEWCUBAAD114" at bounding box center [157, 269] width 203 height 19
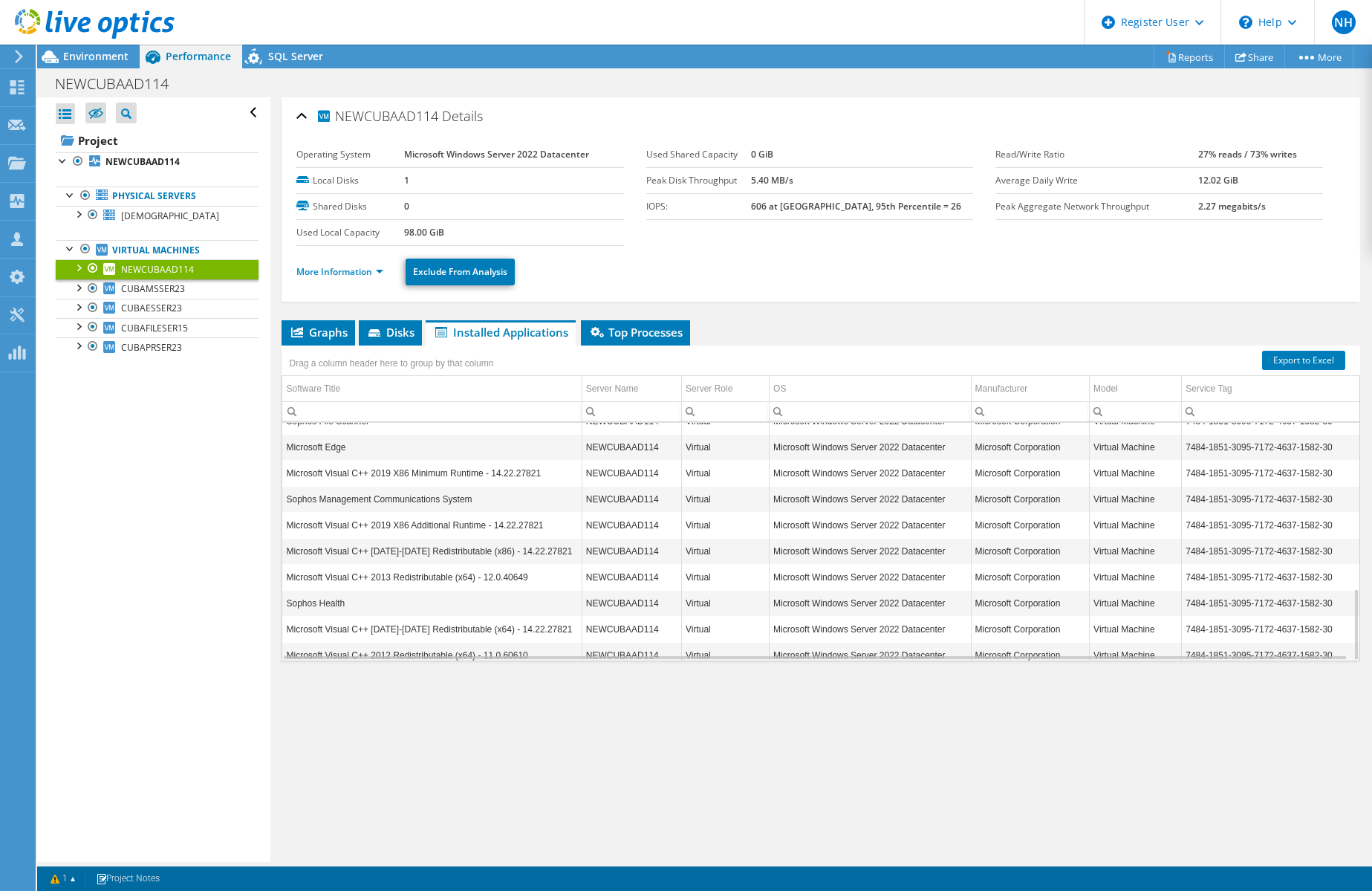
scroll to position [549, 0]
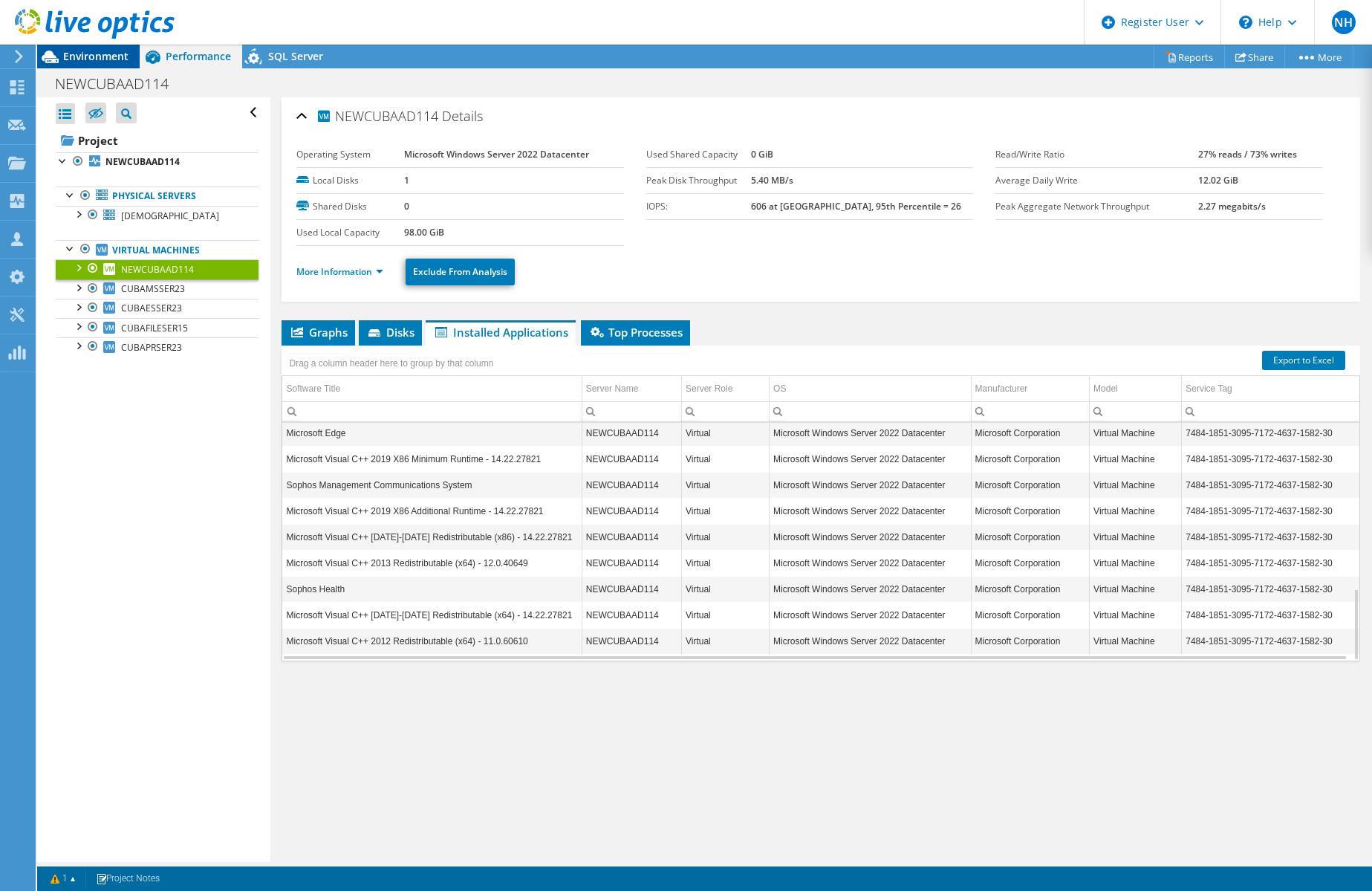
click at [101, 59] on span "Environment" at bounding box center [95, 57] width 65 height 14
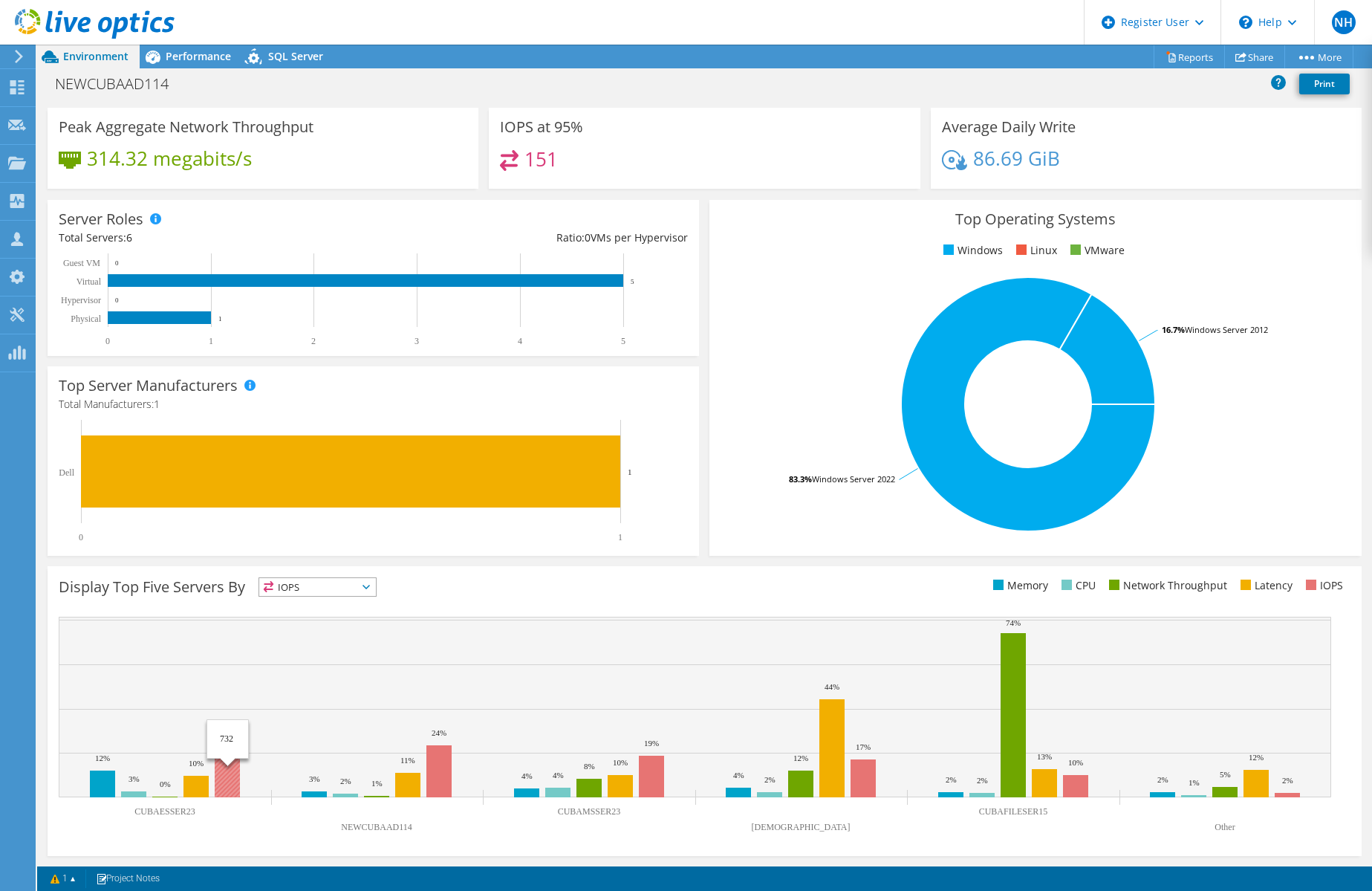
scroll to position [0, 0]
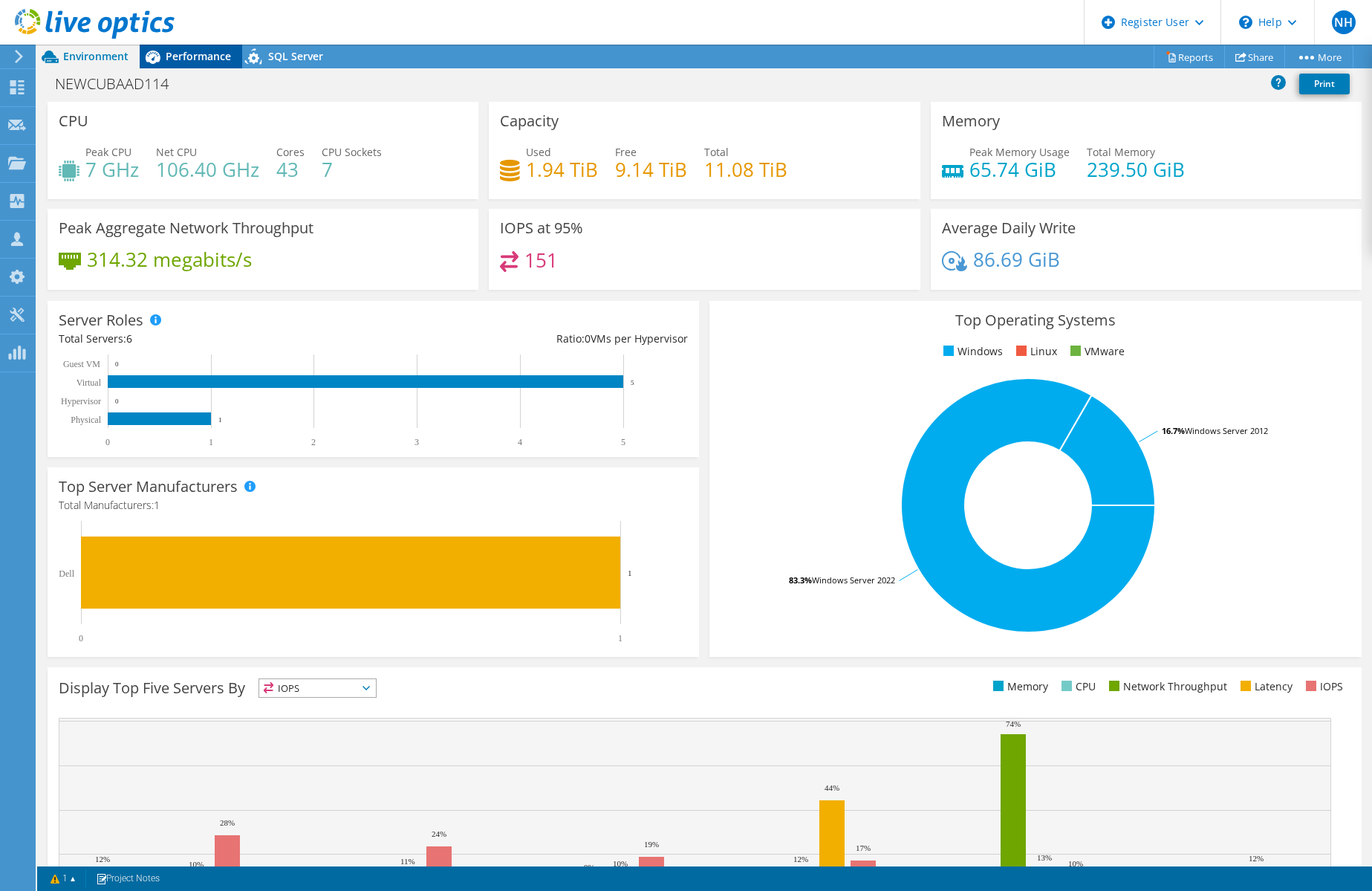
click at [193, 62] on span "Performance" at bounding box center [198, 57] width 65 height 14
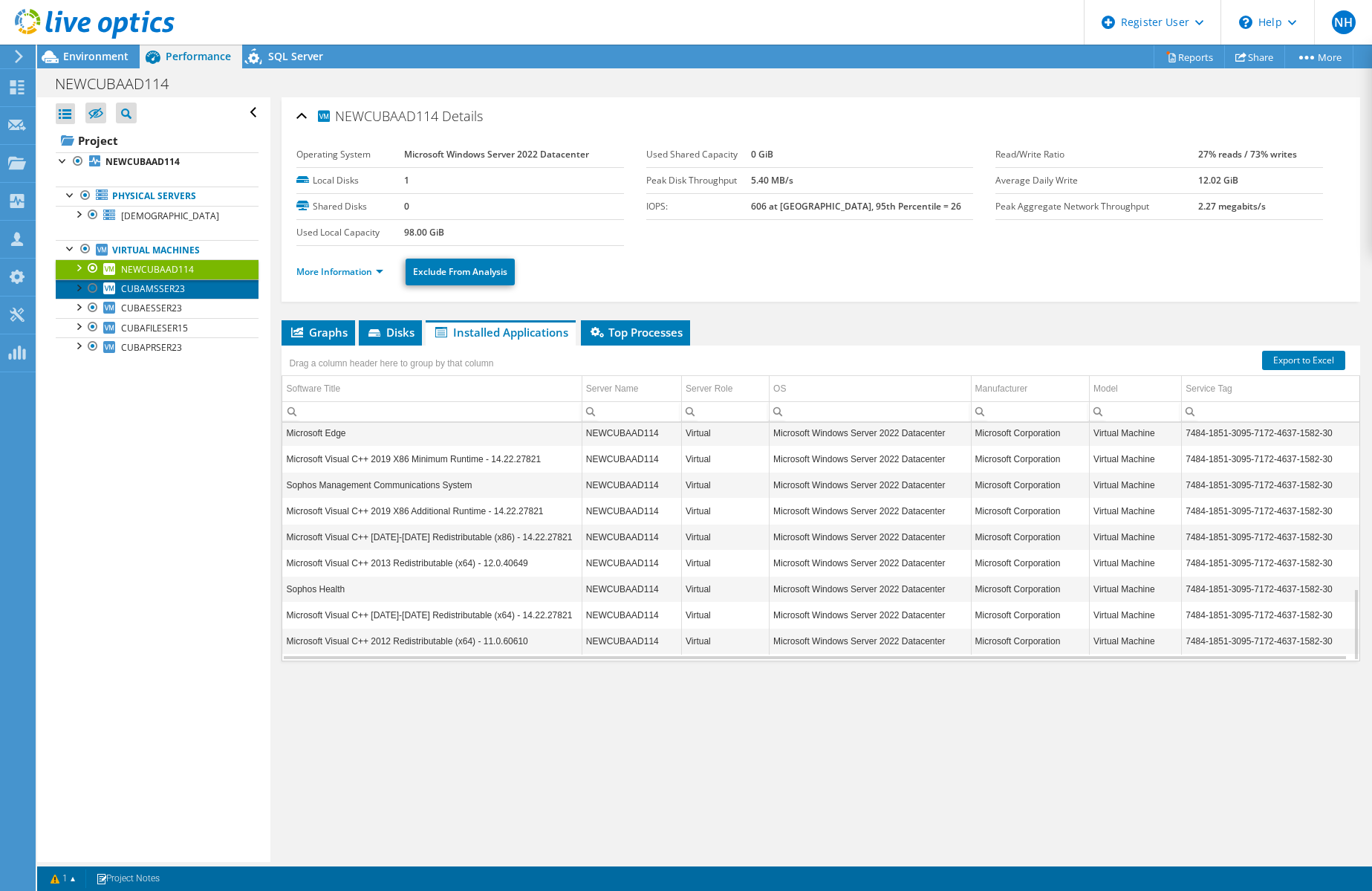
click at [184, 285] on link "CUBAMSSER23" at bounding box center [157, 289] width 203 height 19
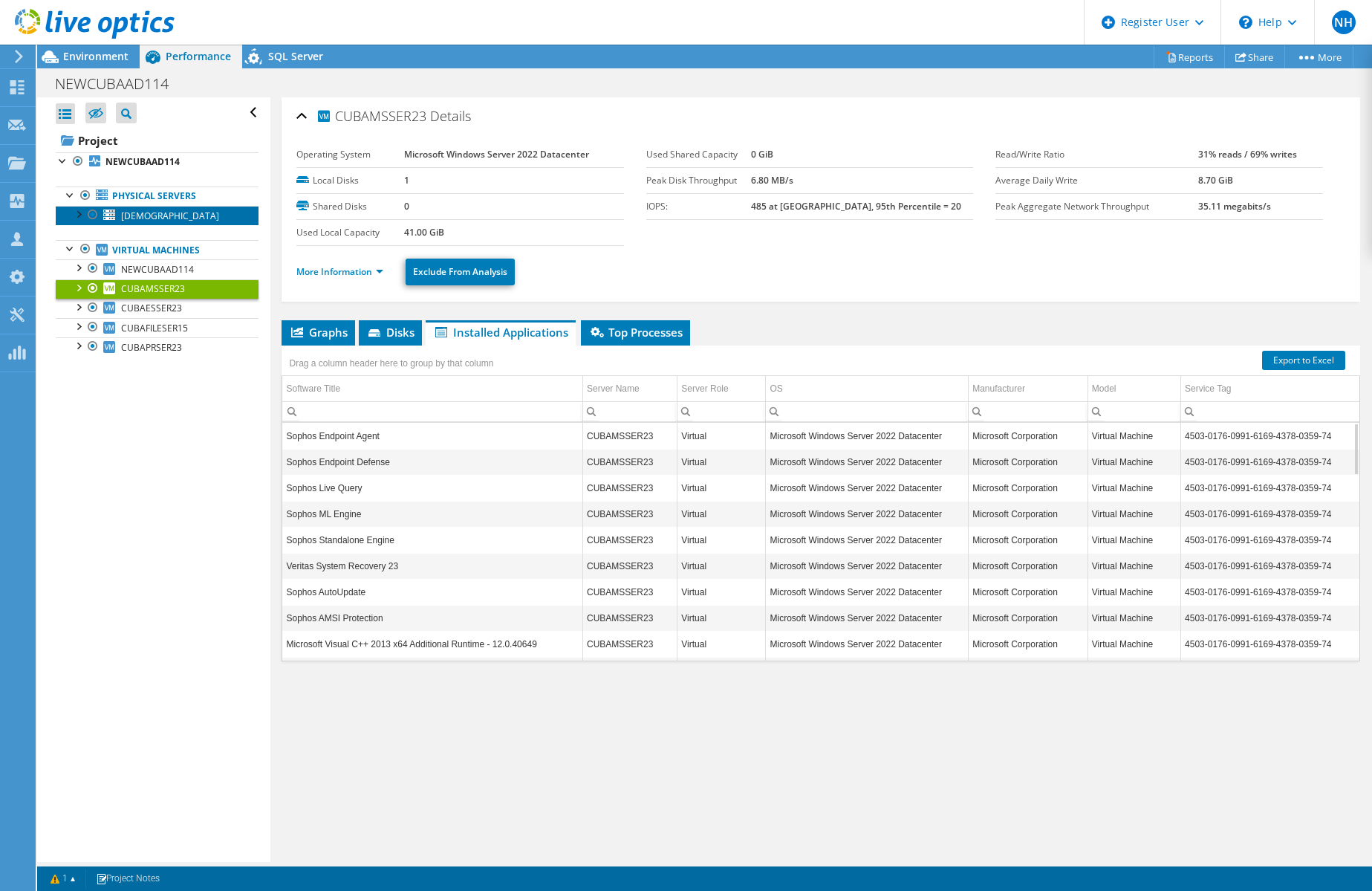
click at [171, 221] on span "[DEMOGRAPHIC_DATA]" at bounding box center [170, 216] width 98 height 13
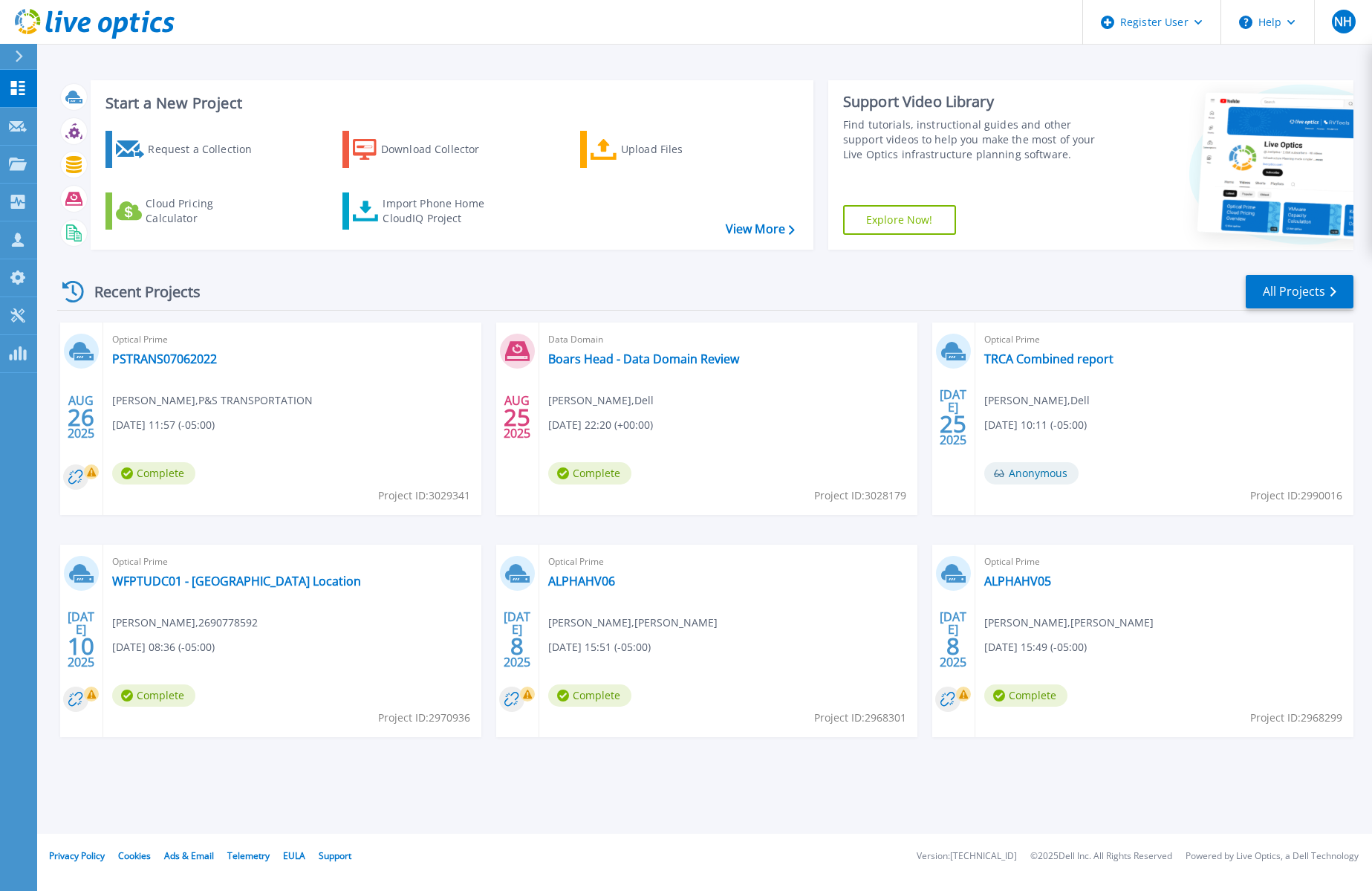
click at [12, 51] on button at bounding box center [18, 57] width 37 height 26
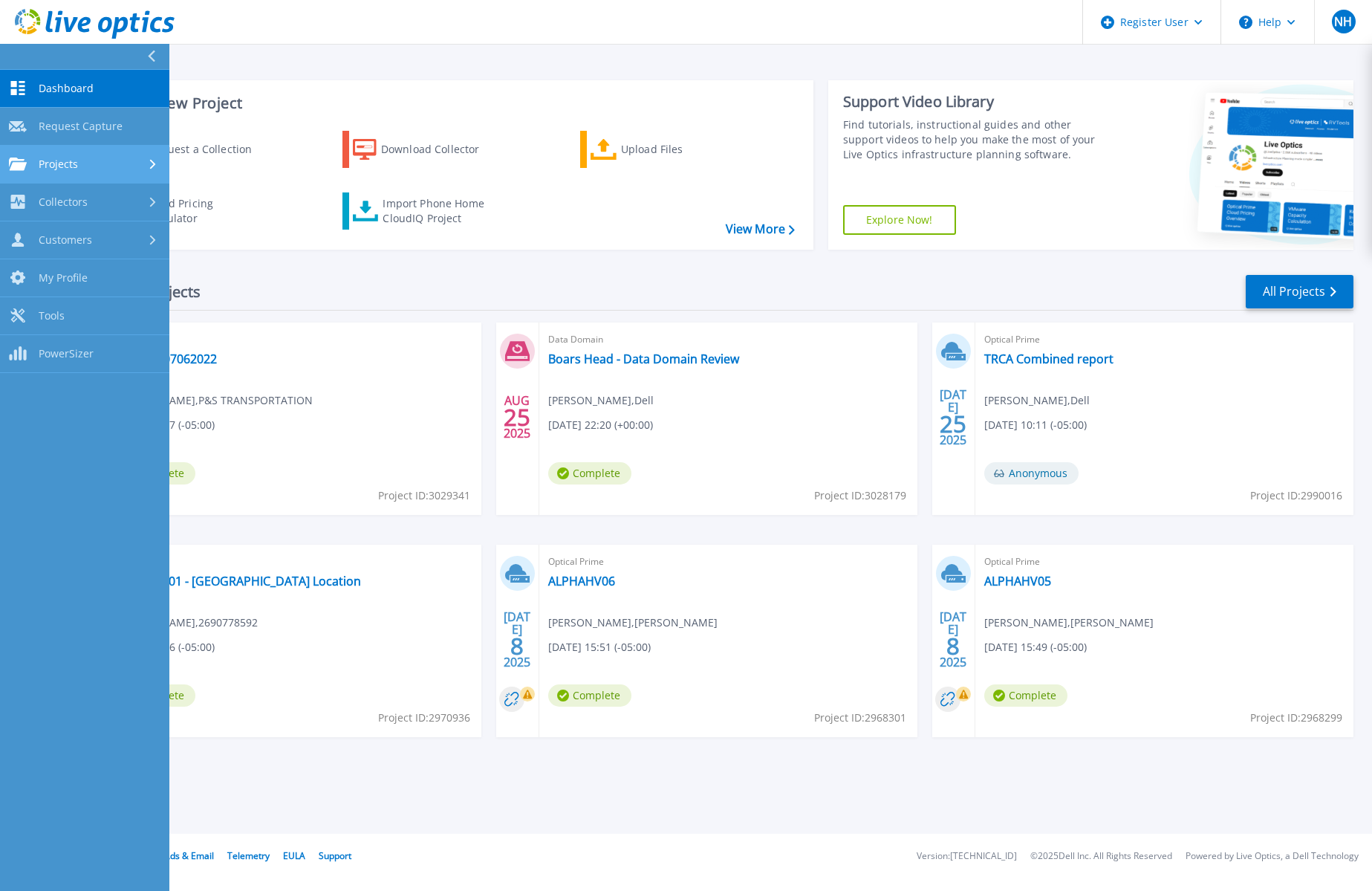
click at [126, 167] on div "Projects" at bounding box center [84, 164] width 151 height 14
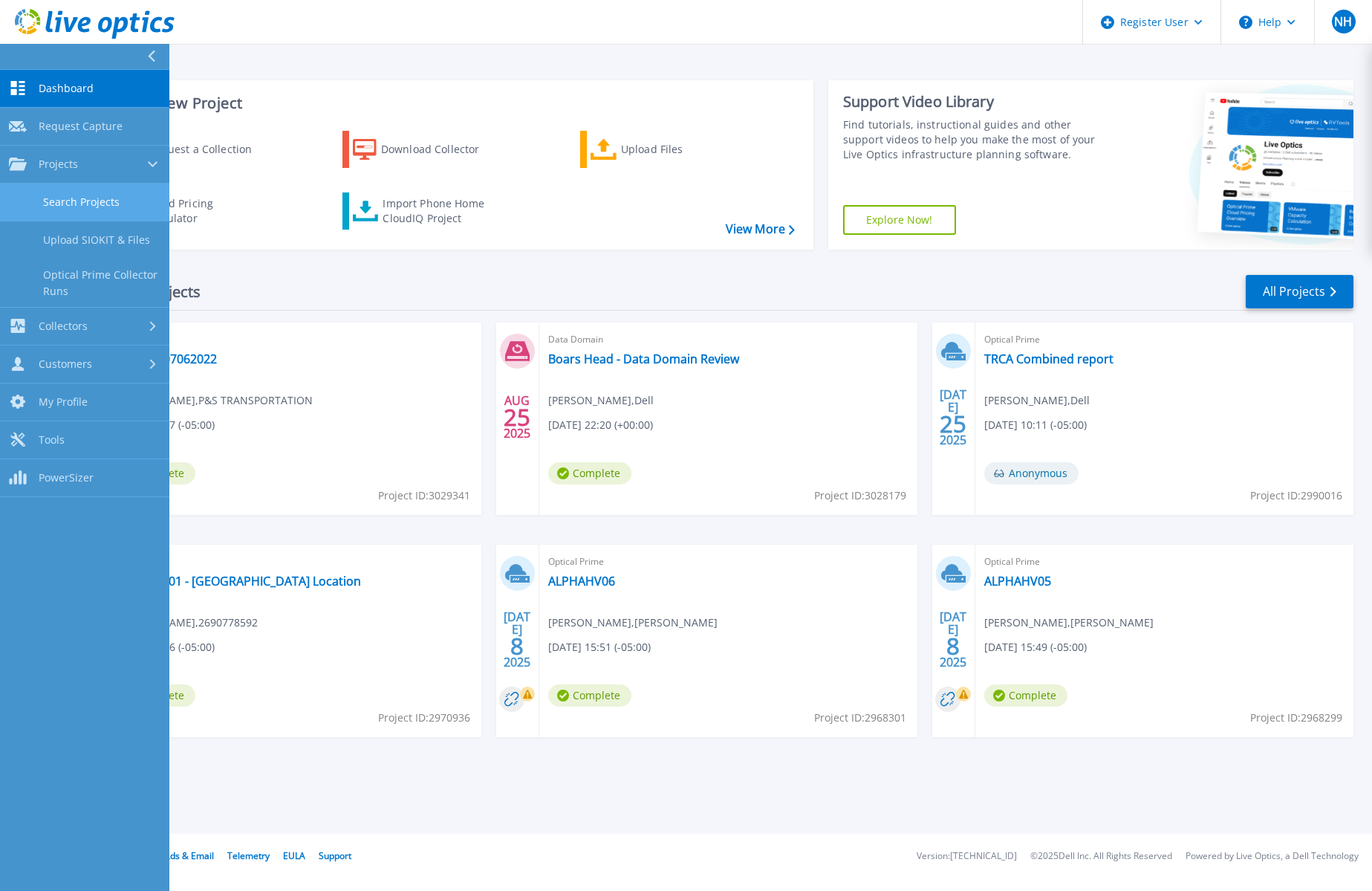
click at [98, 207] on link "Search Projects" at bounding box center [84, 203] width 170 height 38
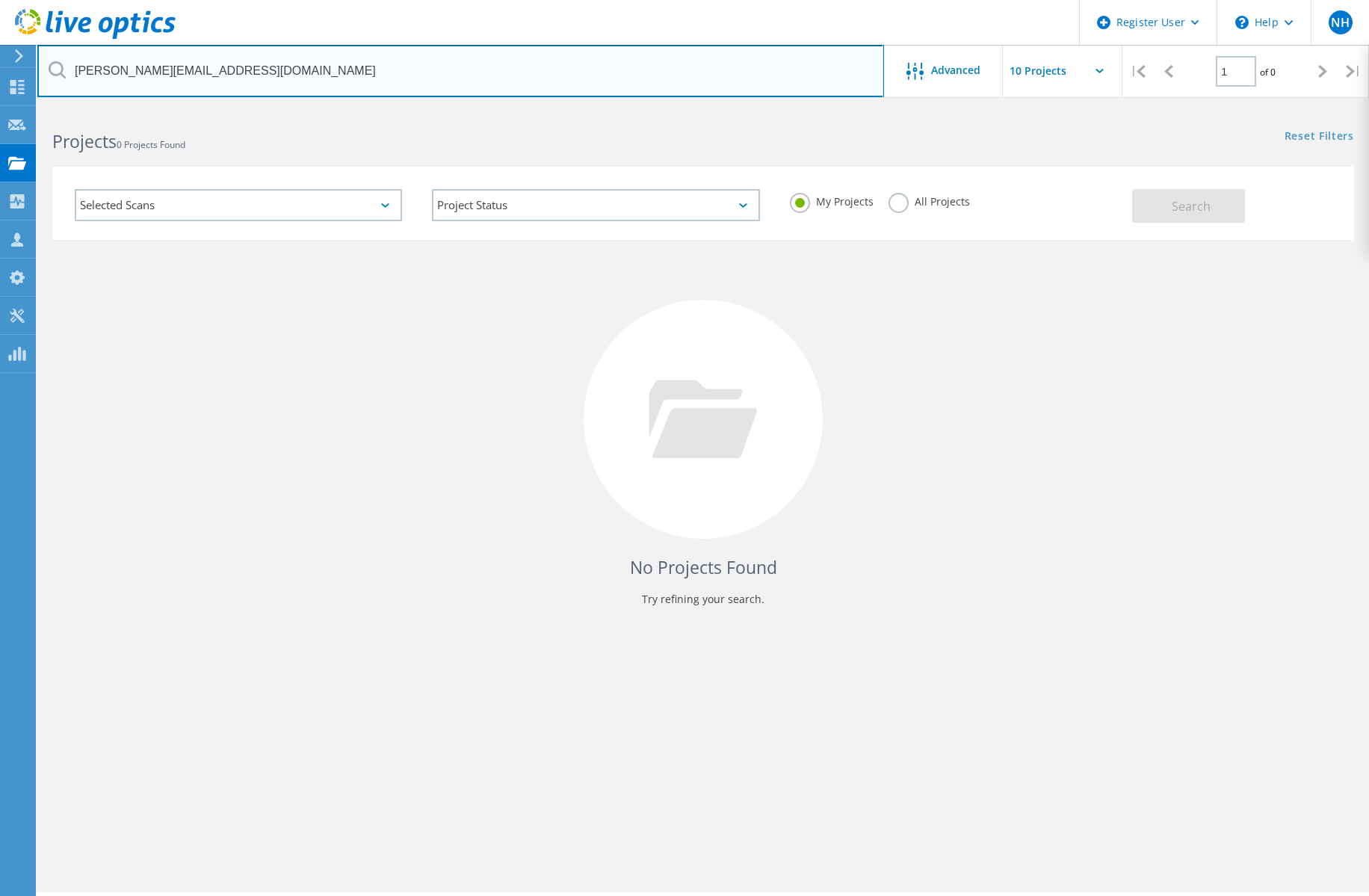
click at [296, 60] on input "resek@pb-materials.com" at bounding box center [461, 70] width 847 height 52
paste input "[EMAIL_ADDRESS][DOMAIN_NAME]"
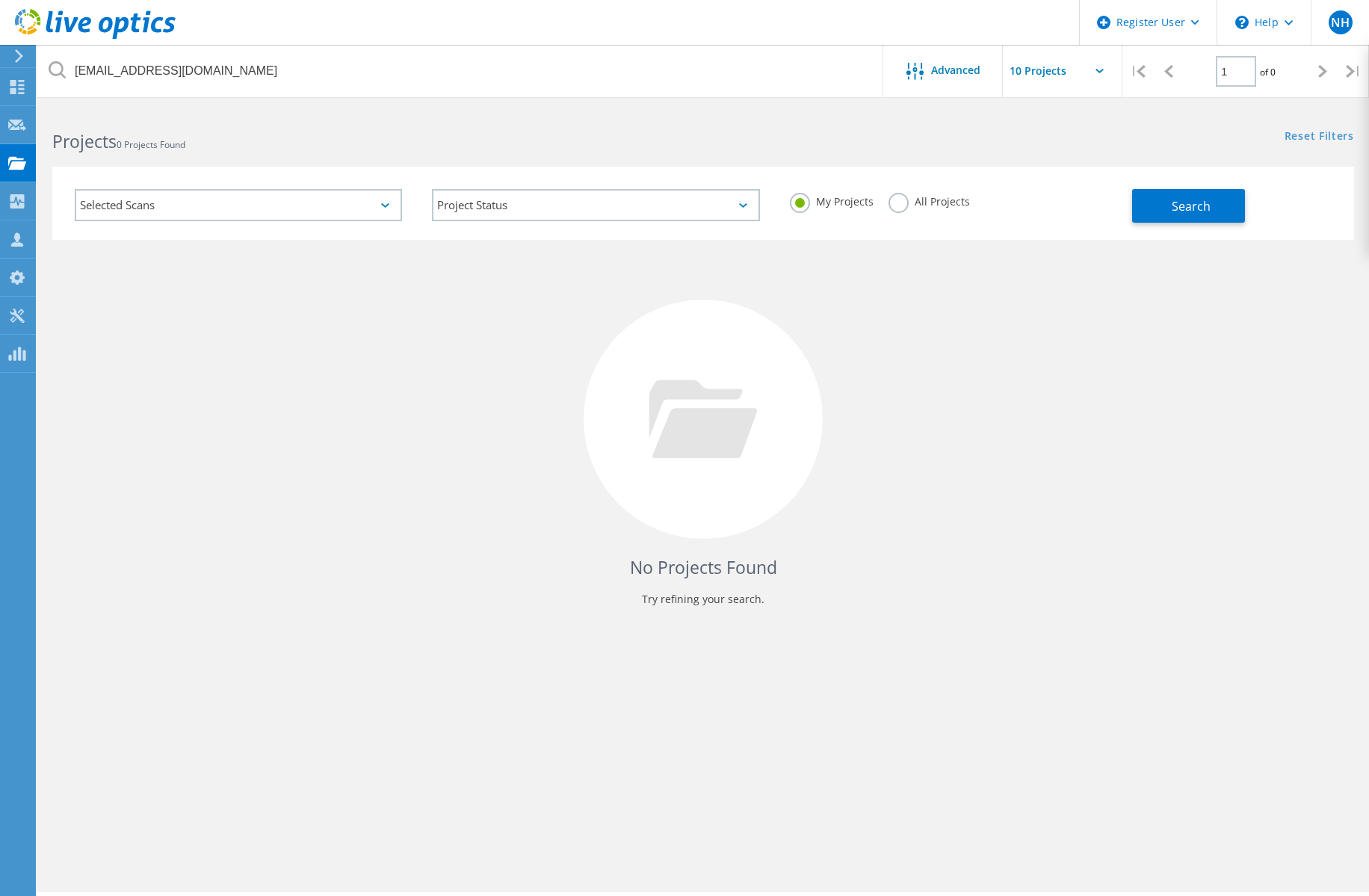
click at [892, 201] on label "All Projects" at bounding box center [929, 200] width 82 height 14
click at [0, 0] on input "All Projects" at bounding box center [0, 0] width 0 height 0
click at [1146, 207] on button "Search" at bounding box center [1188, 206] width 113 height 34
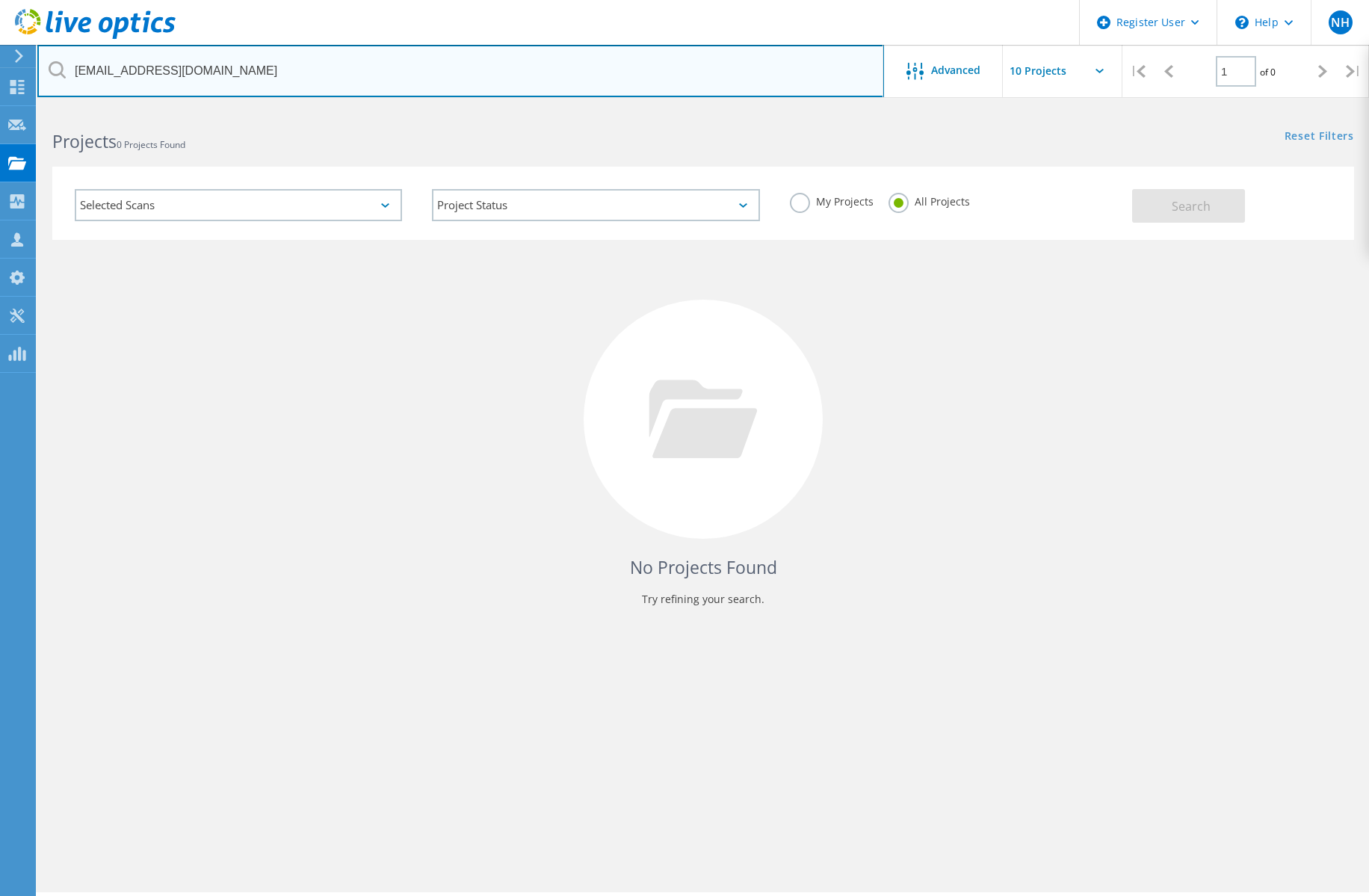
click at [249, 78] on input "[EMAIL_ADDRESS][DOMAIN_NAME]" at bounding box center [461, 70] width 847 height 52
click at [338, 54] on input "[EMAIL_ADDRESS][DOMAIN_NAME]" at bounding box center [461, 70] width 847 height 52
click at [228, 66] on input "[EMAIL_ADDRESS][DOMAIN_NAME]" at bounding box center [461, 70] width 847 height 52
type input "[EMAIL_ADDRESS][DOMAIN_NAME]"
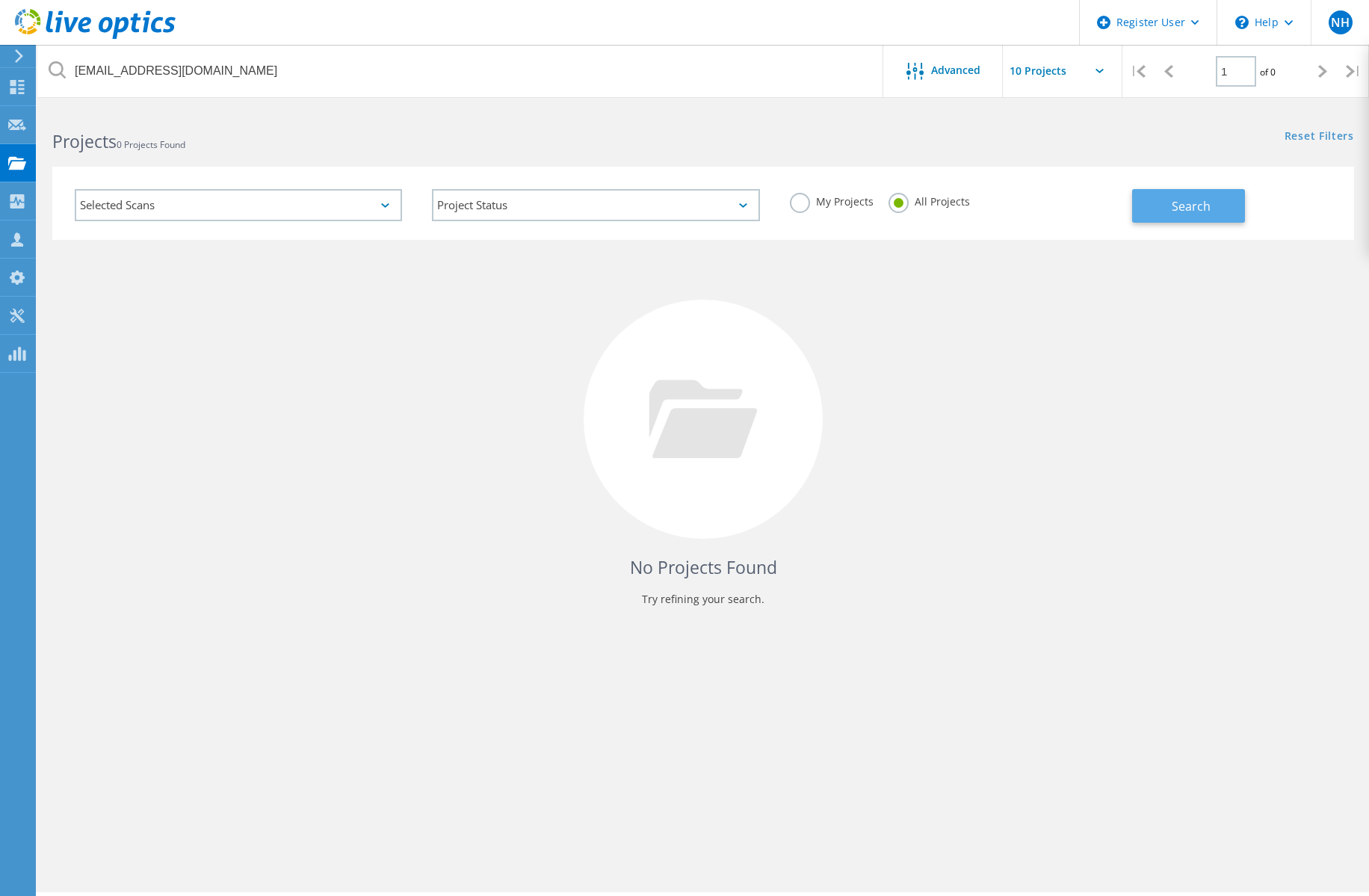
click at [1239, 205] on button "Search" at bounding box center [1188, 206] width 113 height 34
